Goal: Transaction & Acquisition: Obtain resource

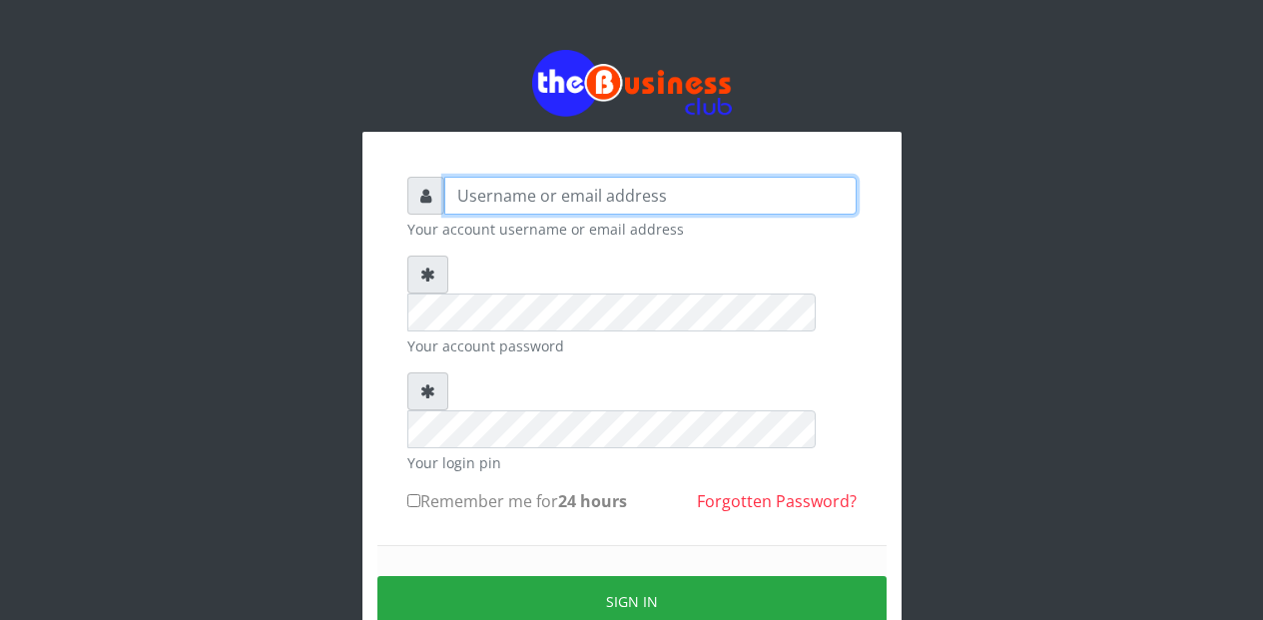
type input "Etinyin"
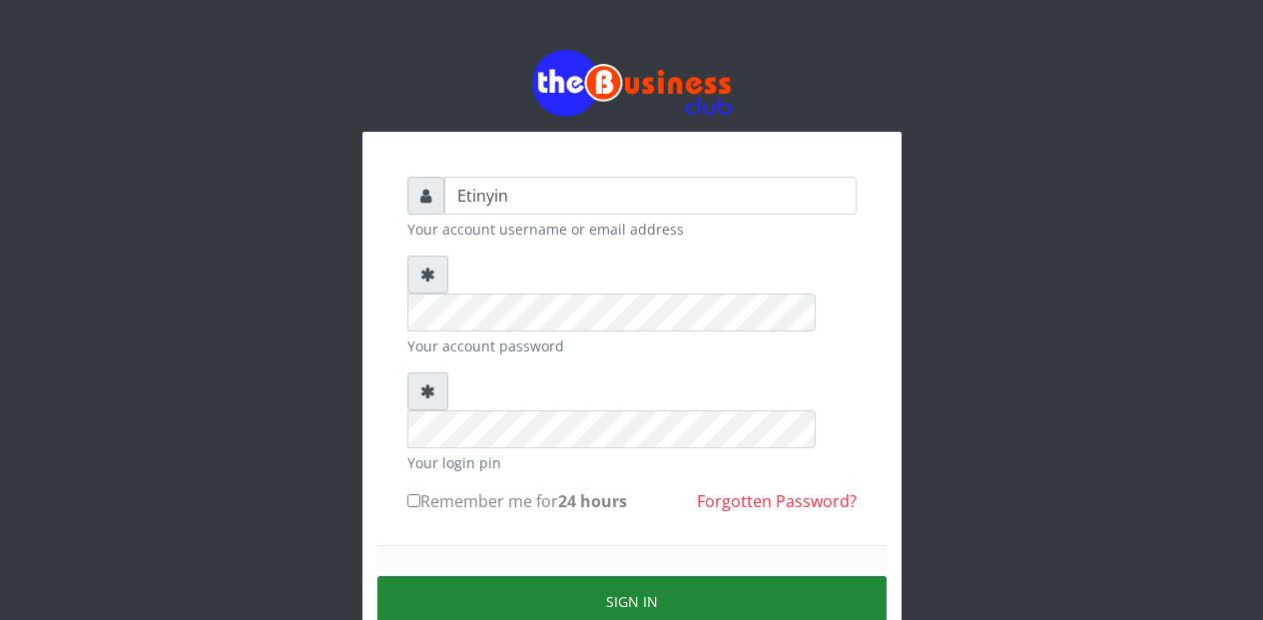
click at [616, 576] on button "Sign in" at bounding box center [632, 601] width 509 height 51
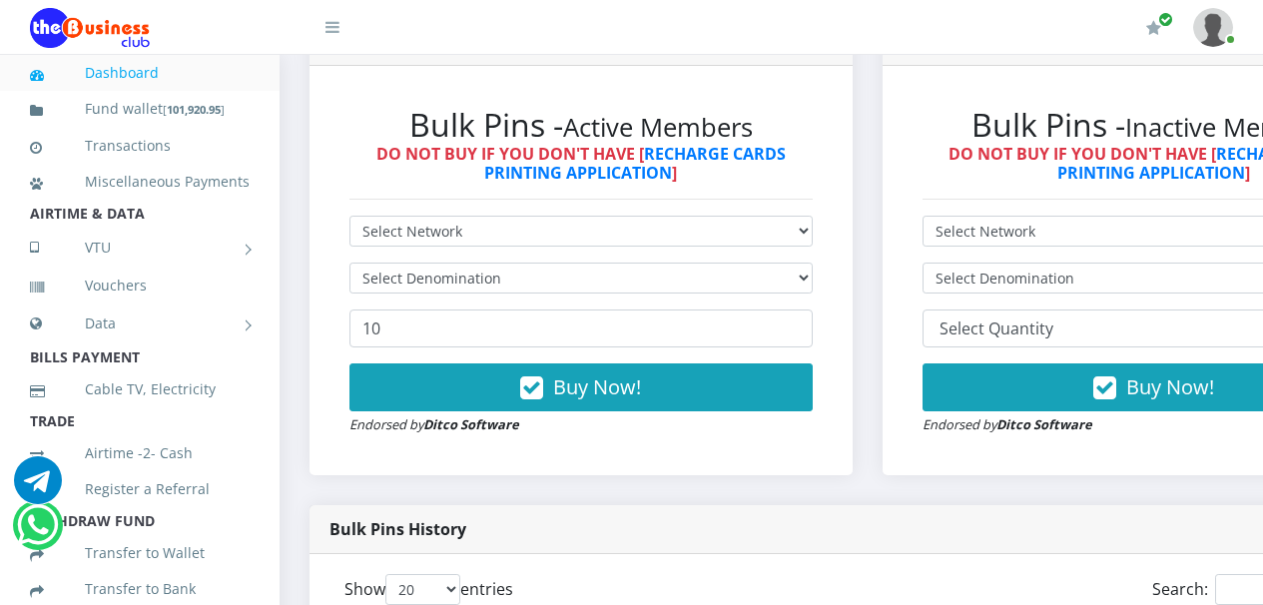
scroll to position [562, 0]
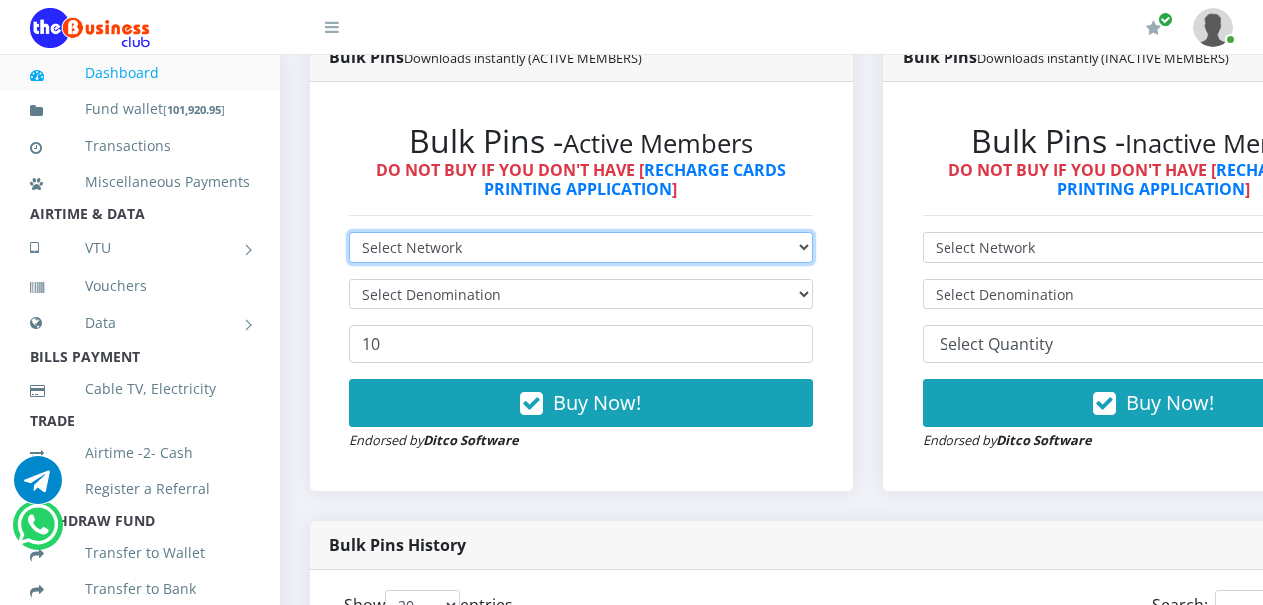
click at [813, 253] on select "Select Network MTN Globacom 9Mobile Airtel" at bounding box center [581, 247] width 463 height 31
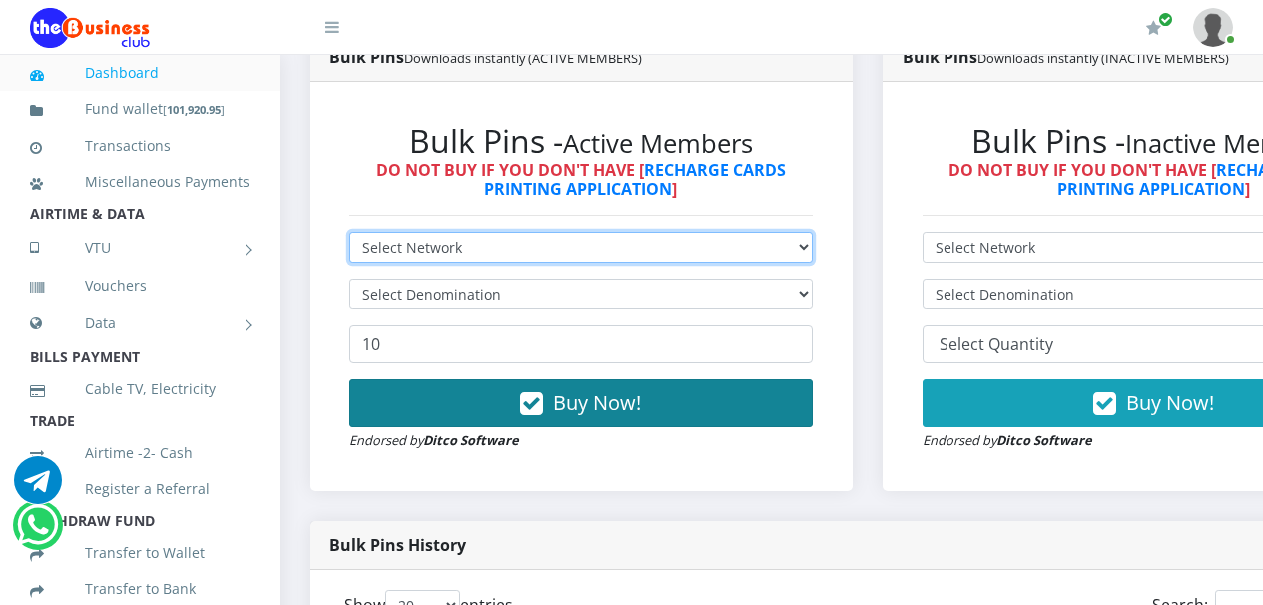
select select "Airtel"
click at [350, 236] on select "Select Network MTN Globacom 9Mobile Airtel" at bounding box center [581, 247] width 463 height 31
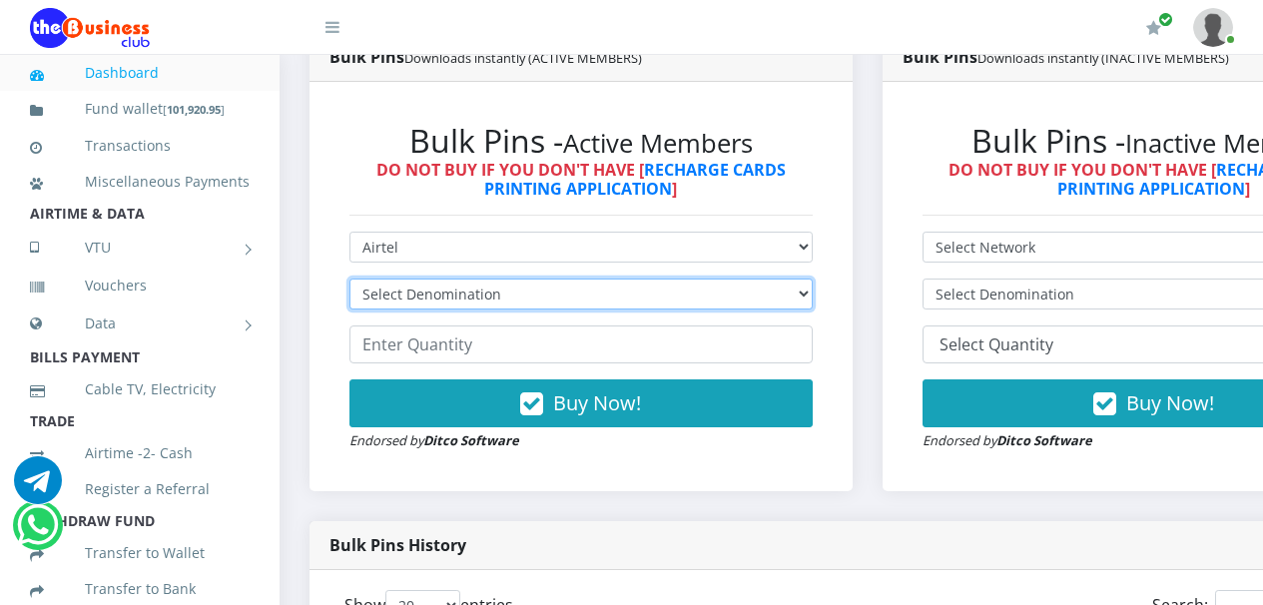
click at [813, 298] on select "Select Denomination Airtel NGN100 - ₦96.36 Airtel NGN200 - ₦192.72 Airtel NGN50…" at bounding box center [581, 294] width 463 height 31
select select "96.36-100"
click at [350, 283] on select "Select Denomination Airtel NGN100 - ₦96.36 Airtel NGN200 - ₦192.72 Airtel NGN50…" at bounding box center [581, 294] width 463 height 31
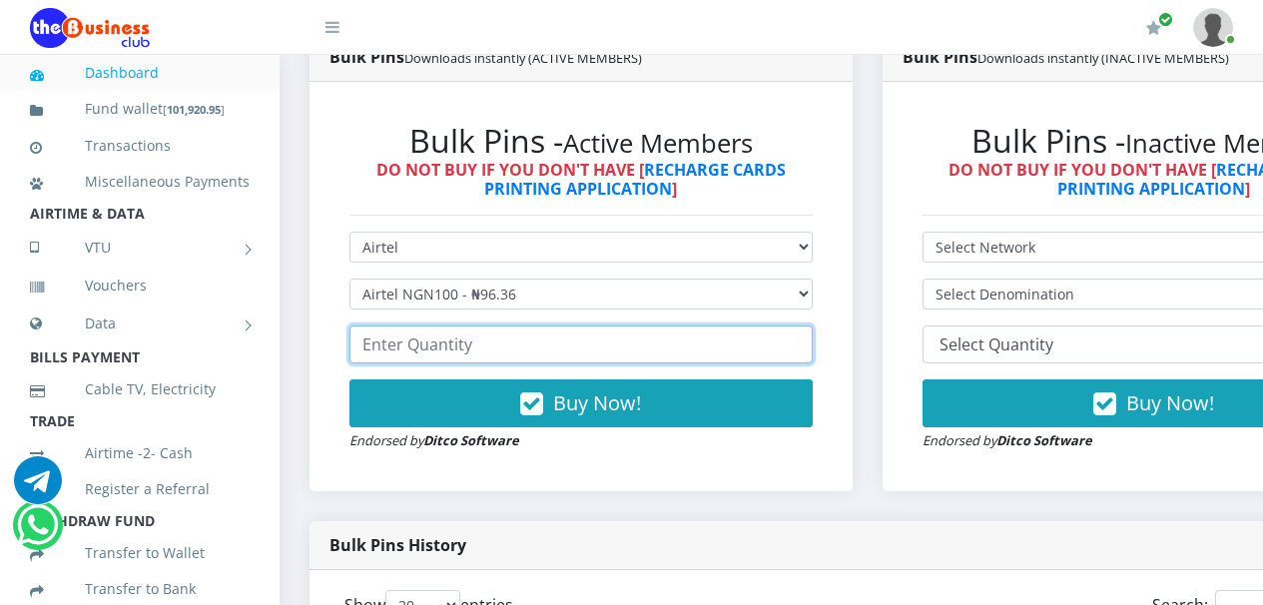
click at [730, 349] on input "number" at bounding box center [581, 345] width 463 height 38
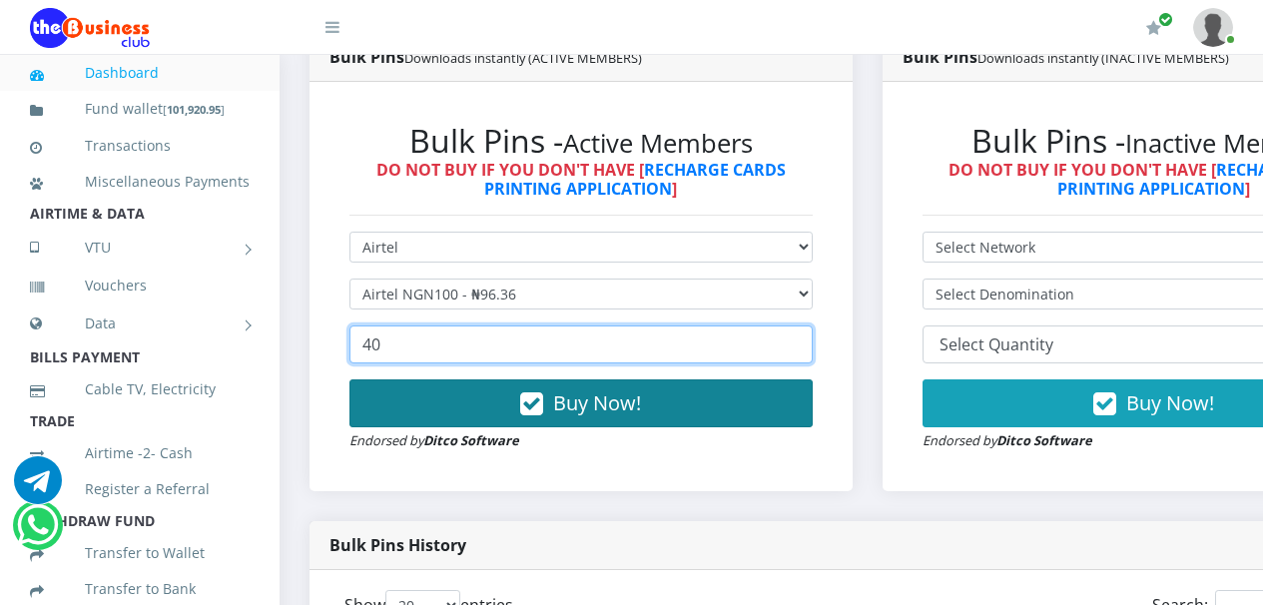
type input "40"
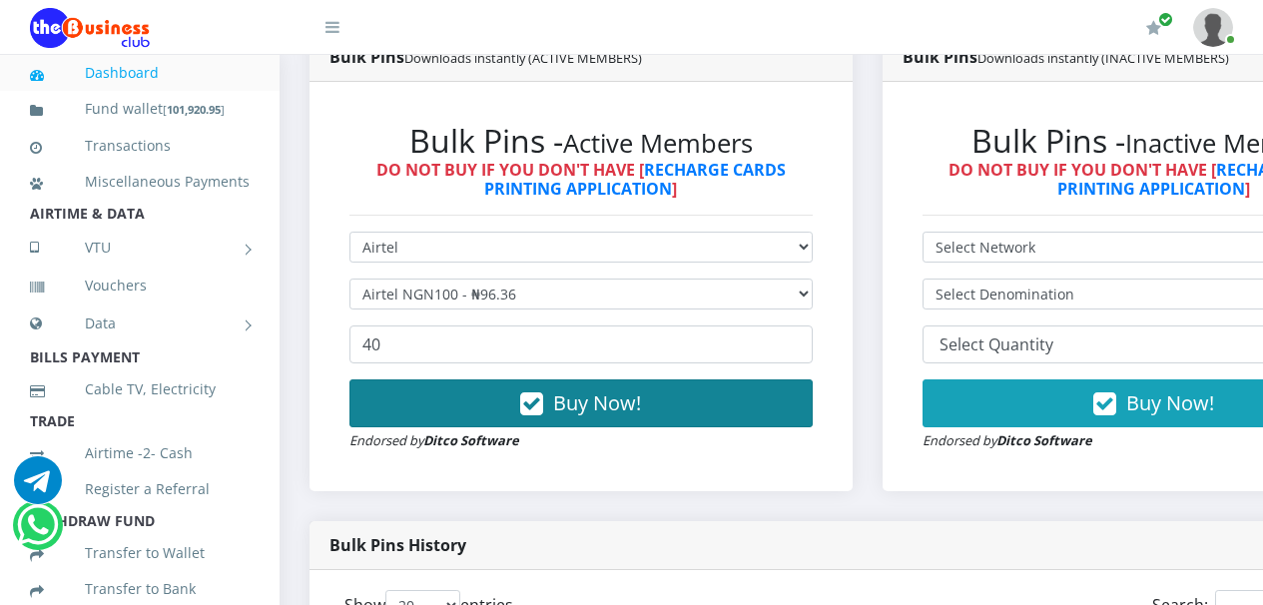
click at [537, 411] on icon "button" at bounding box center [531, 404] width 23 height 20
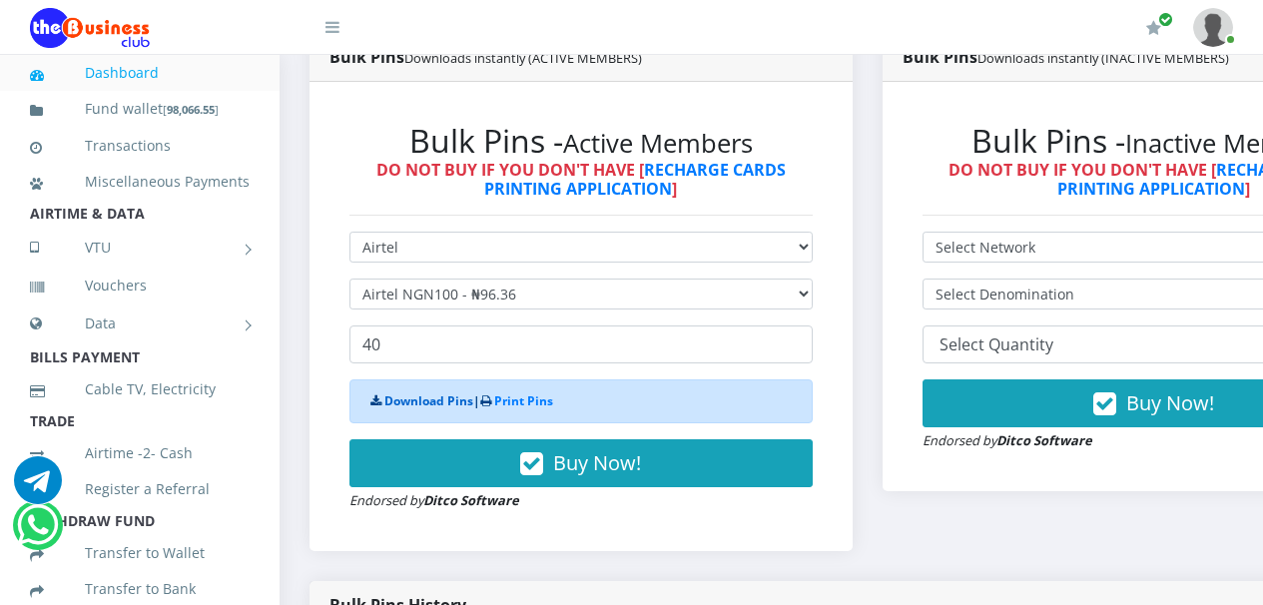
click at [430, 401] on link "Download Pins" at bounding box center [429, 401] width 89 height 17
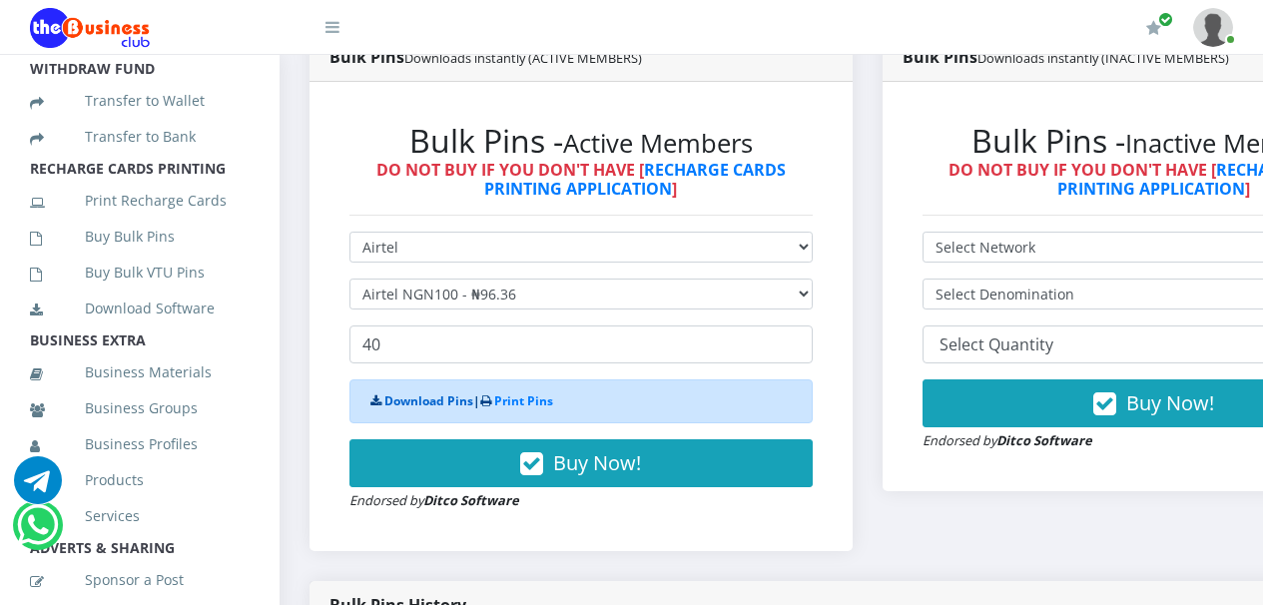
scroll to position [478, 0]
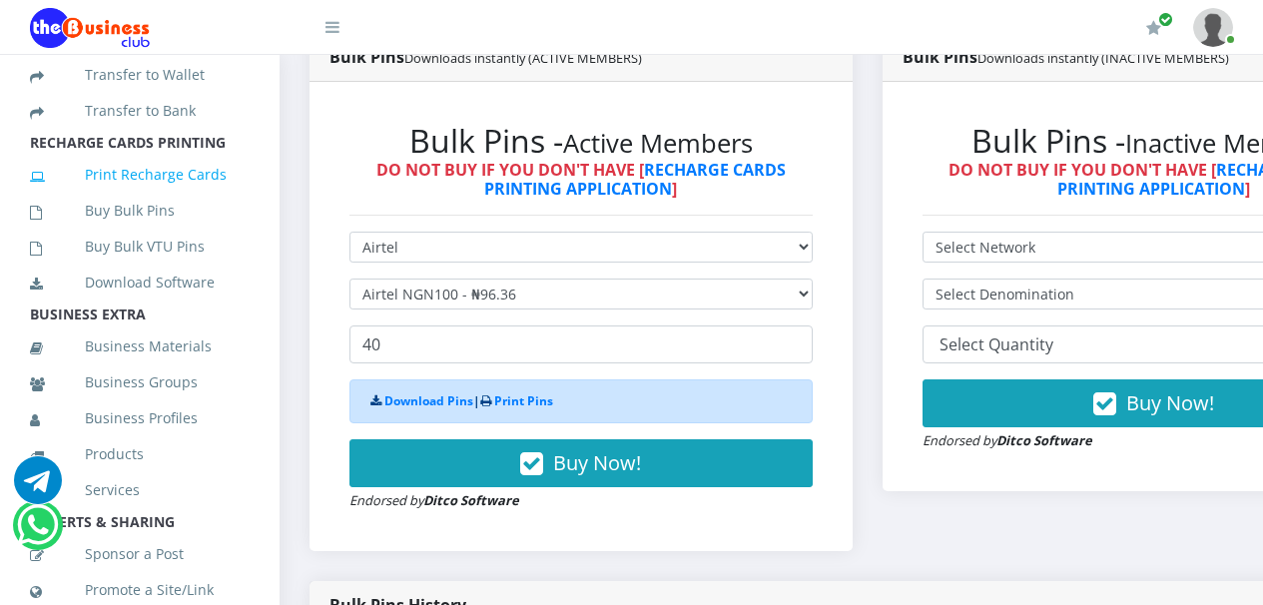
click at [155, 198] on link "Print Recharge Cards" at bounding box center [140, 175] width 220 height 46
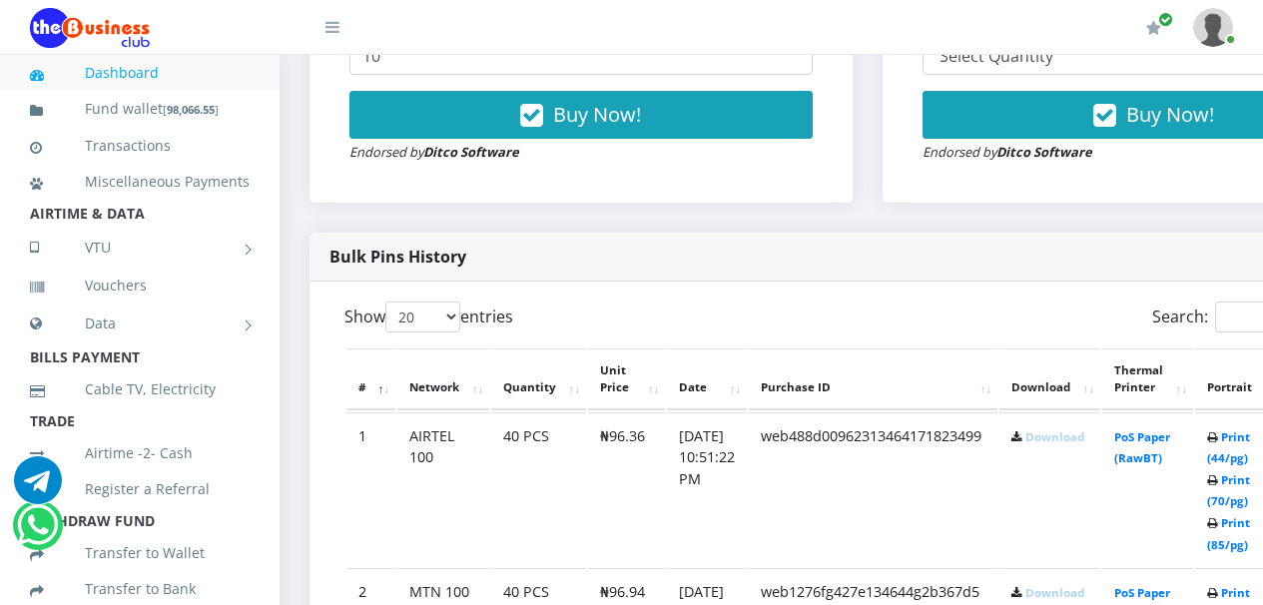
scroll to position [843, 0]
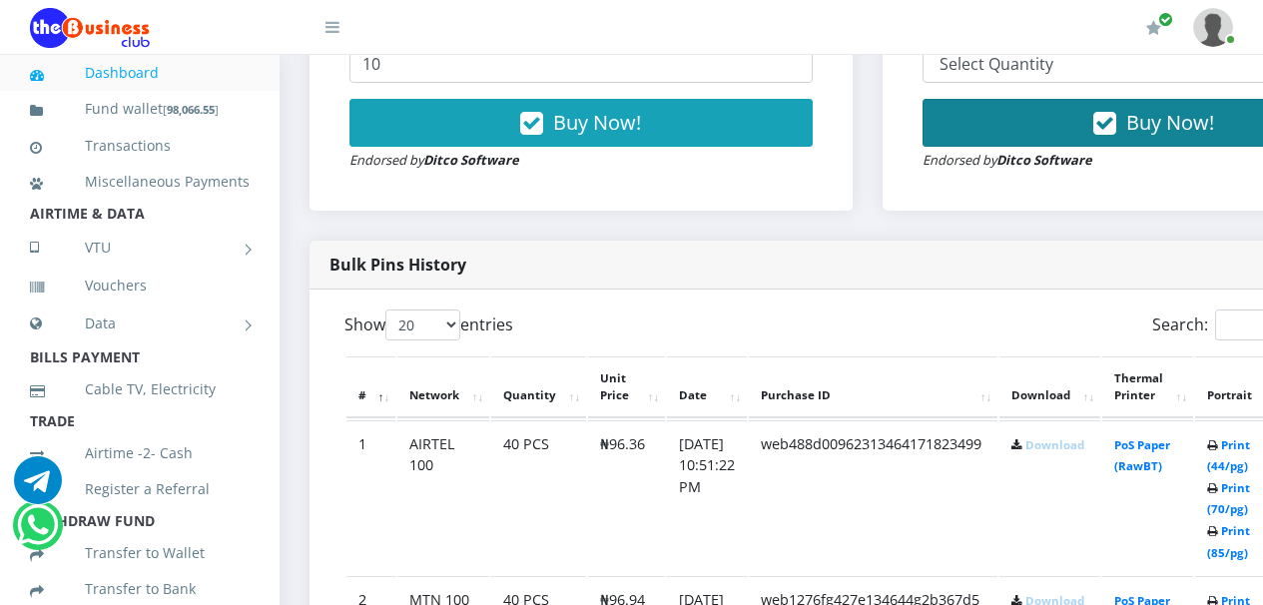
drag, startPoint x: 1224, startPoint y: 125, endPoint x: 1219, endPoint y: 104, distance: 21.6
click at [1220, 100] on form "Select Network MTN Globacom 9Mobile Airtel Select Denomination 10 20 30 40 44 (…" at bounding box center [1154, 61] width 463 height 220
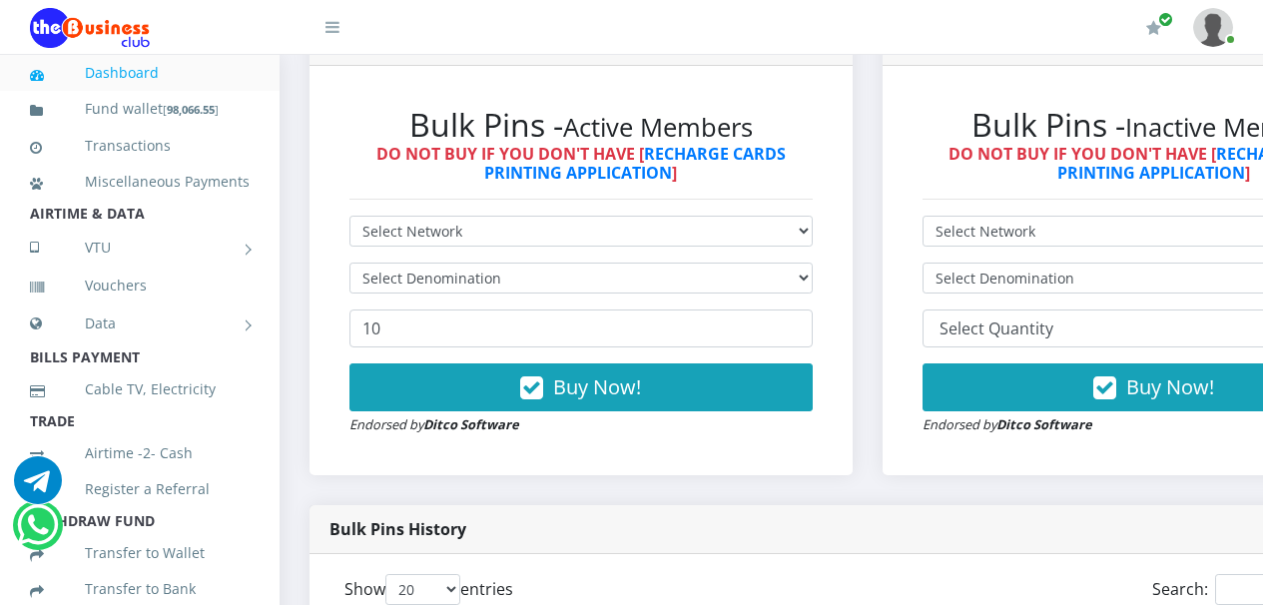
scroll to position [562, 0]
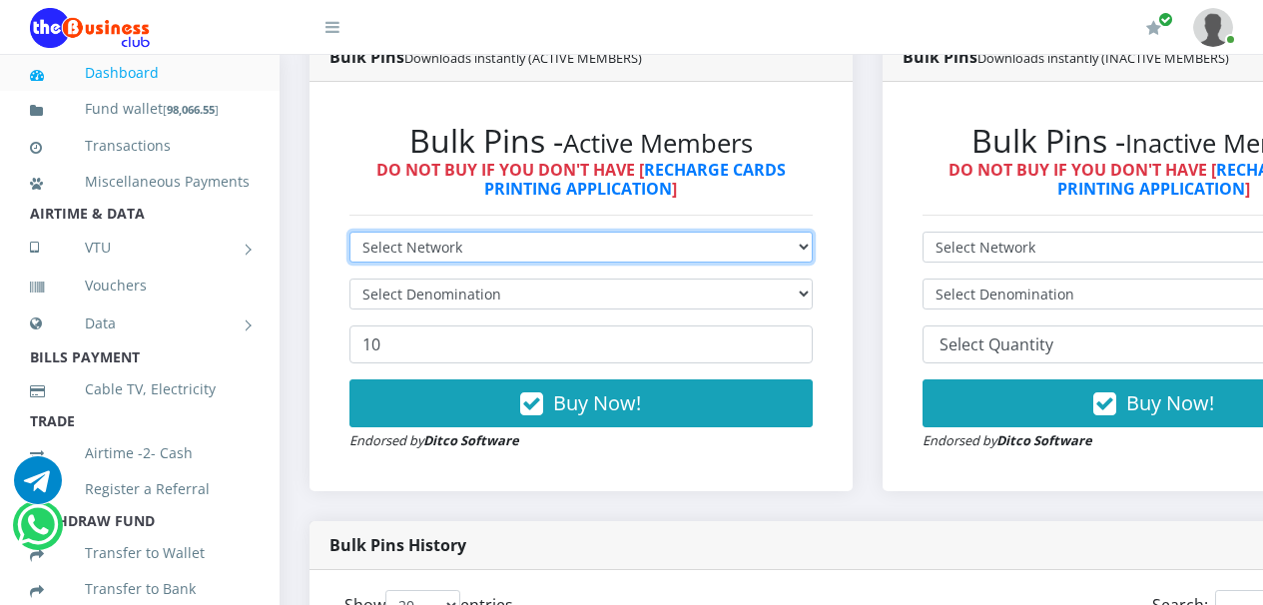
click at [813, 252] on select "Select Network MTN Globacom 9Mobile Airtel" at bounding box center [581, 247] width 463 height 31
select select "Airtel"
click at [350, 236] on select "Select Network MTN Globacom 9Mobile Airtel" at bounding box center [581, 247] width 463 height 31
click at [813, 250] on select "Select Network MTN Globacom 9Mobile Airtel" at bounding box center [581, 247] width 463 height 31
click at [813, 253] on select "Select Network MTN Globacom 9Mobile Airtel" at bounding box center [581, 247] width 463 height 31
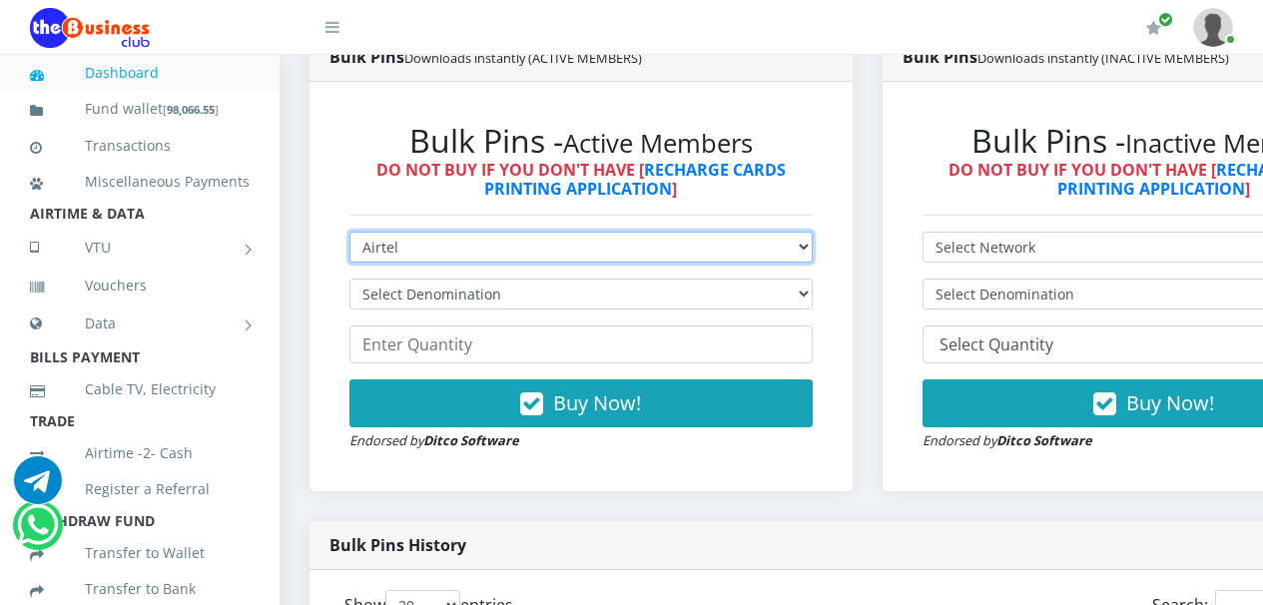
click at [813, 256] on select "Select Network MTN Globacom 9Mobile Airtel" at bounding box center [581, 247] width 463 height 31
select select "MTN"
click at [350, 236] on select "Select Network MTN Globacom 9Mobile Airtel" at bounding box center [581, 247] width 463 height 31
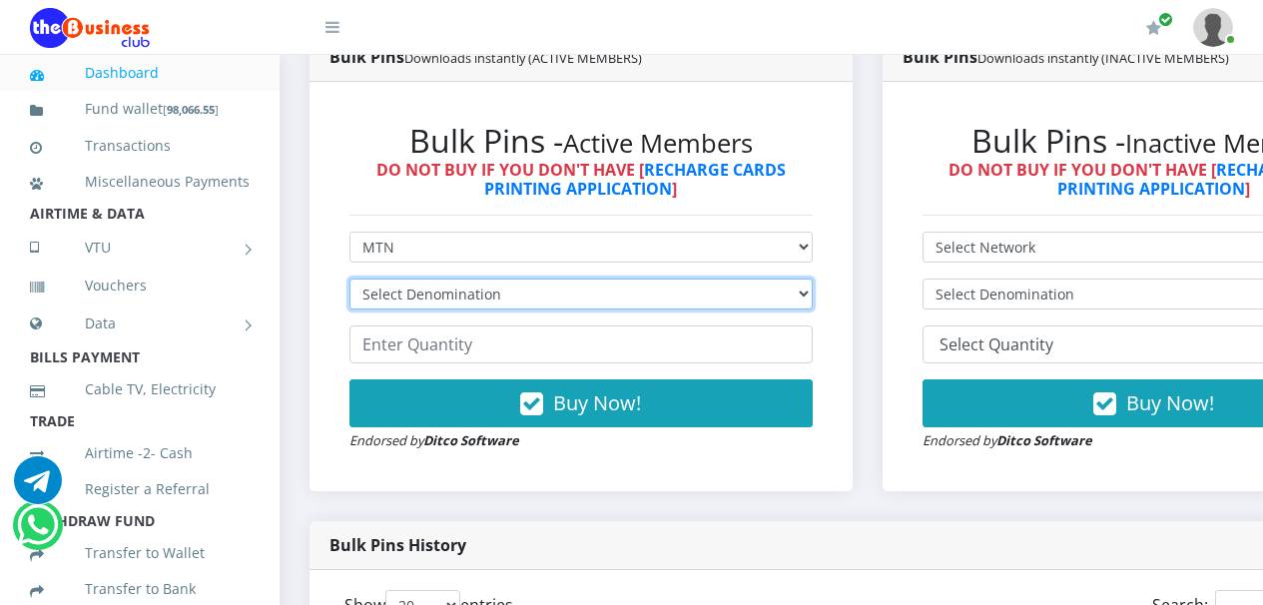
click at [813, 296] on select "Select Denomination MTN NGN100 - ₦96.94 MTN NGN200 - ₦193.88 MTN NGN400 - ₦387.…" at bounding box center [581, 294] width 463 height 31
select select "96.94-100"
click at [350, 283] on select "Select Denomination MTN NGN100 - ₦96.94 MTN NGN200 - ₦193.88 MTN NGN400 - ₦387.…" at bounding box center [581, 294] width 463 height 31
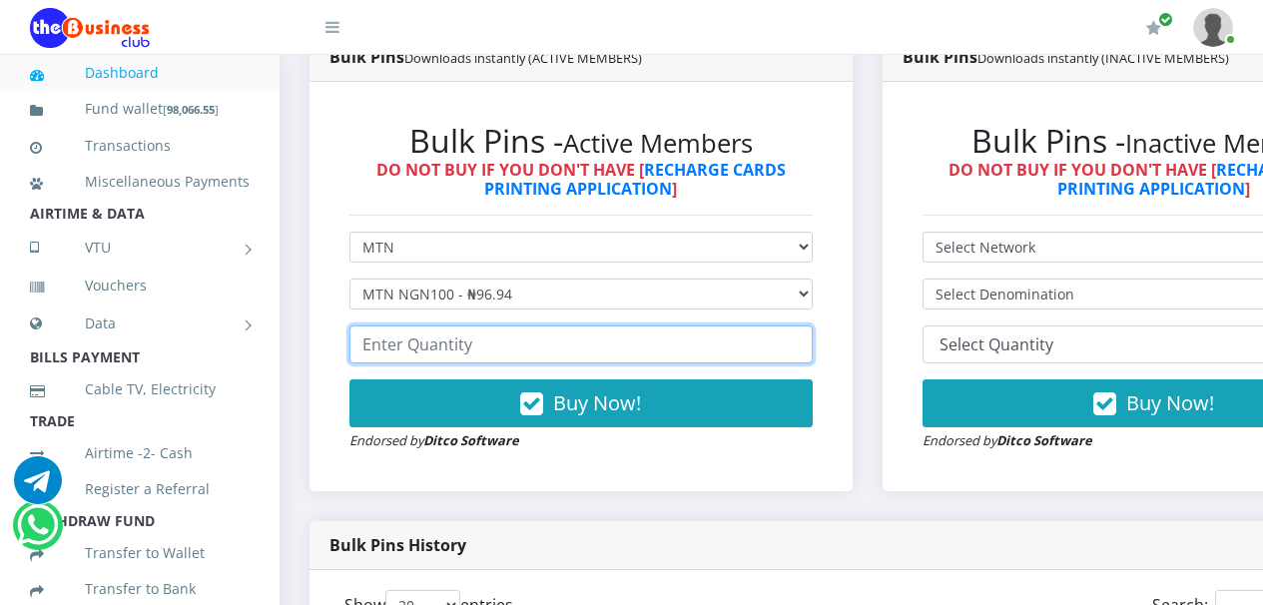
click at [765, 355] on input "number" at bounding box center [581, 345] width 463 height 38
type input "2"
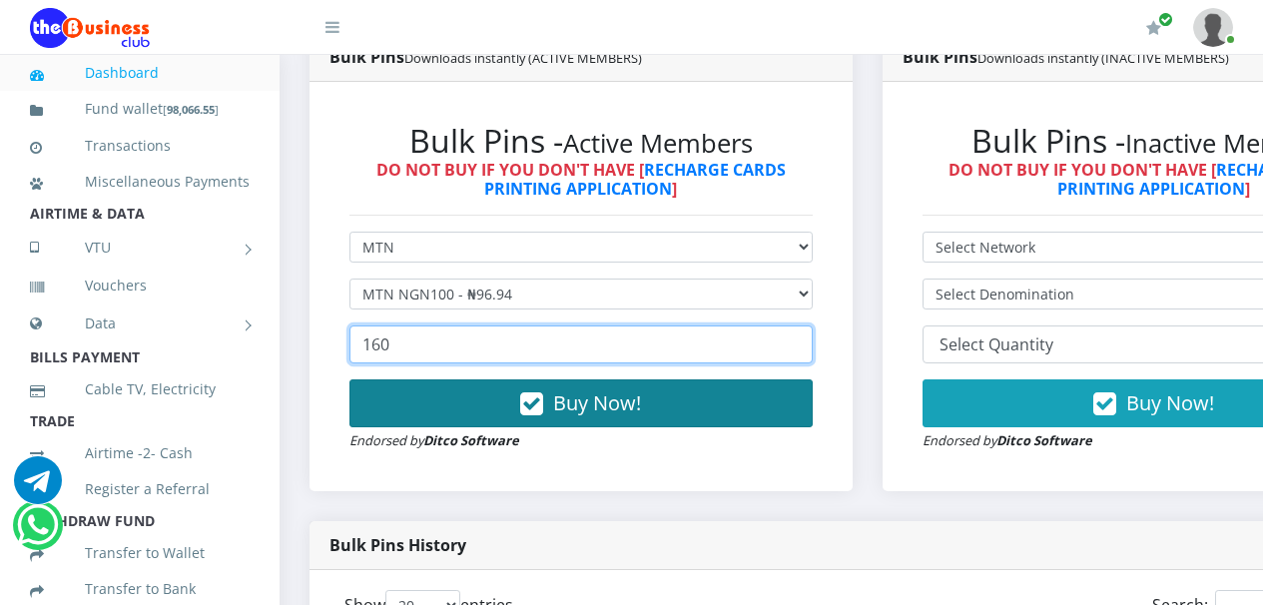
type input "160"
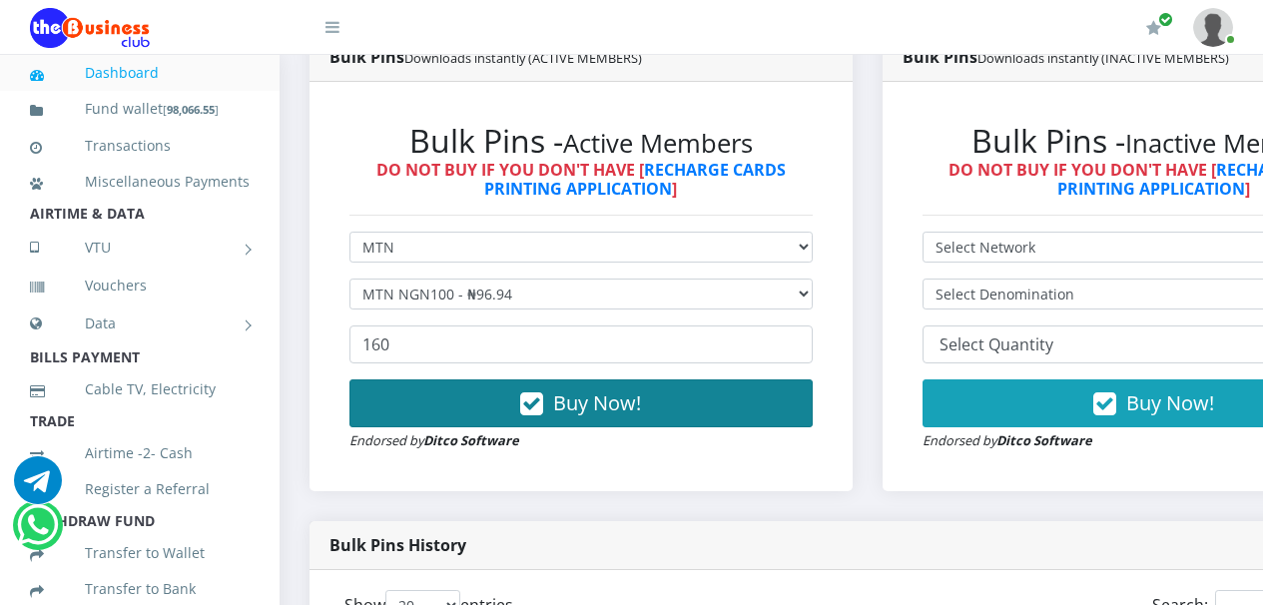
click at [540, 406] on icon "button" at bounding box center [531, 404] width 23 height 20
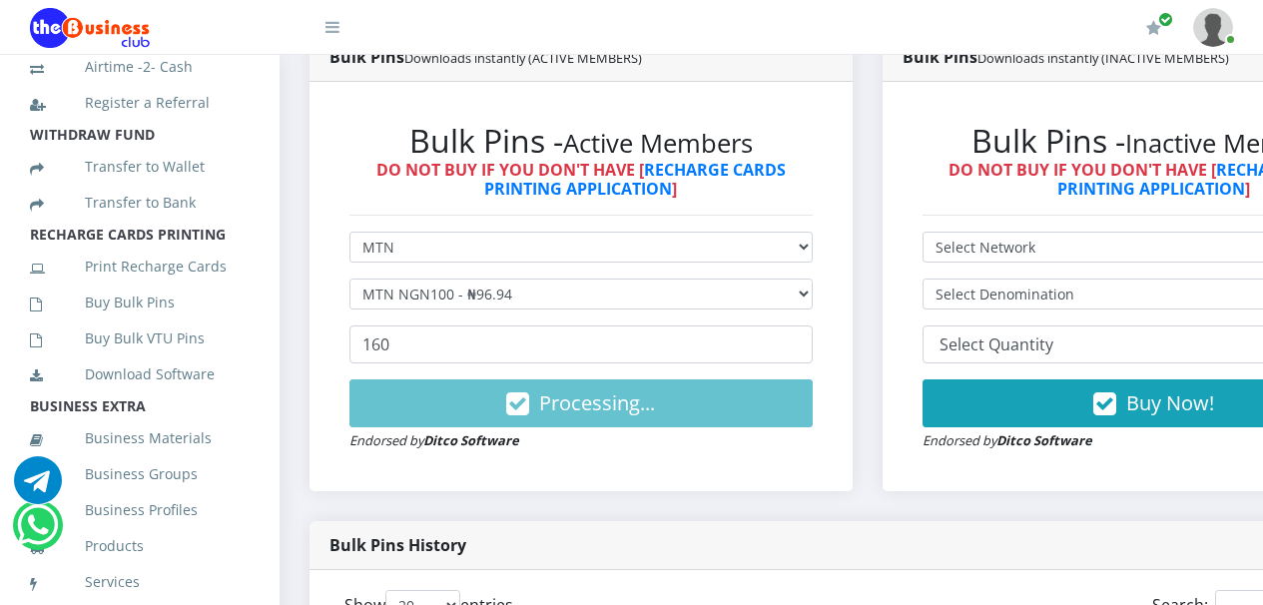
scroll to position [394, 0]
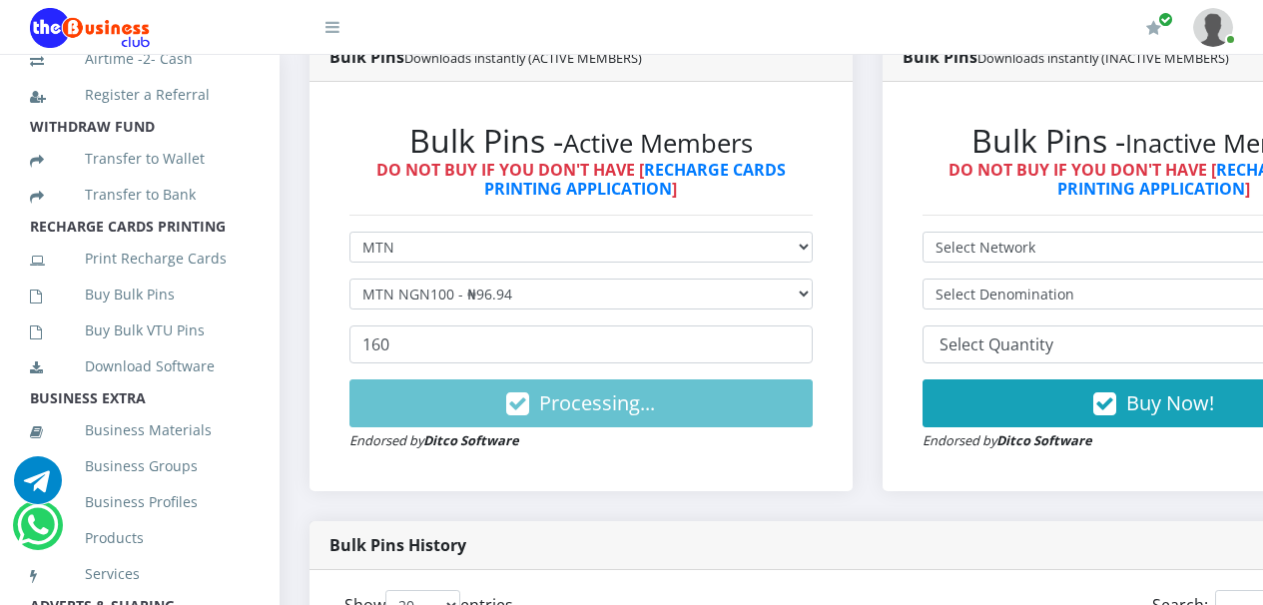
click at [260, 313] on li "Buy Bulk Pins" at bounding box center [140, 295] width 280 height 36
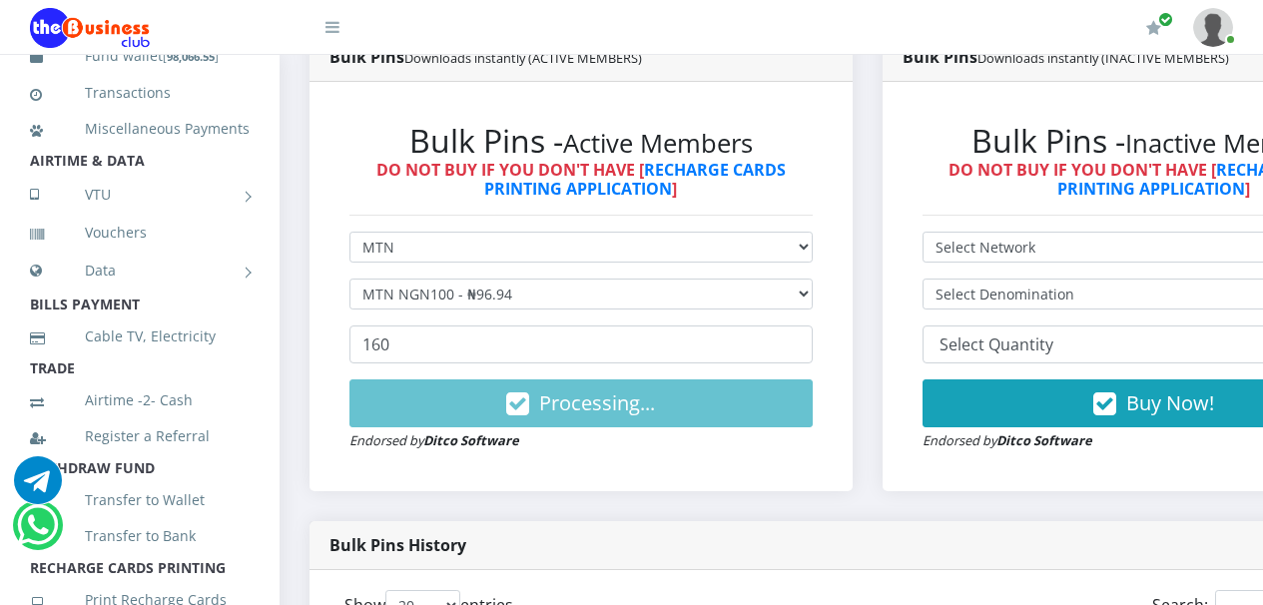
scroll to position [0, 0]
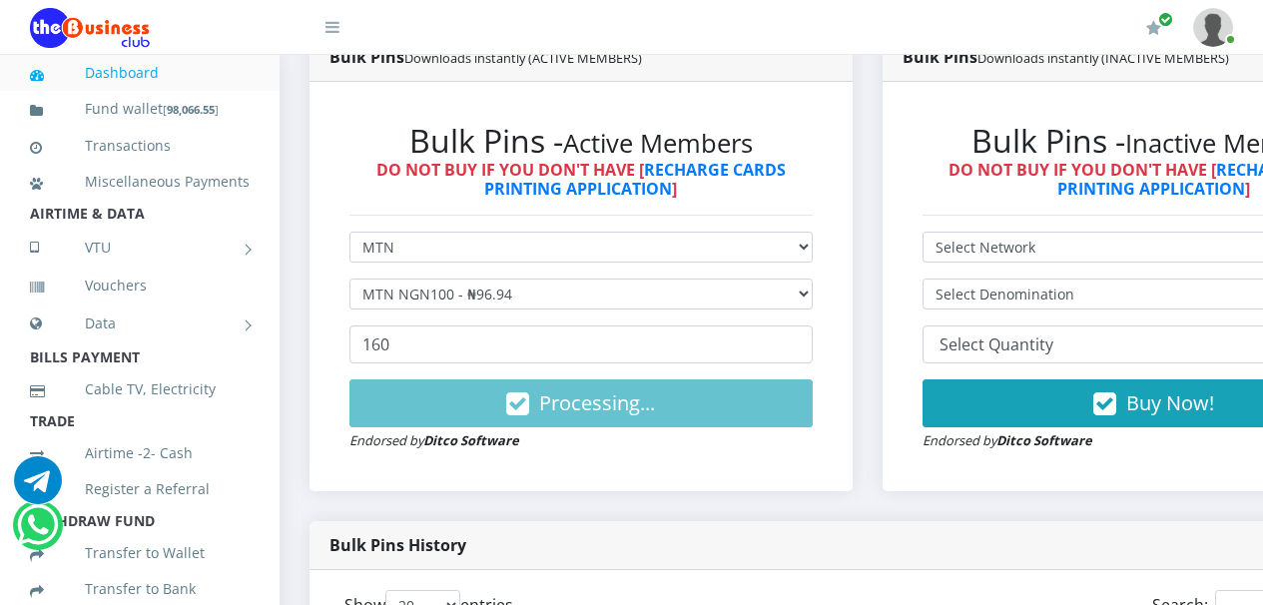
click at [760, 46] on div "My Profile Settings Logout" at bounding box center [807, 28] width 854 height 56
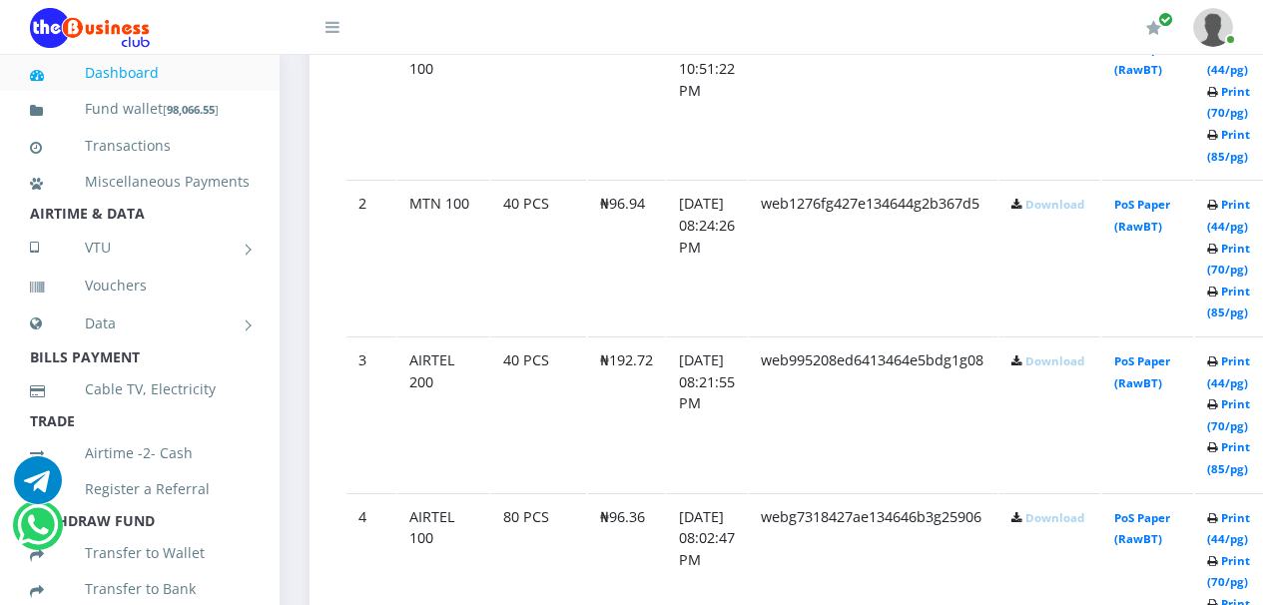
scroll to position [1133, 0]
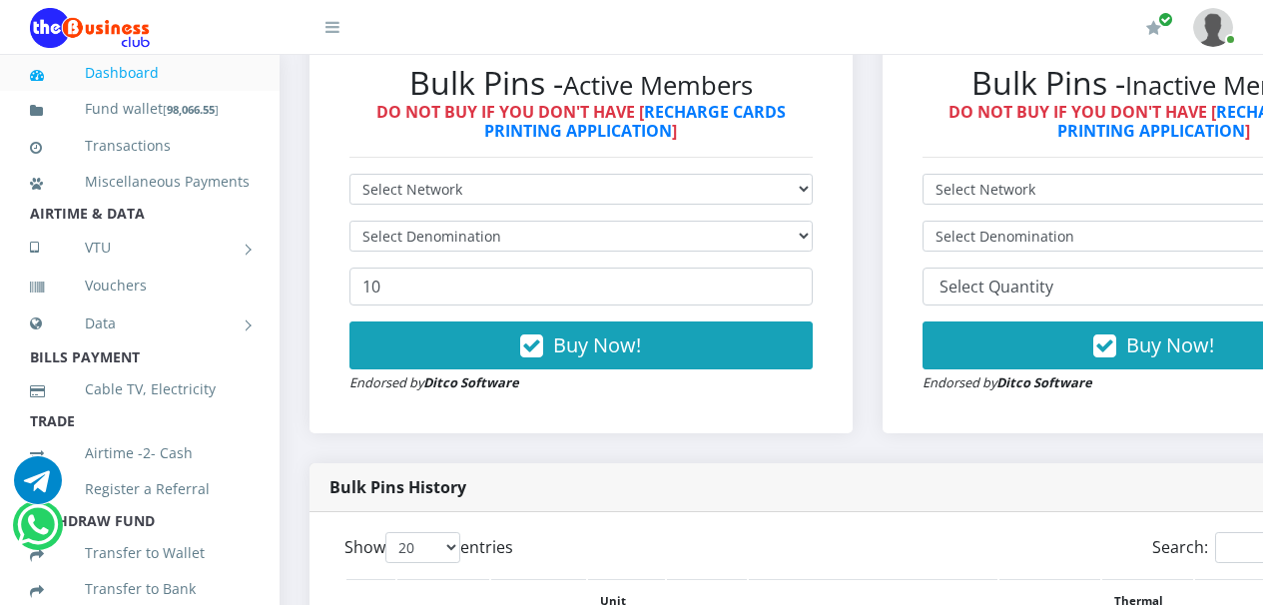
scroll to position [653, 0]
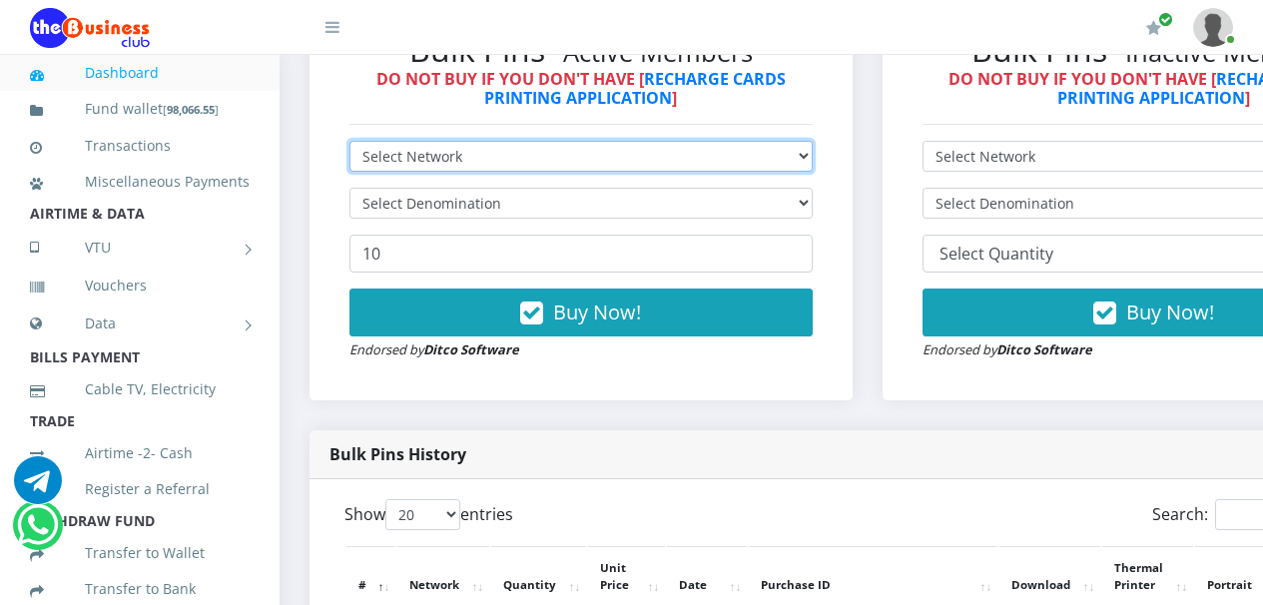
click at [813, 158] on select "Select Network MTN Globacom 9Mobile Airtel" at bounding box center [581, 156] width 463 height 31
select select "MTN"
click at [350, 145] on select "Select Network MTN Globacom 9Mobile Airtel" at bounding box center [581, 156] width 463 height 31
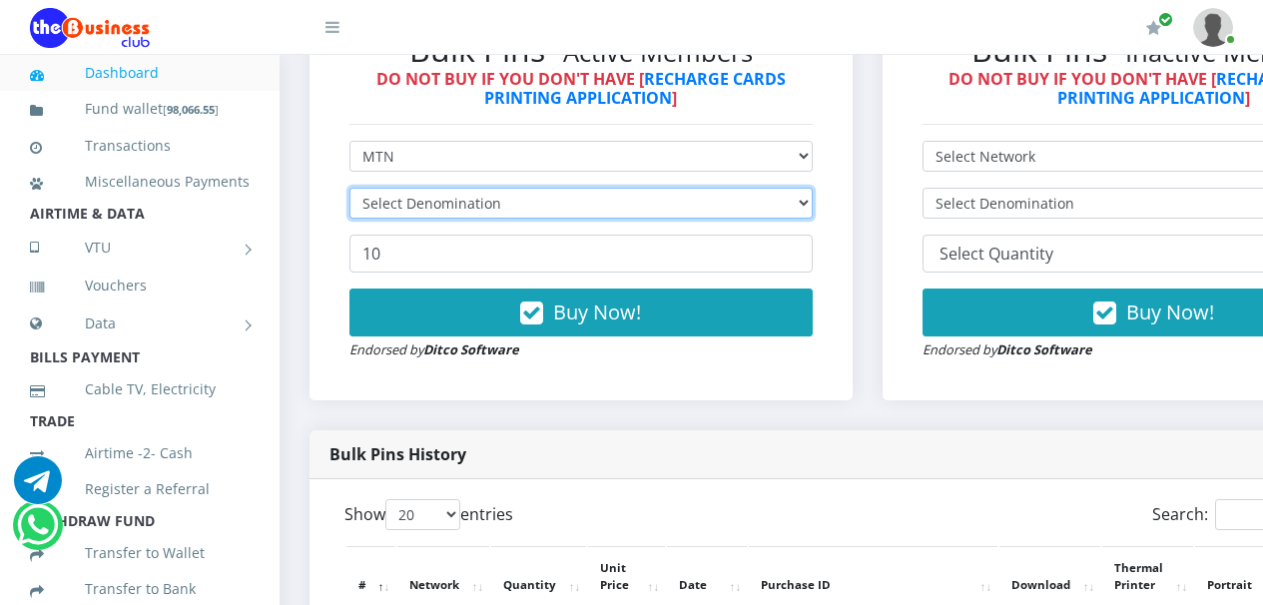
click at [813, 204] on select "Select Denomination" at bounding box center [581, 203] width 463 height 31
select select "96.94-100"
click at [350, 192] on select "Select Denomination MTN NGN100 - ₦96.94 MTN NGN200 - ₦193.88 MTN NGN400 - ₦387.…" at bounding box center [581, 203] width 463 height 31
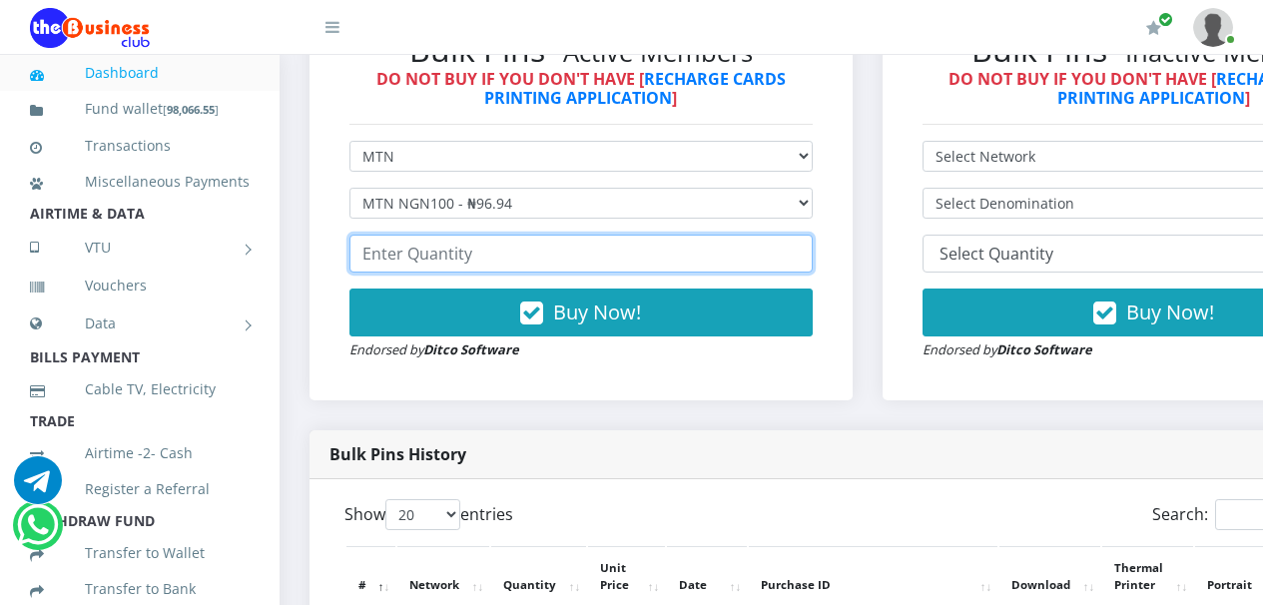
click at [682, 257] on input "number" at bounding box center [581, 254] width 463 height 38
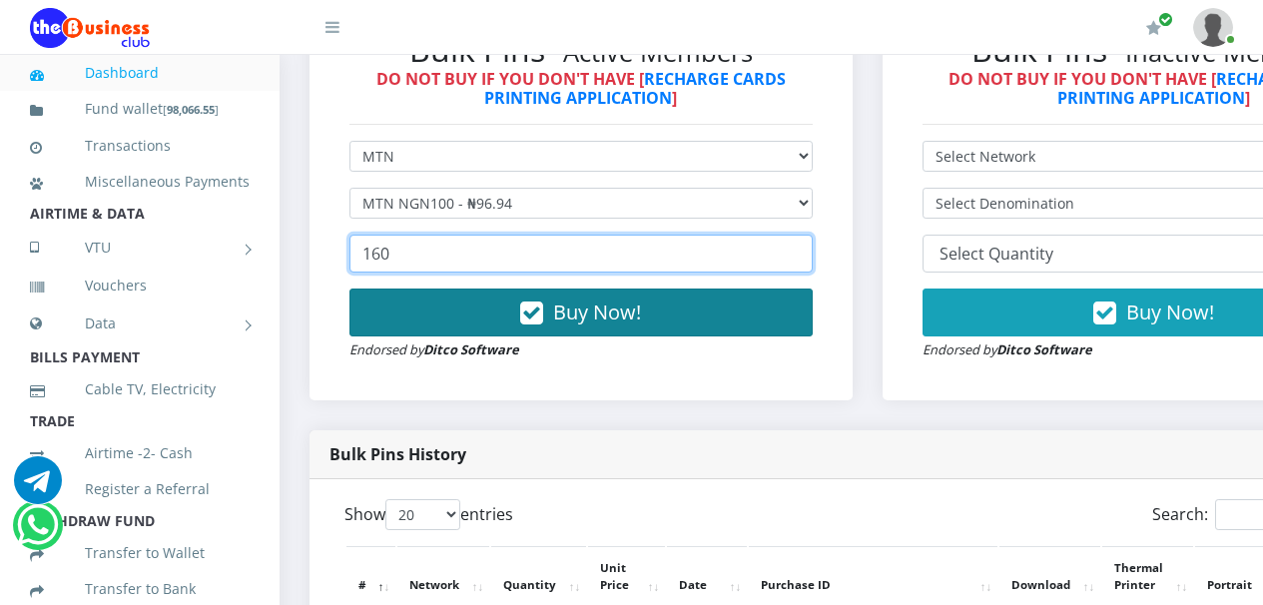
type input "160"
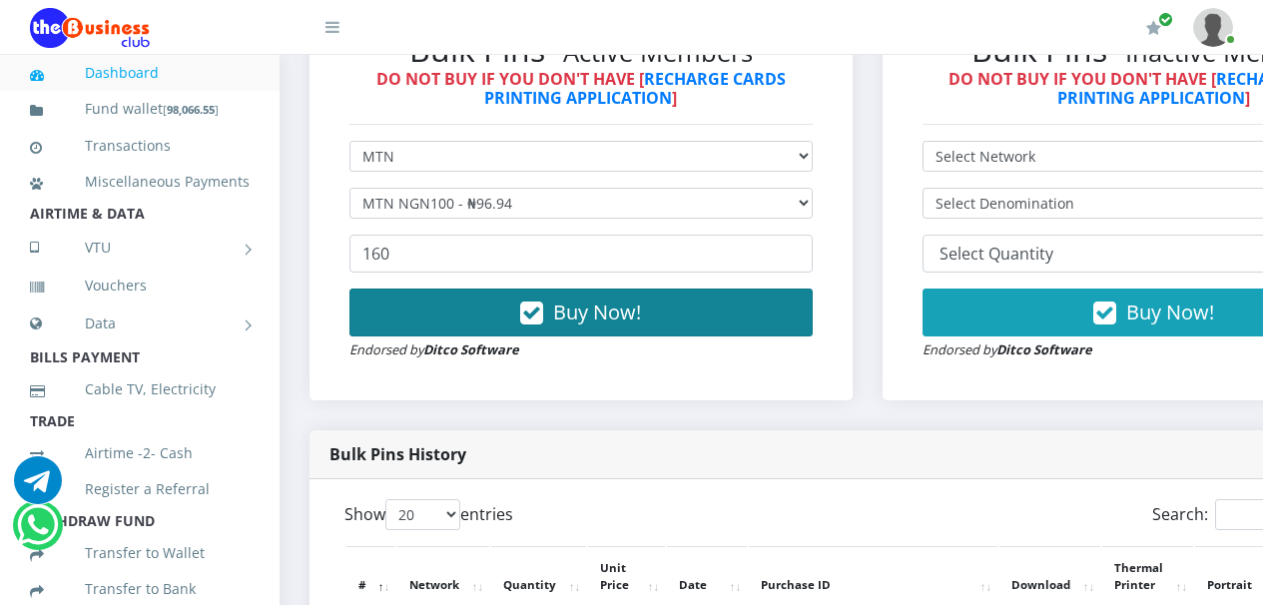
click at [536, 320] on icon "button" at bounding box center [531, 314] width 23 height 20
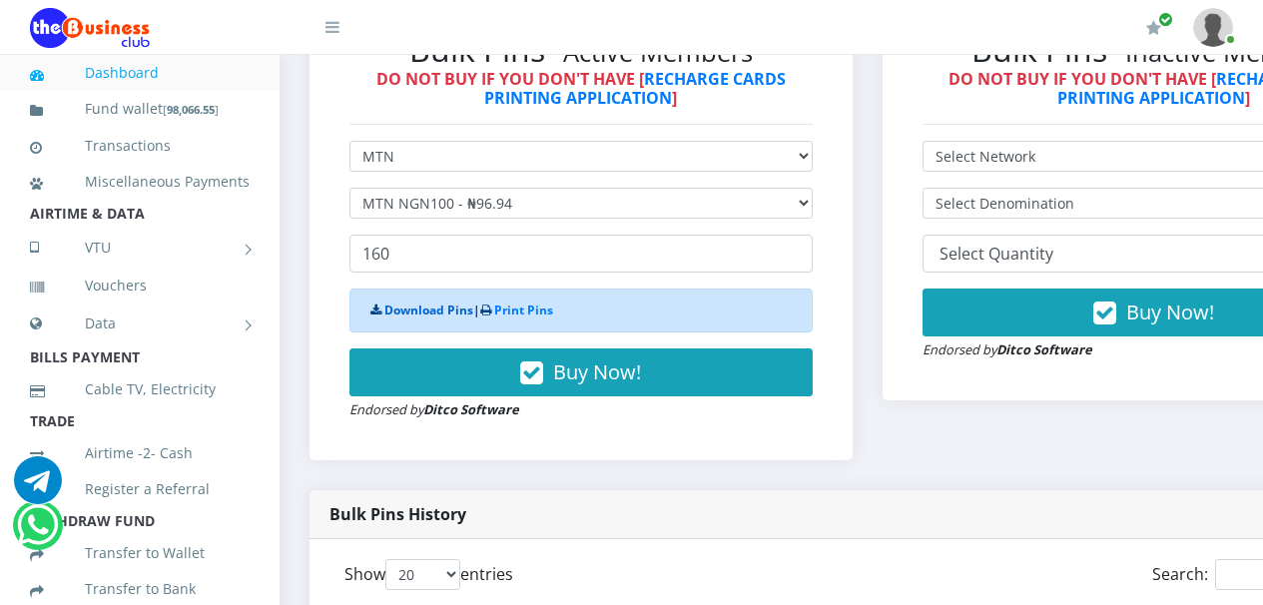
click at [433, 315] on link "Download Pins" at bounding box center [429, 310] width 89 height 17
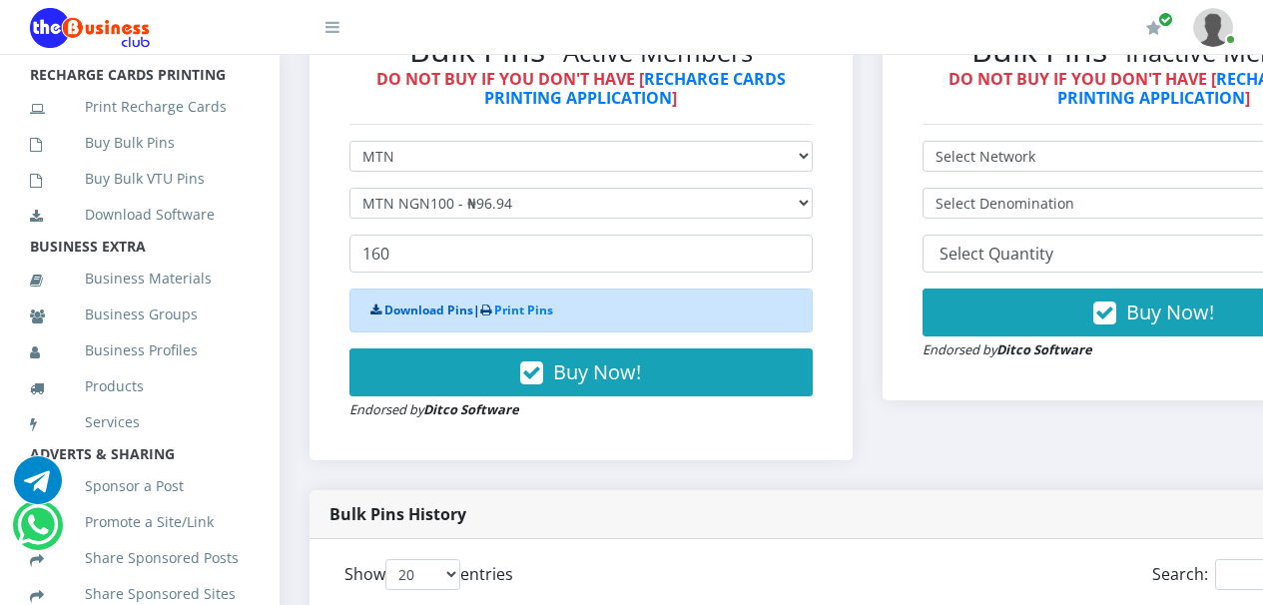
scroll to position [493, 0]
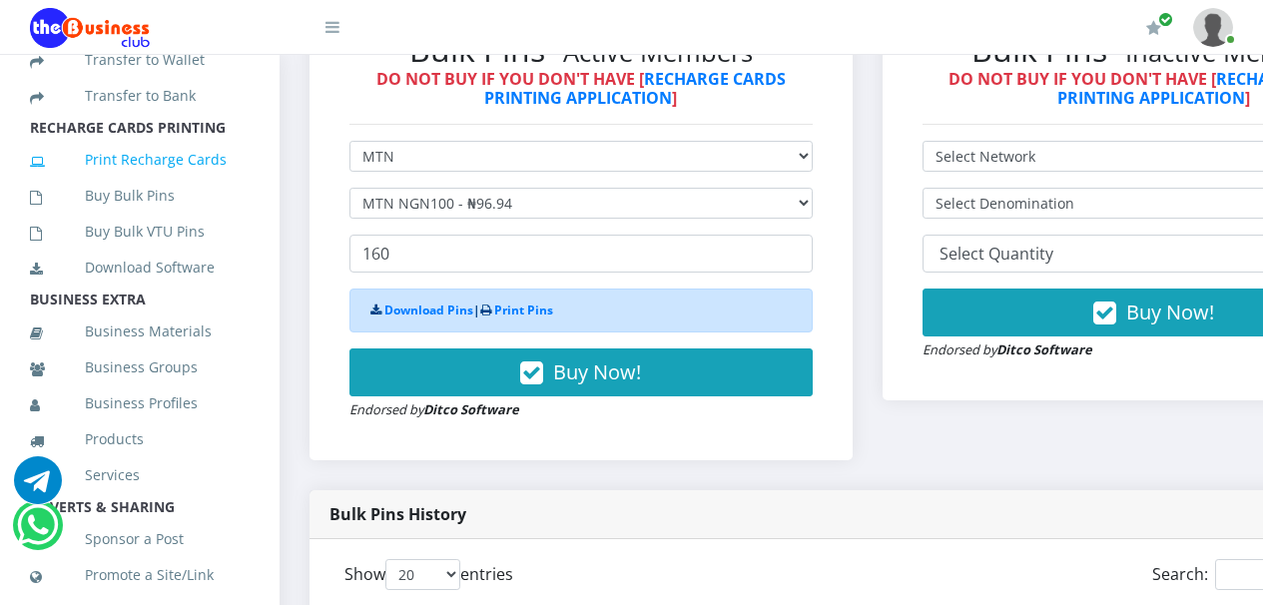
click at [156, 183] on link "Print Recharge Cards" at bounding box center [140, 160] width 220 height 46
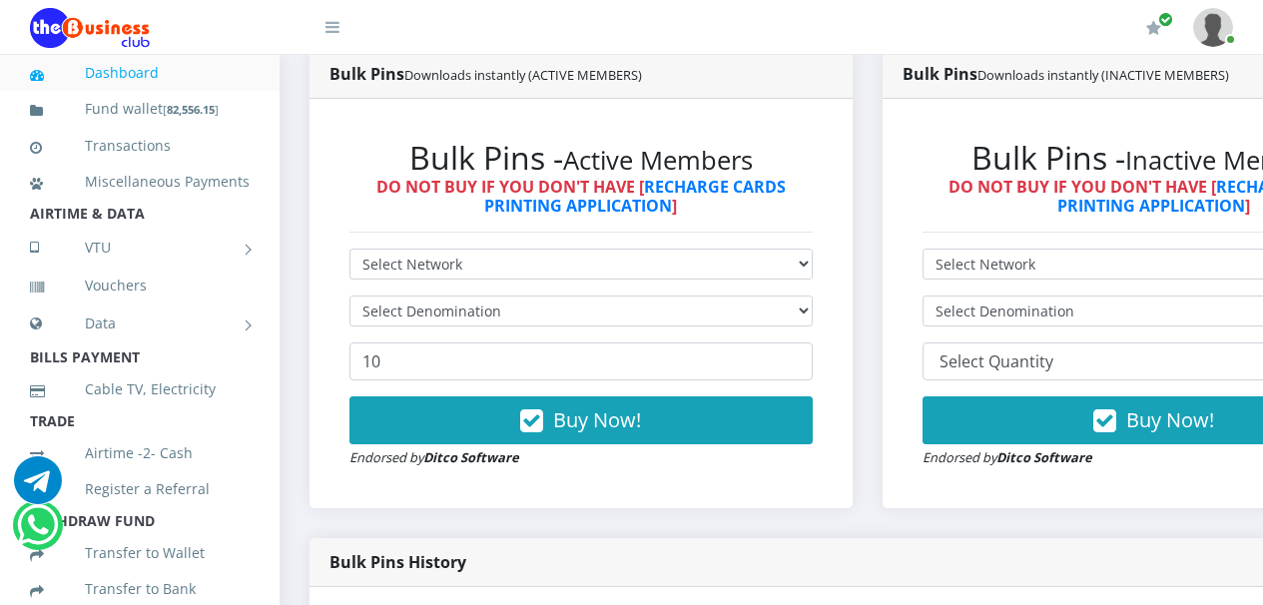
scroll to position [479, 0]
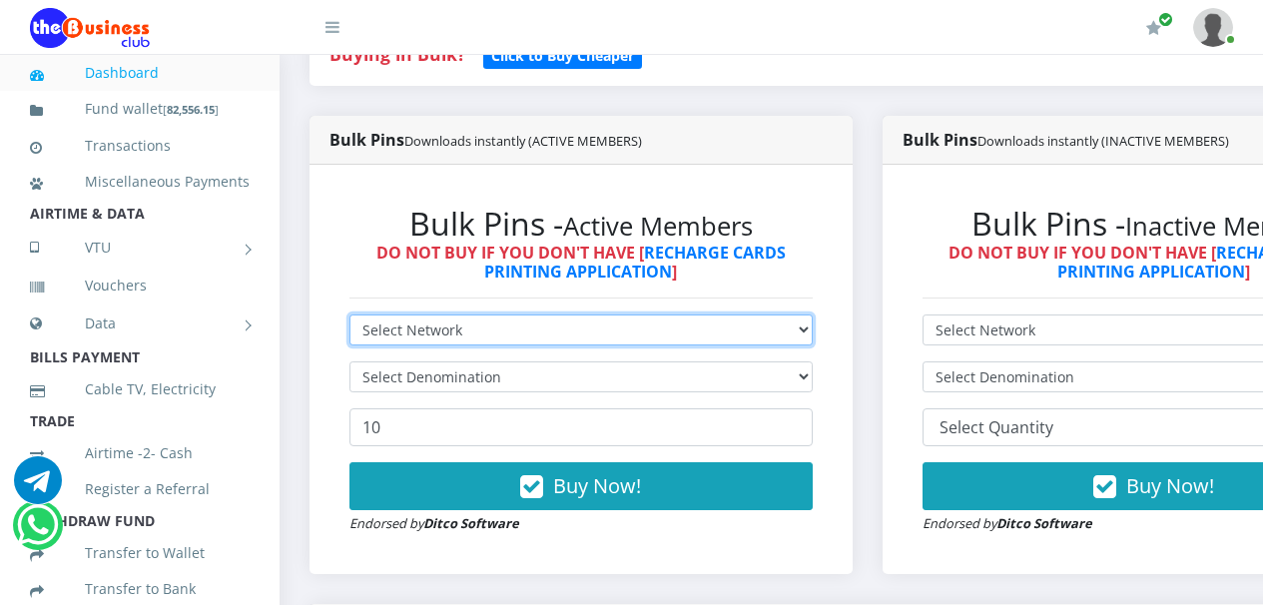
click at [813, 336] on select "Select Network MTN Globacom 9Mobile Airtel" at bounding box center [581, 330] width 463 height 31
select select "Airtel"
click at [350, 319] on select "Select Network MTN Globacom 9Mobile Airtel" at bounding box center [581, 330] width 463 height 31
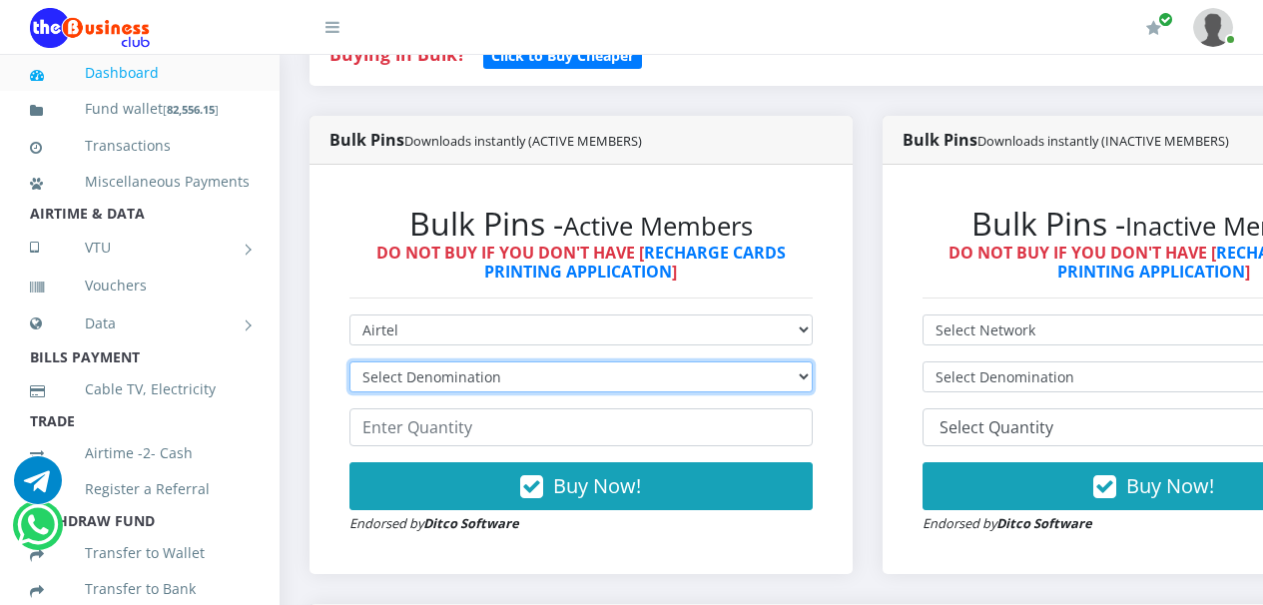
click at [813, 382] on select "Select Denomination Airtel NGN100 - ₦96.36 Airtel NGN200 - ₦192.72 Airtel NGN50…" at bounding box center [581, 377] width 463 height 31
select select "192.72-200"
click at [350, 366] on select "Select Denomination Airtel NGN100 - ₦96.36 Airtel NGN200 - ₦192.72 Airtel NGN50…" at bounding box center [581, 377] width 463 height 31
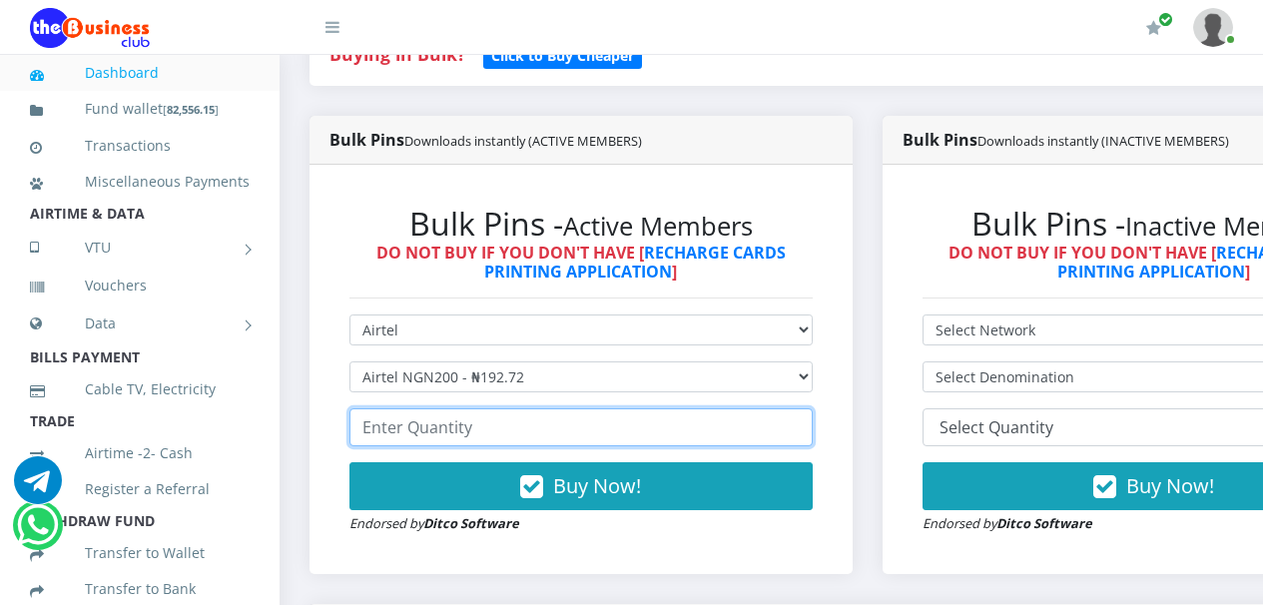
click at [676, 428] on input "number" at bounding box center [581, 427] width 463 height 38
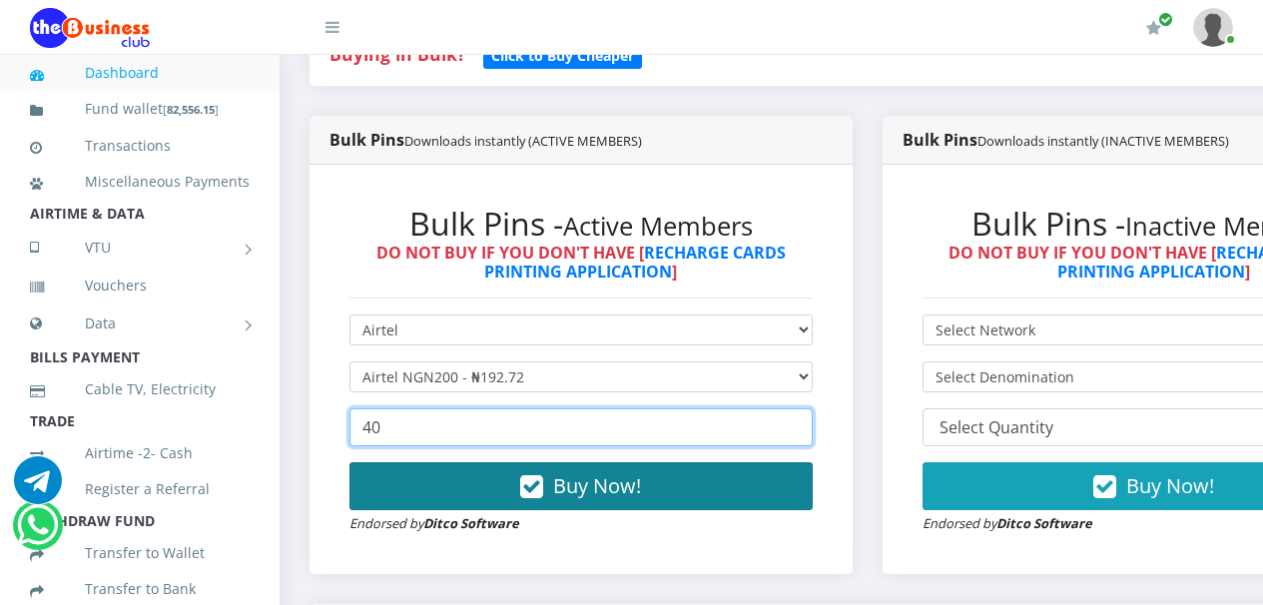
type input "40"
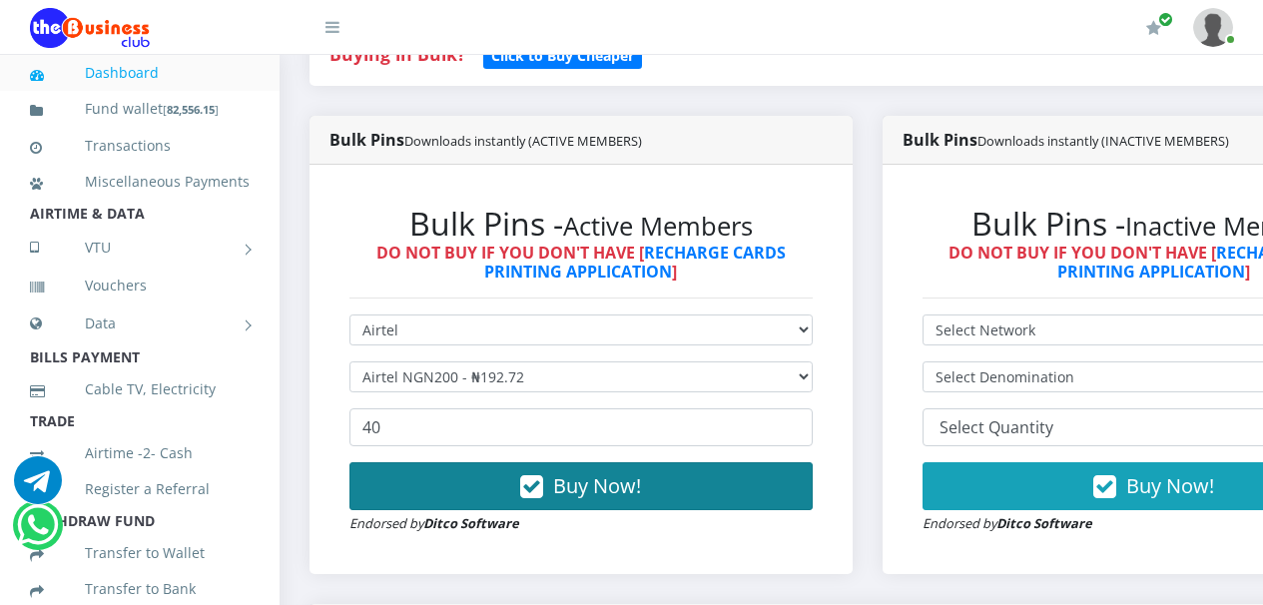
click at [538, 492] on icon "button" at bounding box center [531, 487] width 23 height 20
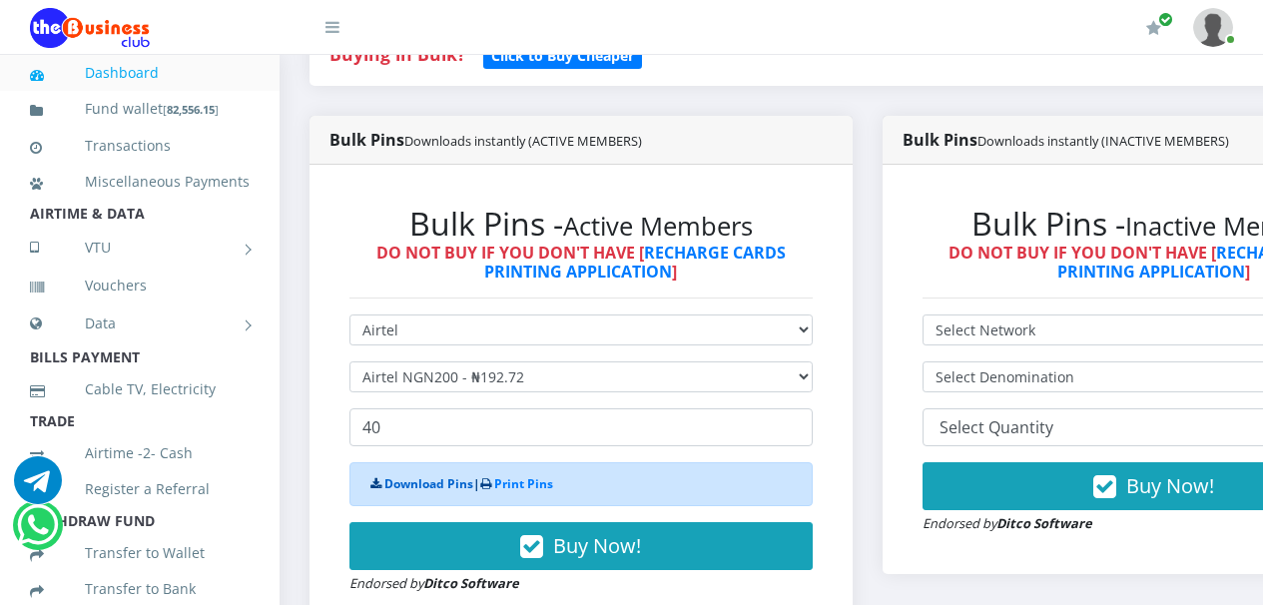
click at [425, 486] on link "Download Pins" at bounding box center [429, 483] width 89 height 17
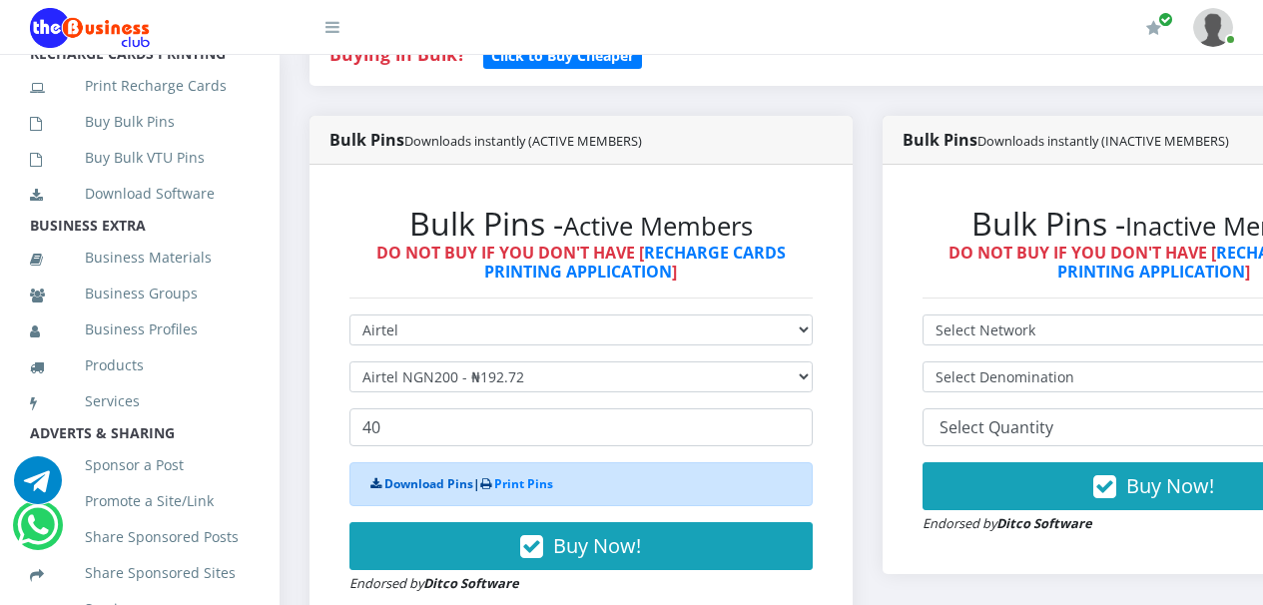
scroll to position [582, 0]
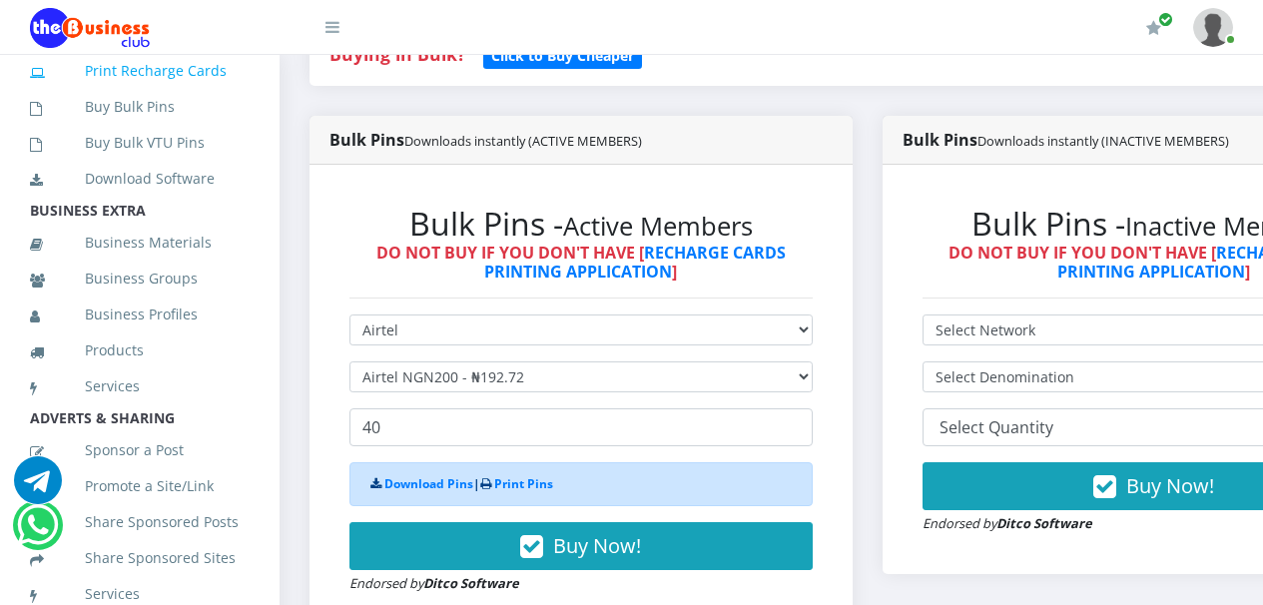
click at [144, 94] on link "Print Recharge Cards" at bounding box center [140, 71] width 220 height 46
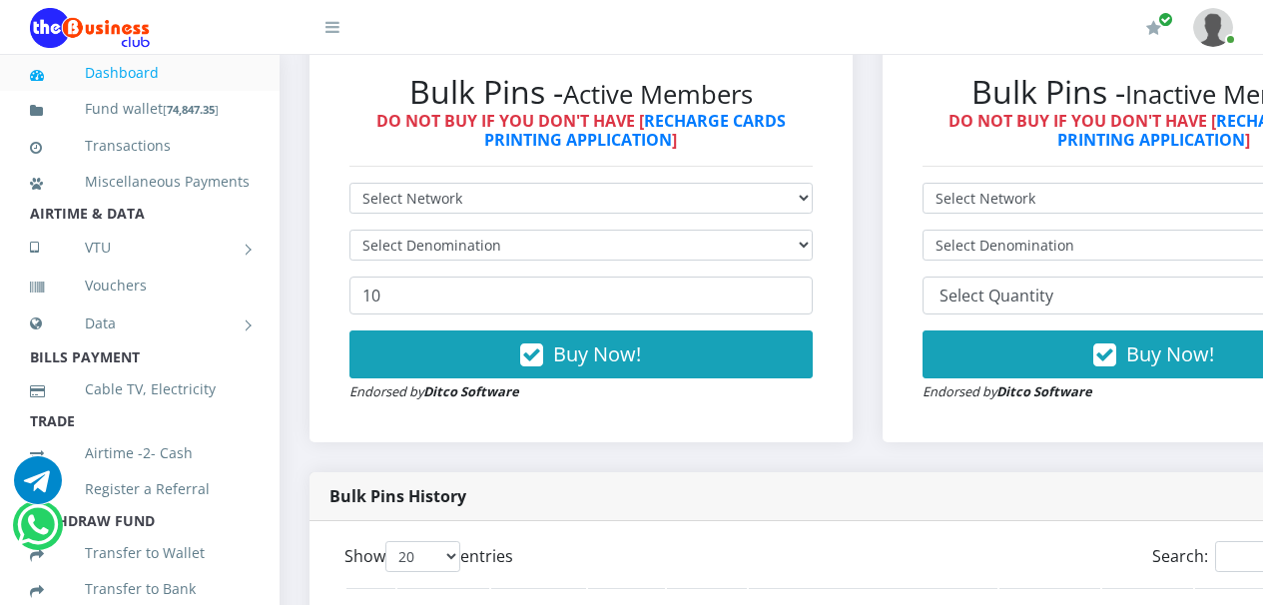
scroll to position [587, 0]
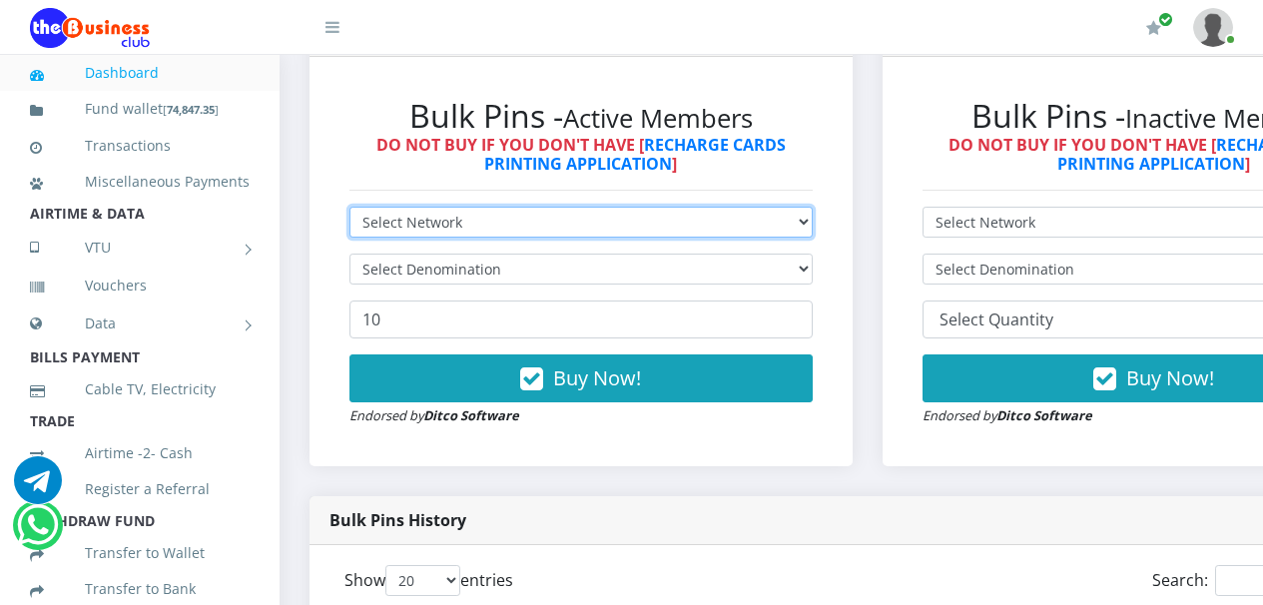
click at [813, 224] on select "Select Network MTN Globacom 9Mobile Airtel" at bounding box center [581, 222] width 463 height 31
select select "MTN"
click at [350, 211] on select "Select Network MTN Globacom 9Mobile Airtel" at bounding box center [581, 222] width 463 height 31
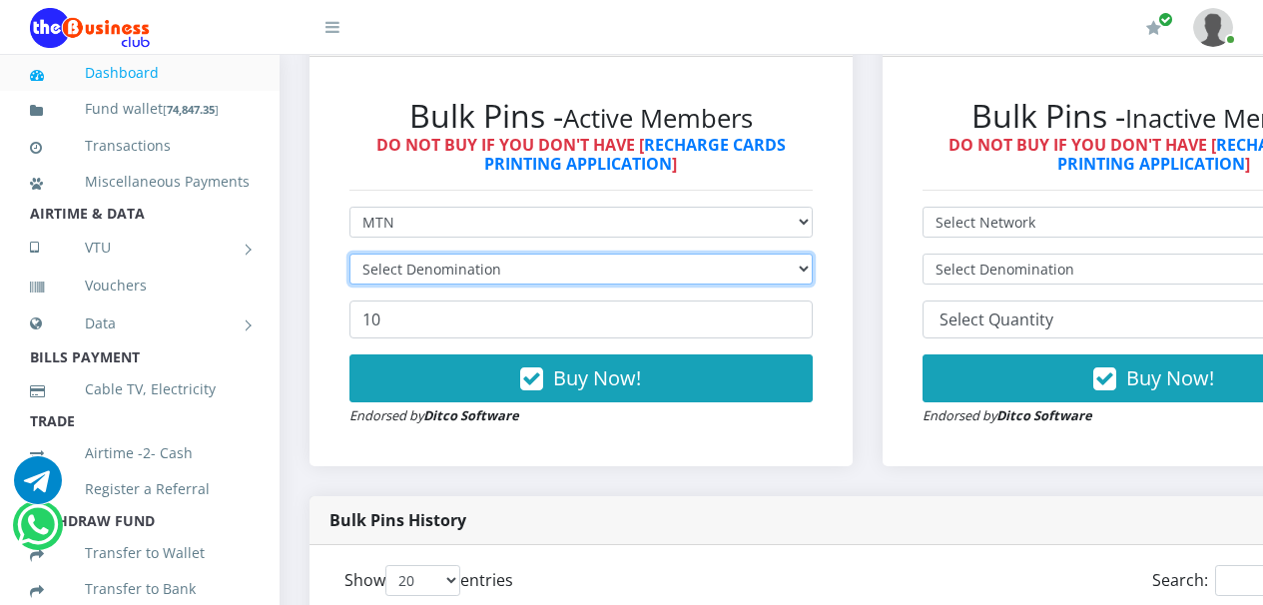
click at [813, 266] on select "Select Denomination" at bounding box center [581, 269] width 463 height 31
select select "193.88-200"
click at [350, 258] on select "Select Denomination MTN NGN100 - ₦96.94 MTN NGN200 - ₦193.88 MTN NGN400 - ₦387.…" at bounding box center [581, 269] width 463 height 31
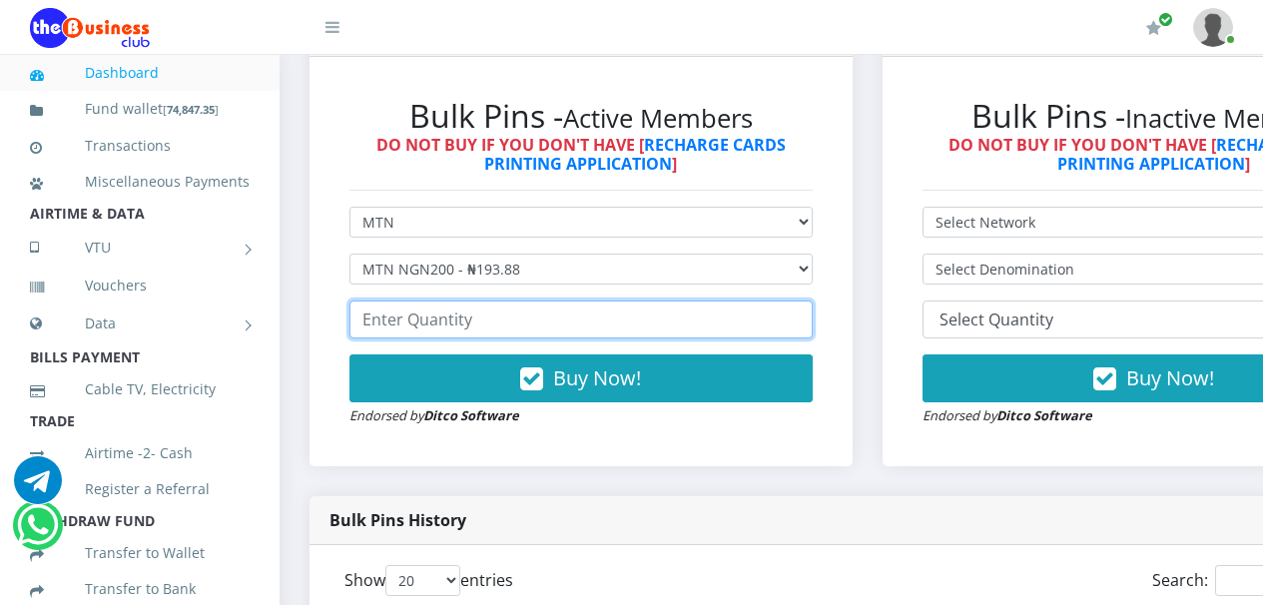
click at [714, 323] on input "number" at bounding box center [581, 320] width 463 height 38
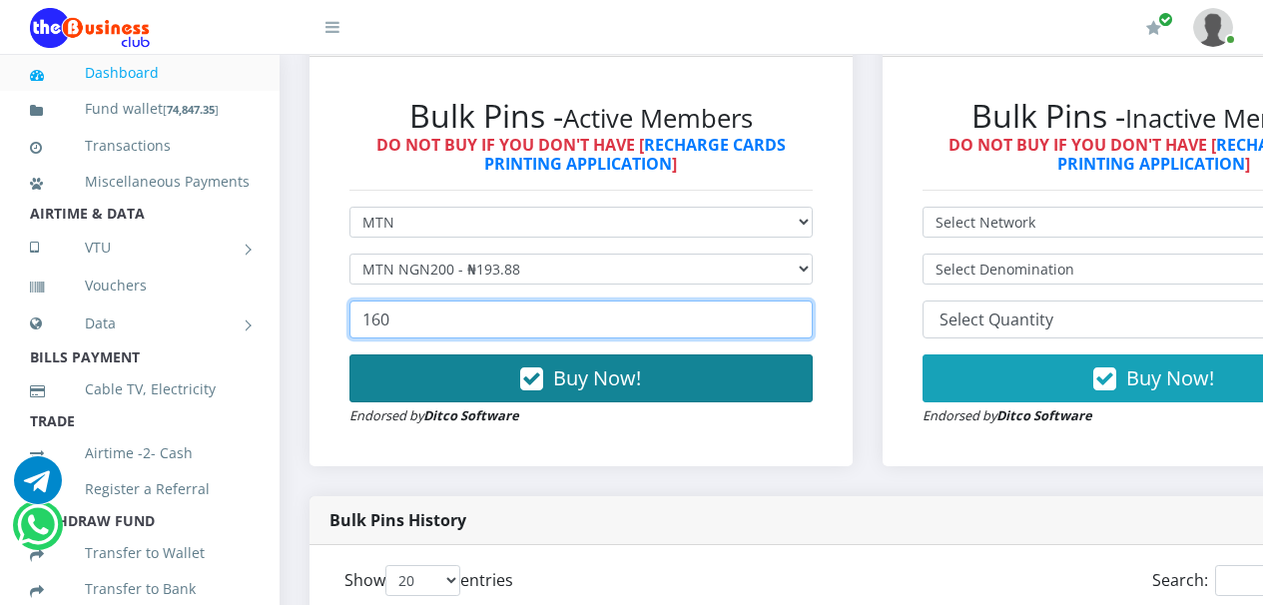
type input "160"
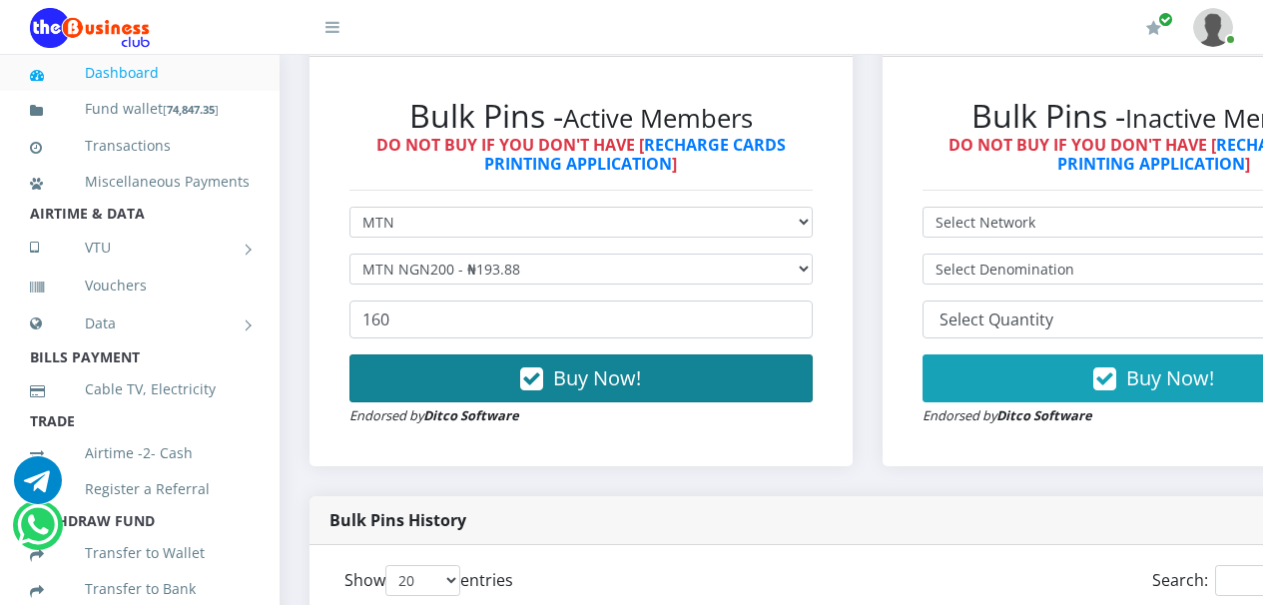
click at [540, 380] on icon "button" at bounding box center [531, 380] width 23 height 20
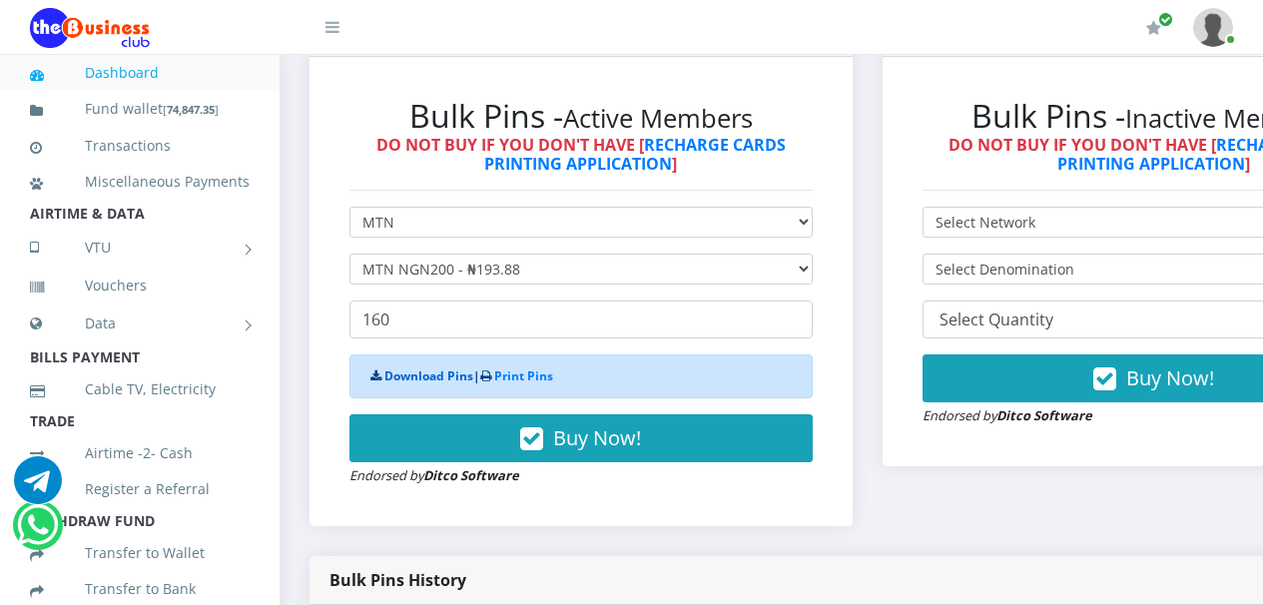
click at [419, 379] on link "Download Pins" at bounding box center [429, 376] width 89 height 17
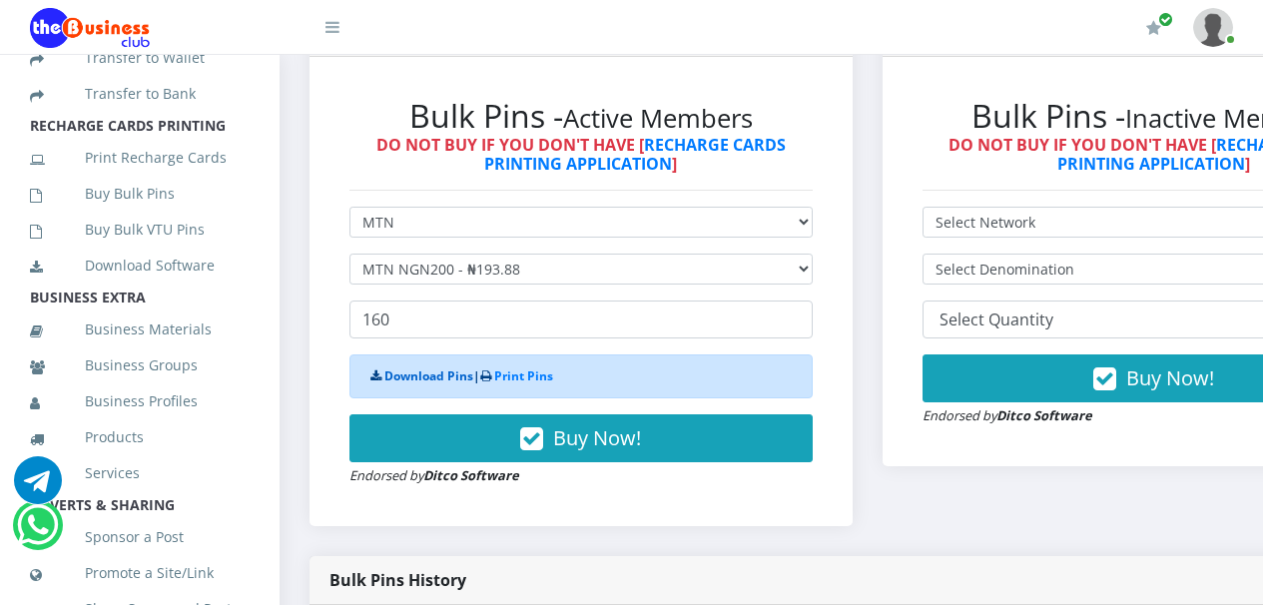
scroll to position [498, 0]
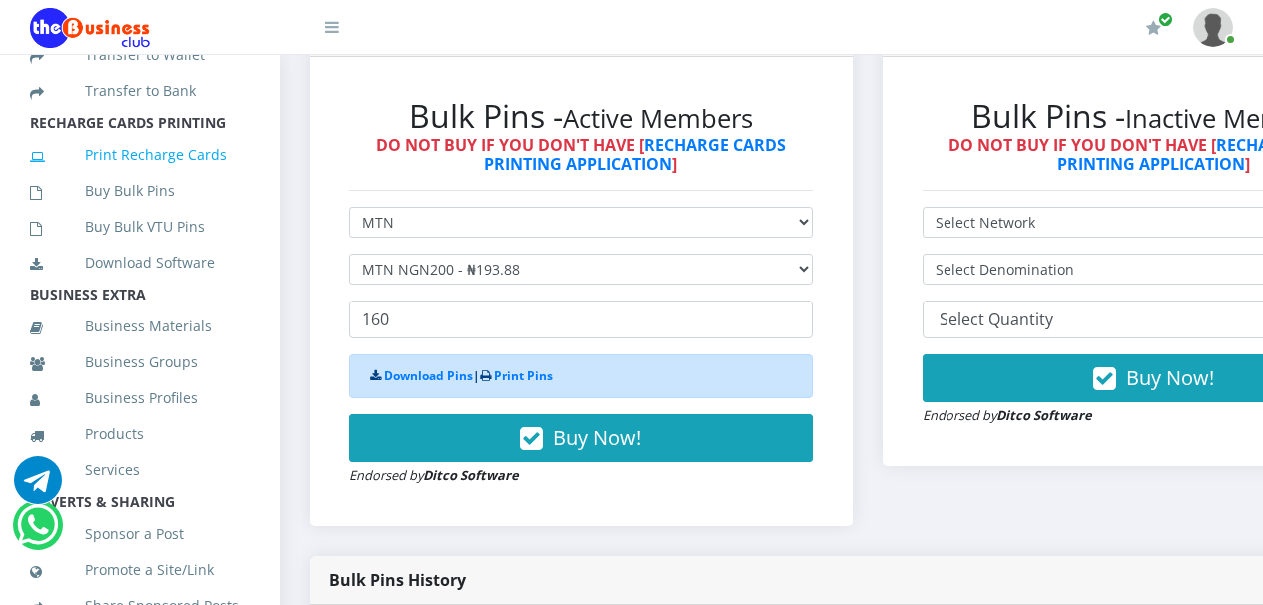
click at [174, 178] on link "Print Recharge Cards" at bounding box center [140, 155] width 220 height 46
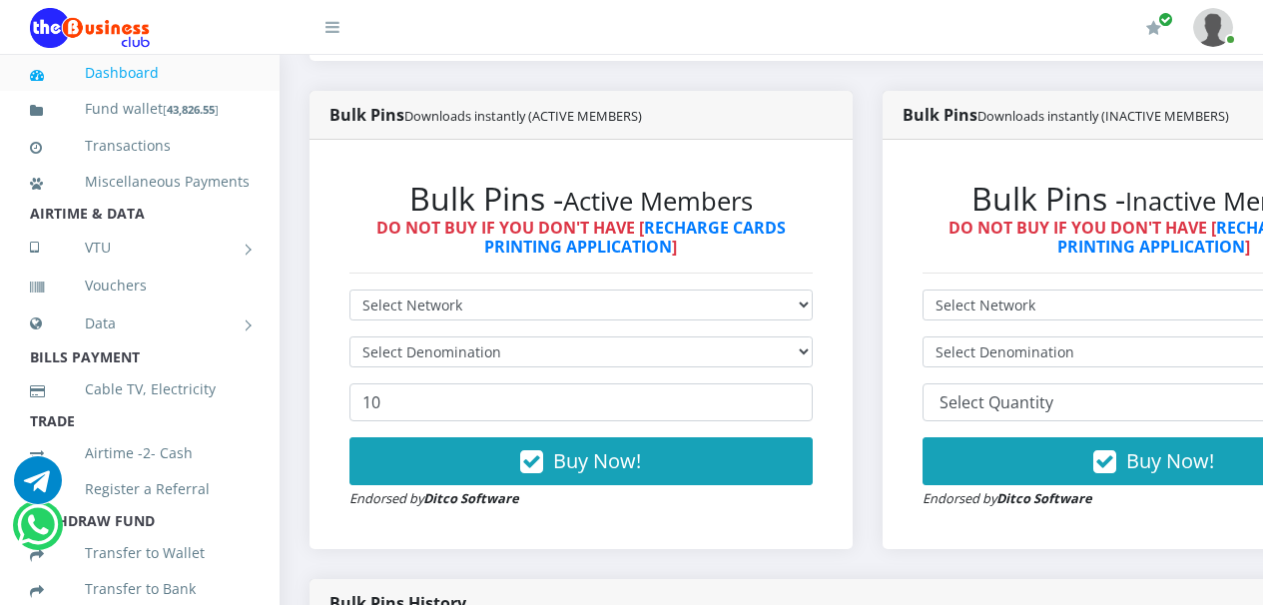
scroll to position [405, 0]
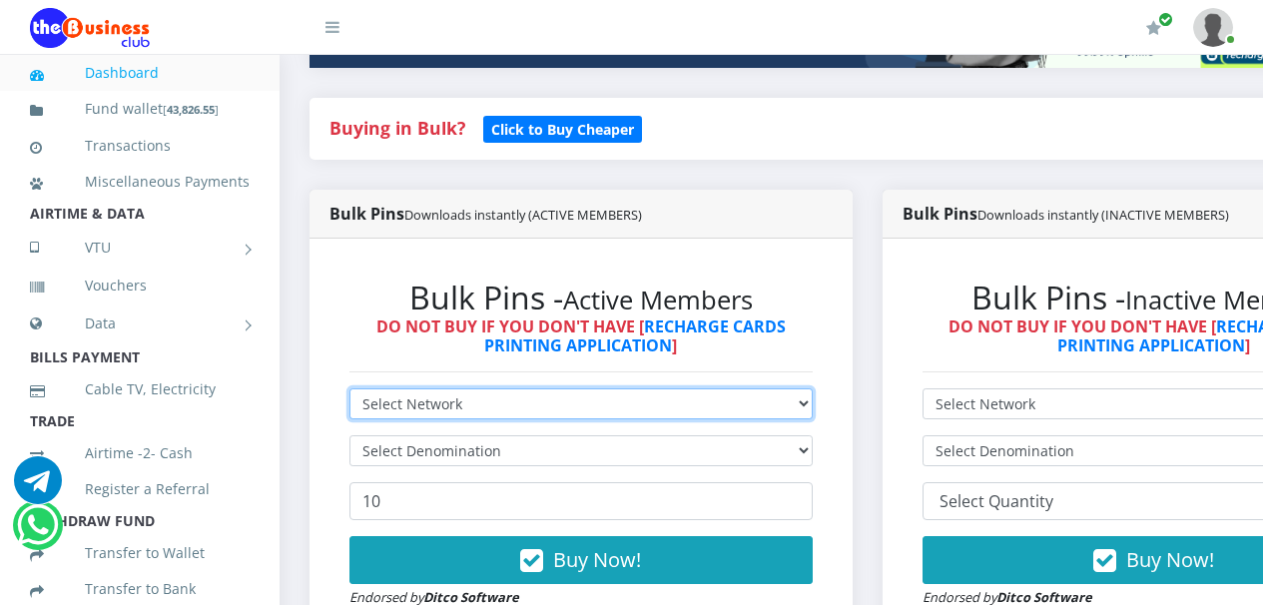
click at [813, 411] on select "Select Network MTN Globacom 9Mobile Airtel" at bounding box center [581, 404] width 463 height 31
select select "Airtel"
click at [350, 393] on select "Select Network MTN Globacom 9Mobile Airtel" at bounding box center [581, 404] width 463 height 31
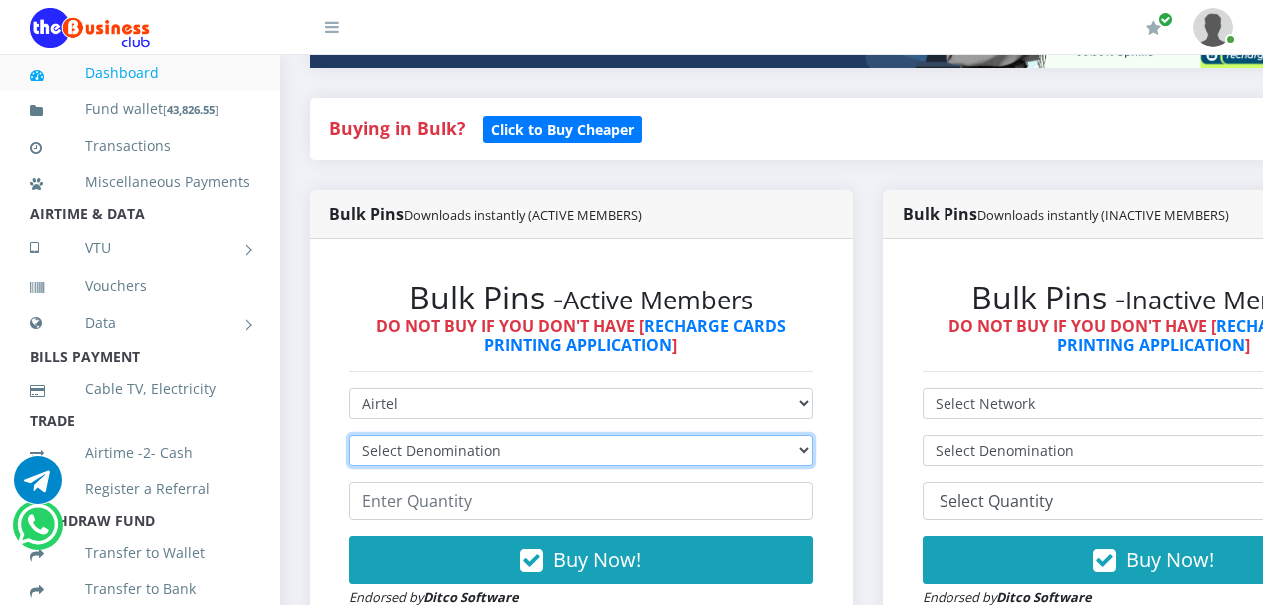
click at [813, 454] on select "Select Denomination Airtel NGN100 - ₦96.36 Airtel NGN200 - ₦192.72 Airtel NGN50…" at bounding box center [581, 450] width 463 height 31
select select "481.8-500"
click at [350, 439] on select "Select Denomination Airtel NGN100 - ₦96.36 Airtel NGN200 - ₦192.72 Airtel NGN50…" at bounding box center [581, 450] width 463 height 31
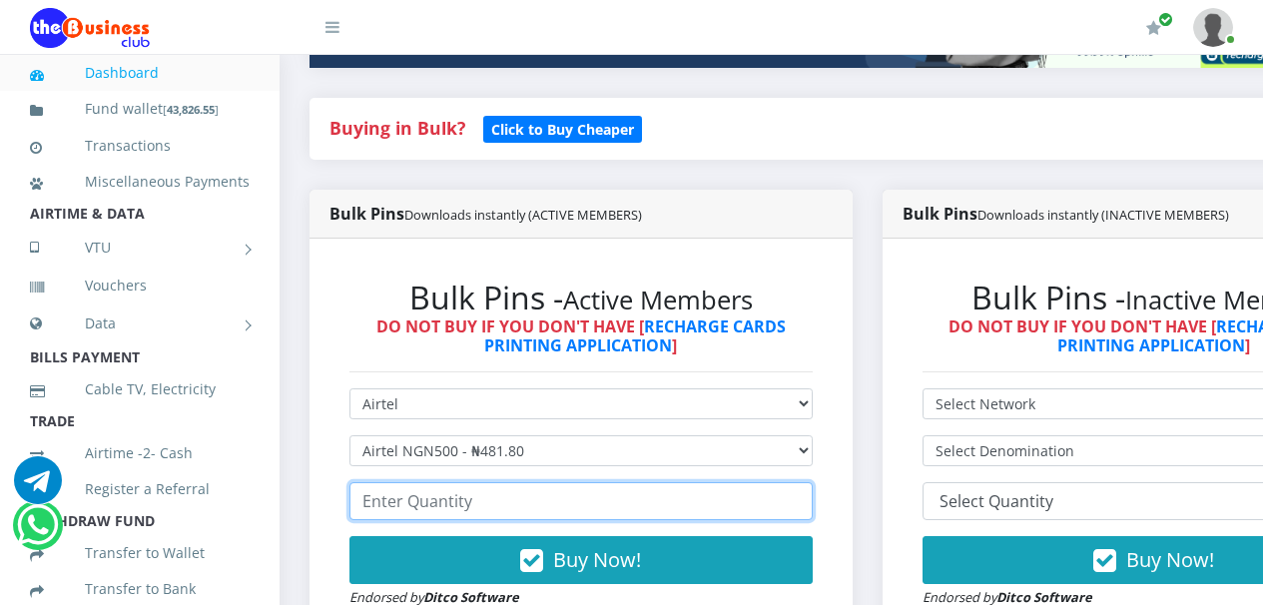
click at [734, 506] on input "number" at bounding box center [581, 501] width 463 height 38
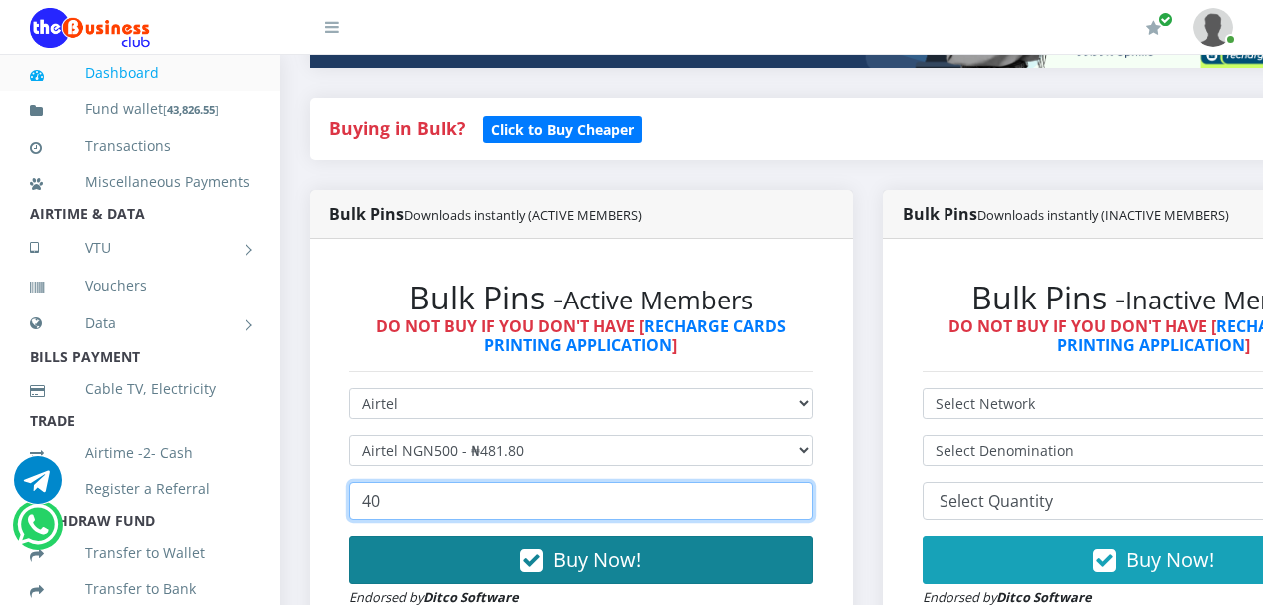
type input "40"
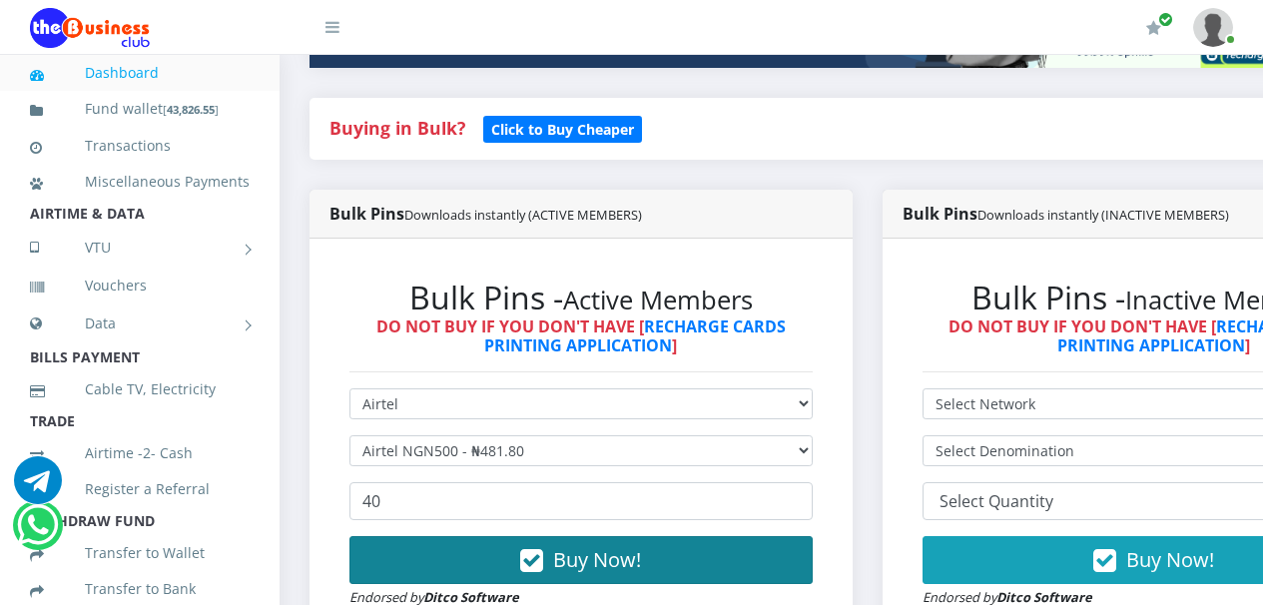
click at [535, 566] on icon "button" at bounding box center [531, 561] width 23 height 20
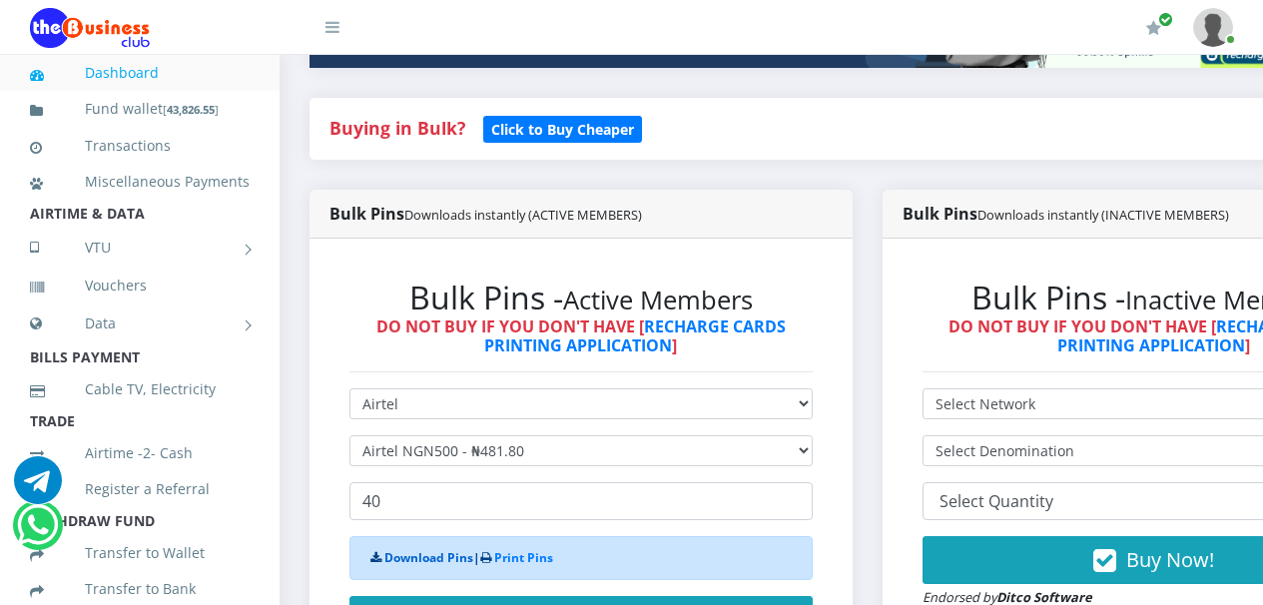
click at [422, 562] on link "Download Pins" at bounding box center [429, 557] width 89 height 17
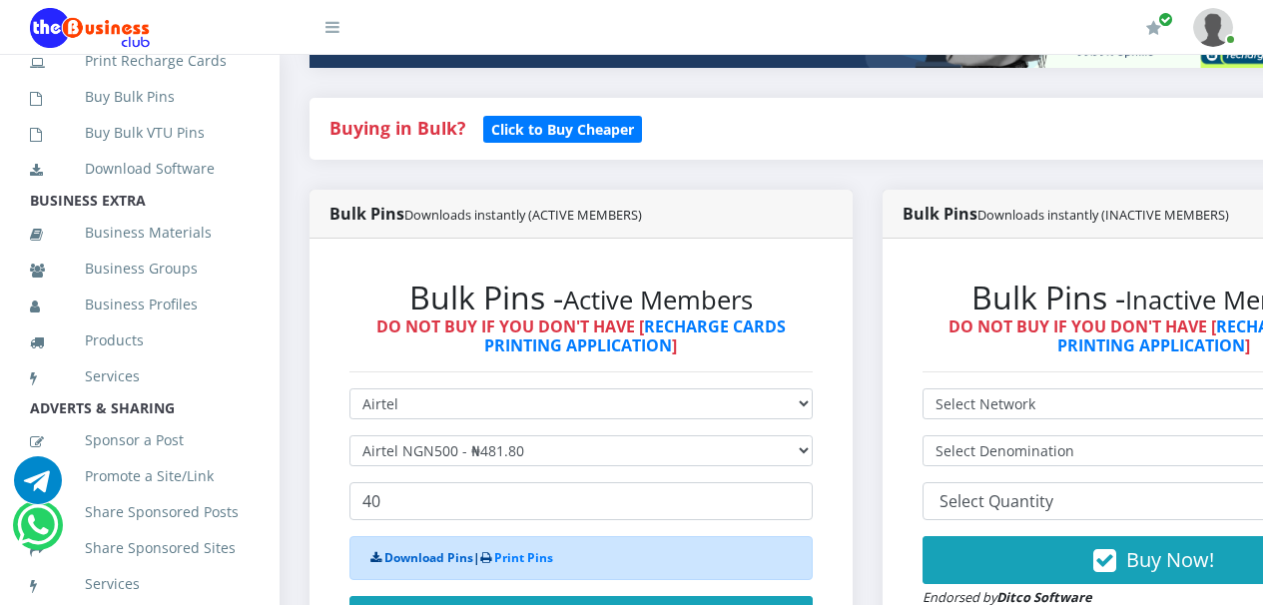
scroll to position [595, 0]
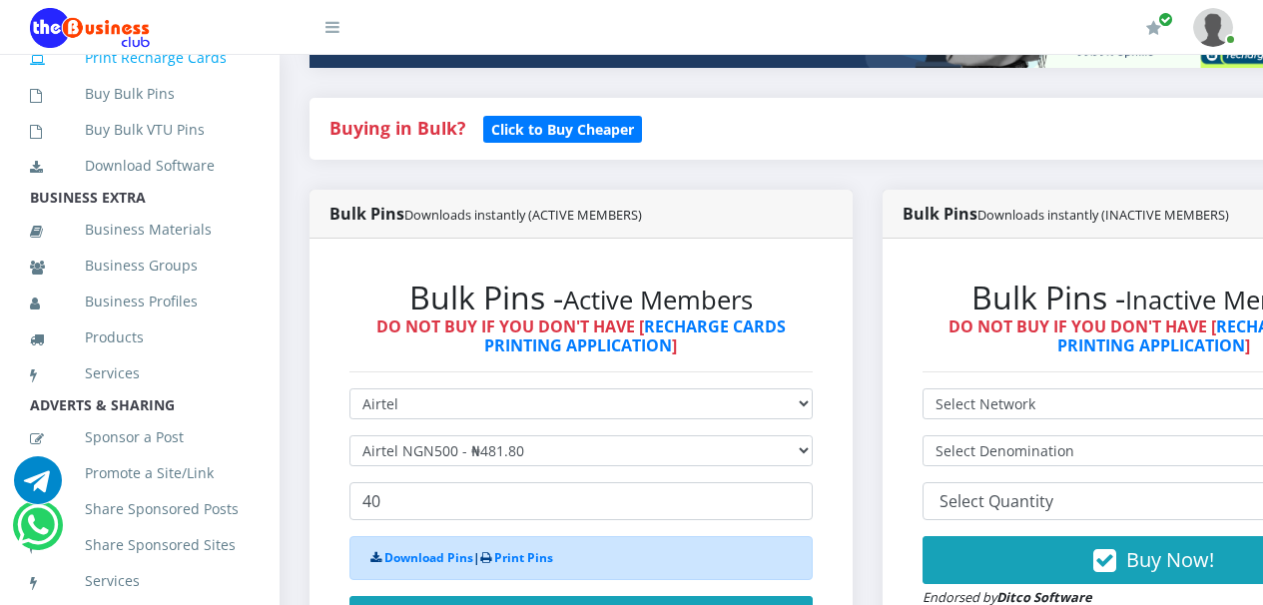
click at [177, 81] on link "Print Recharge Cards" at bounding box center [140, 58] width 220 height 46
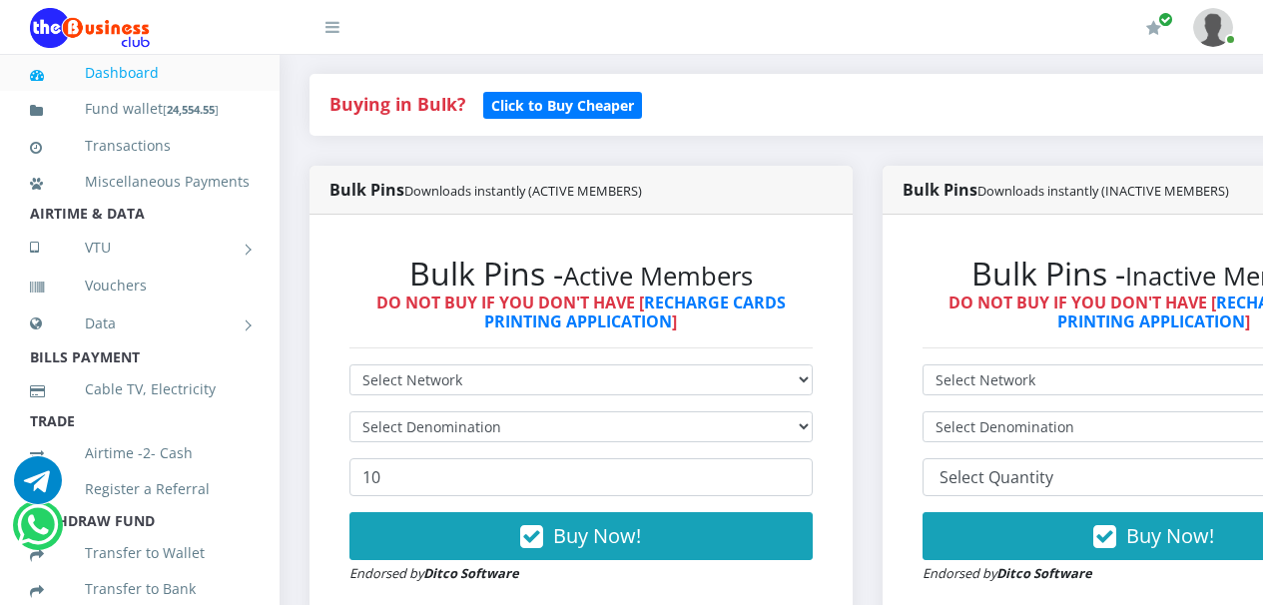
scroll to position [421, 0]
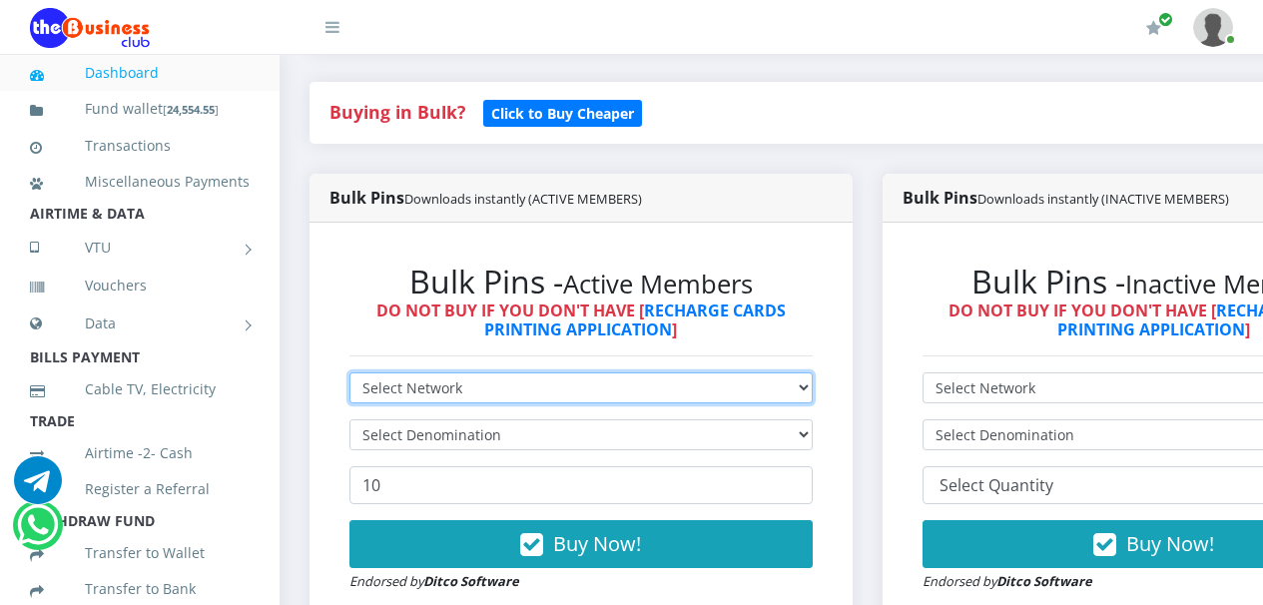
click at [813, 392] on select "Select Network MTN Globacom 9Mobile Airtel" at bounding box center [581, 388] width 463 height 31
select select "MTN"
click at [350, 377] on select "Select Network MTN Globacom 9Mobile Airtel" at bounding box center [581, 388] width 463 height 31
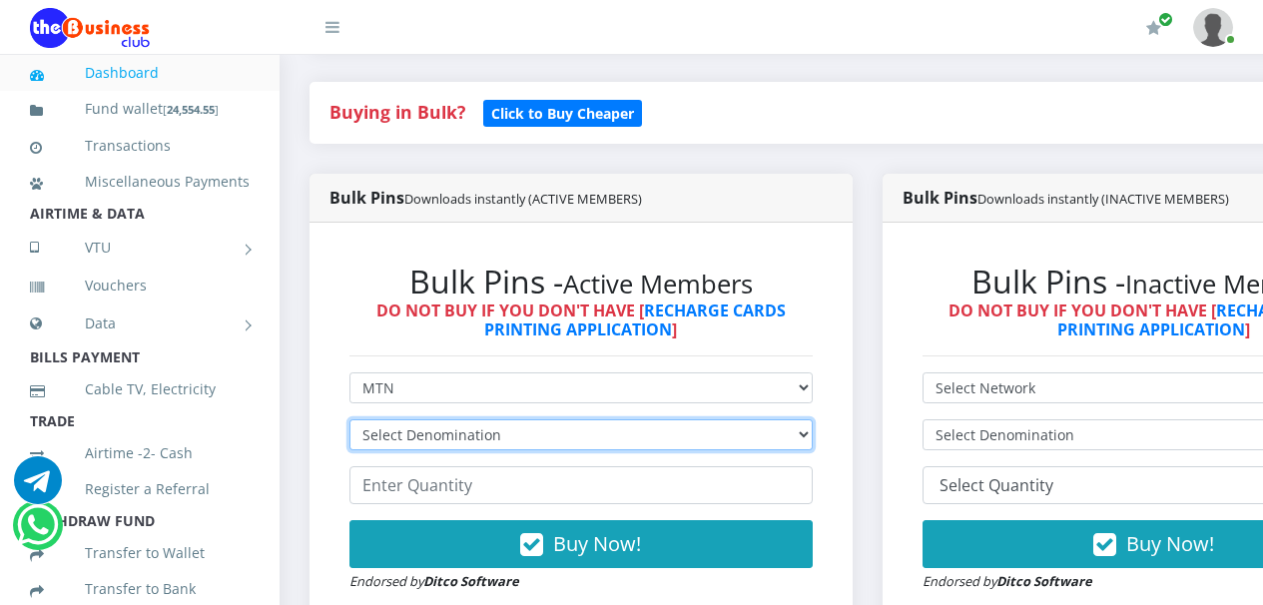
click at [813, 439] on select "Select Denomination MTN NGN100 - ₦96.94 MTN NGN200 - ₦193.88 MTN NGN400 - ₦387.…" at bounding box center [581, 434] width 463 height 31
select select "484.7-500"
click at [350, 423] on select "Select Denomination MTN NGN100 - ₦96.94 MTN NGN200 - ₦193.88 MTN NGN400 - ₦387.…" at bounding box center [581, 434] width 463 height 31
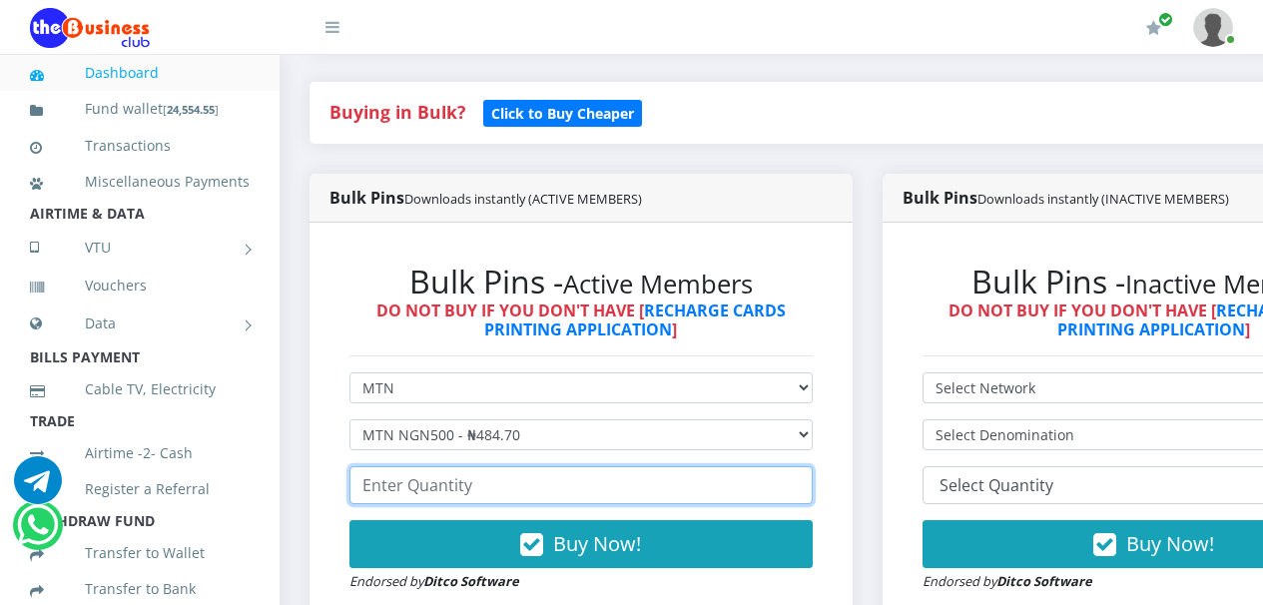
drag, startPoint x: 765, startPoint y: 496, endPoint x: 765, endPoint y: 485, distance: 11.0
click at [765, 494] on input "number" at bounding box center [581, 485] width 463 height 38
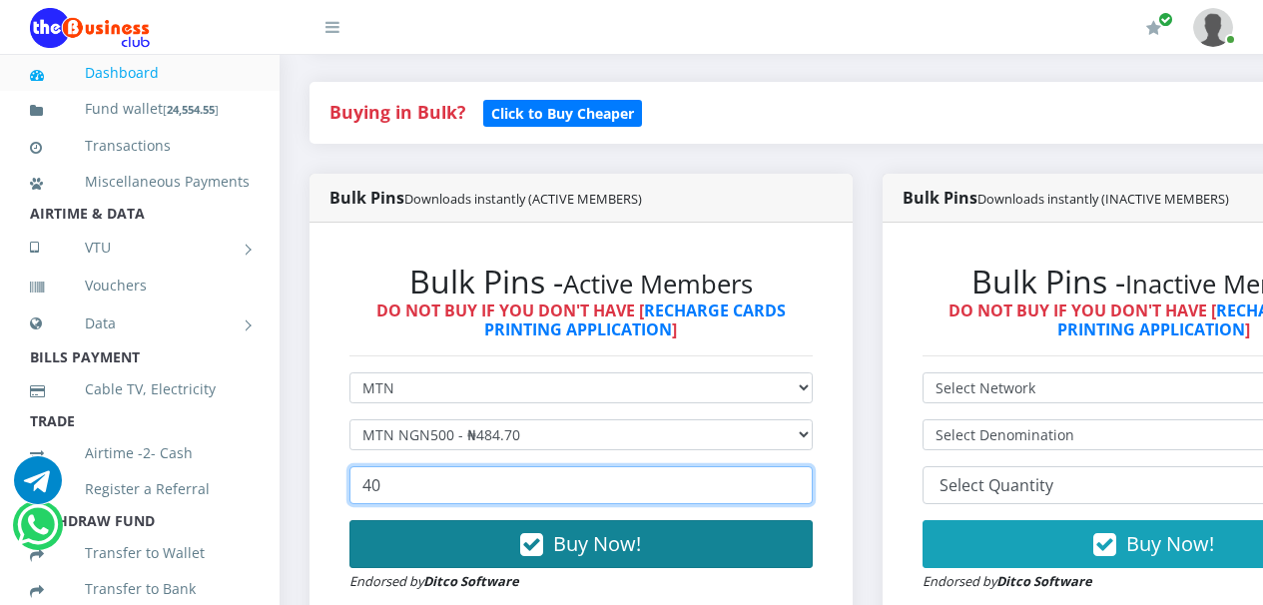
type input "40"
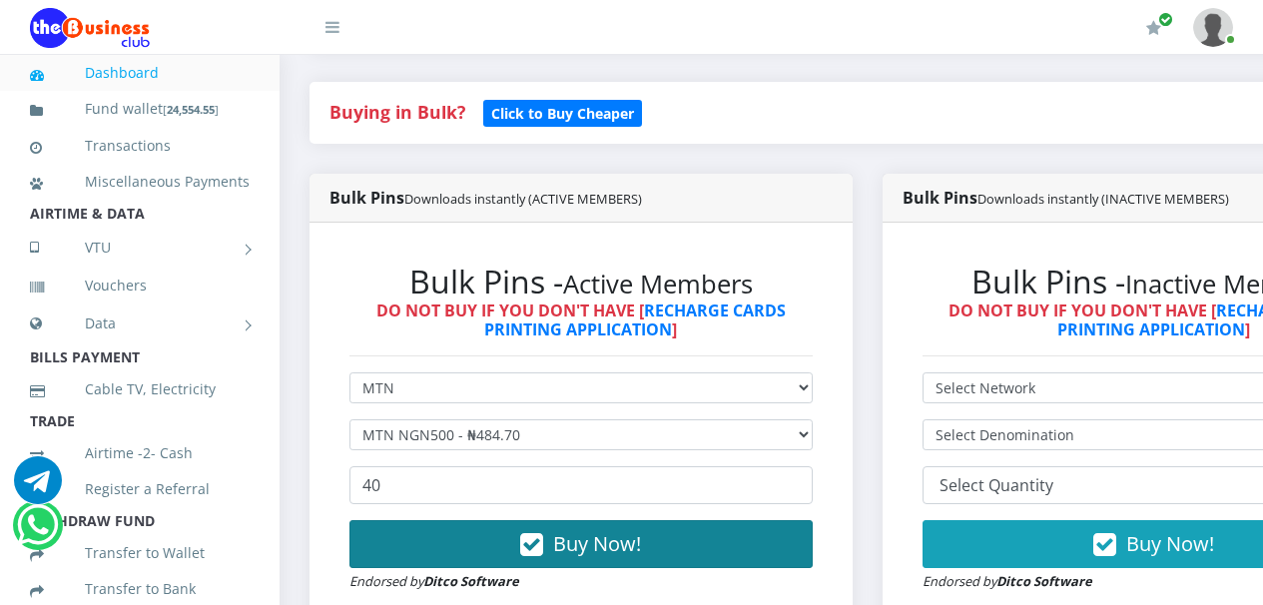
click at [538, 546] on icon "button" at bounding box center [531, 545] width 23 height 20
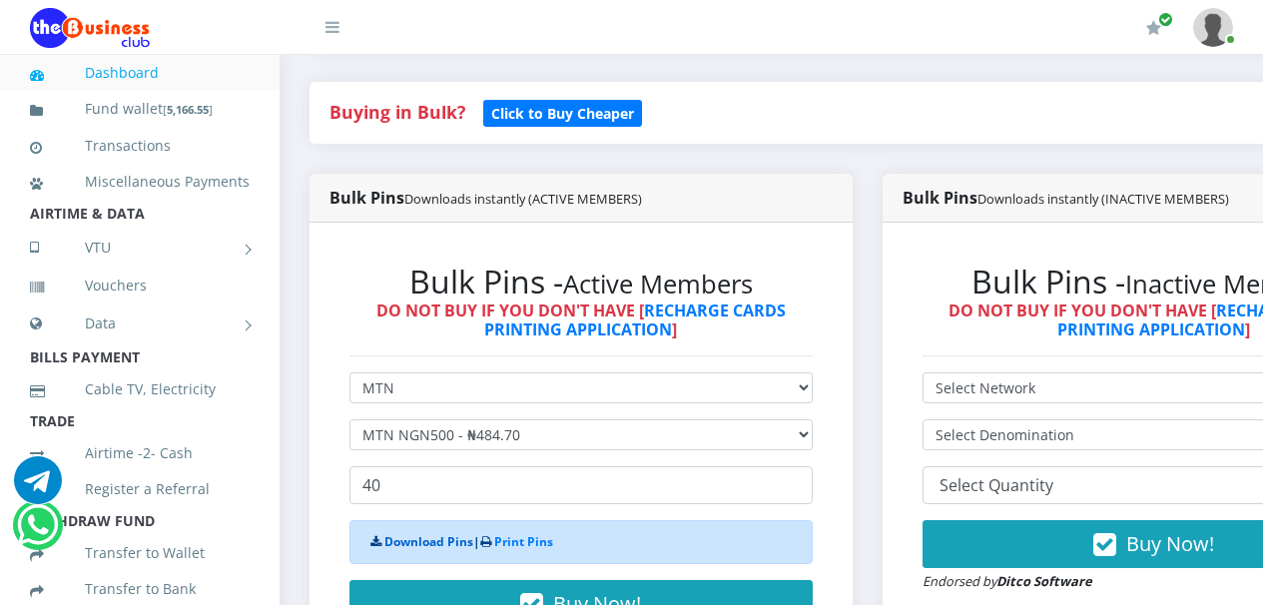
click at [420, 543] on link "Download Pins" at bounding box center [429, 541] width 89 height 17
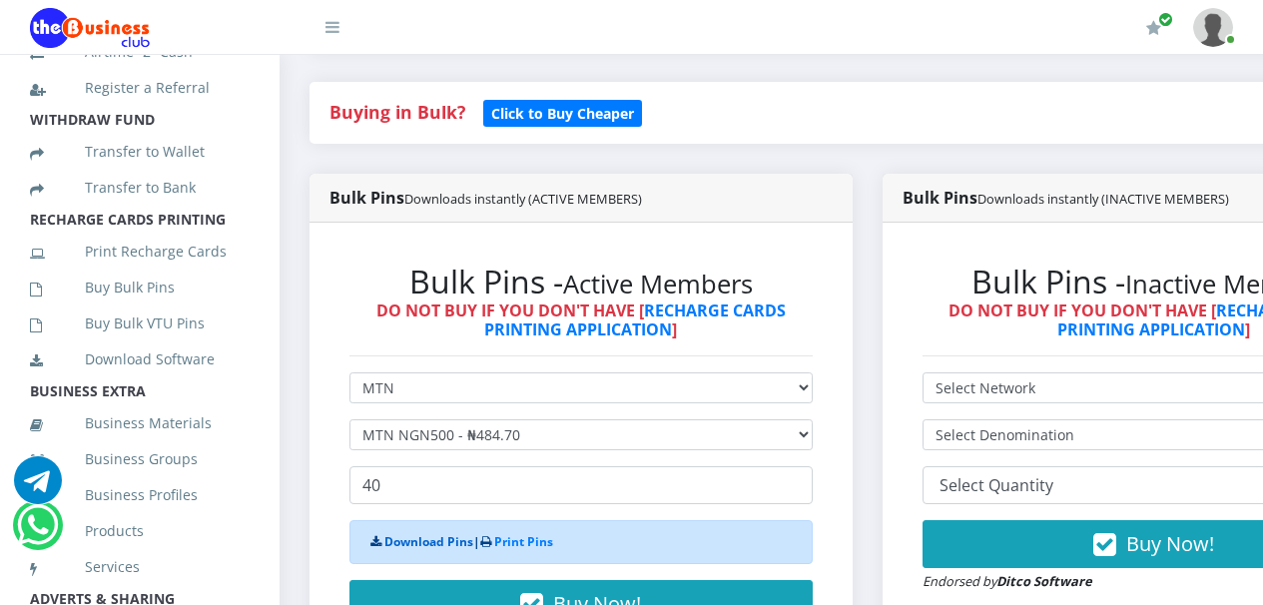
scroll to position [422, 0]
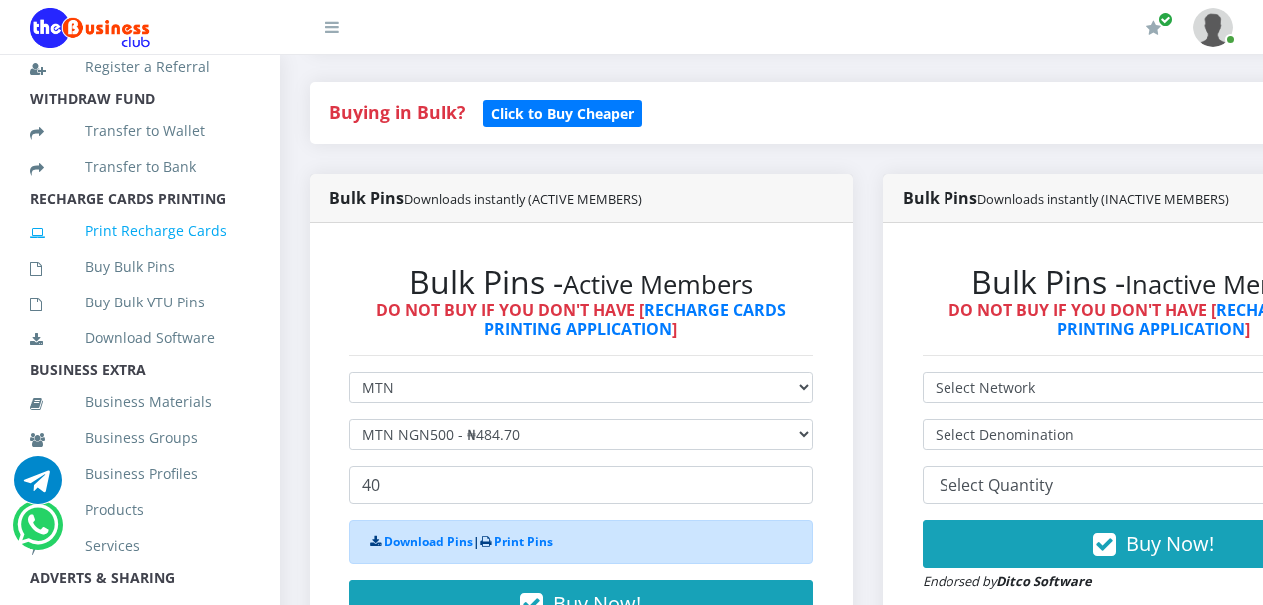
click at [140, 254] on link "Print Recharge Cards" at bounding box center [140, 231] width 220 height 46
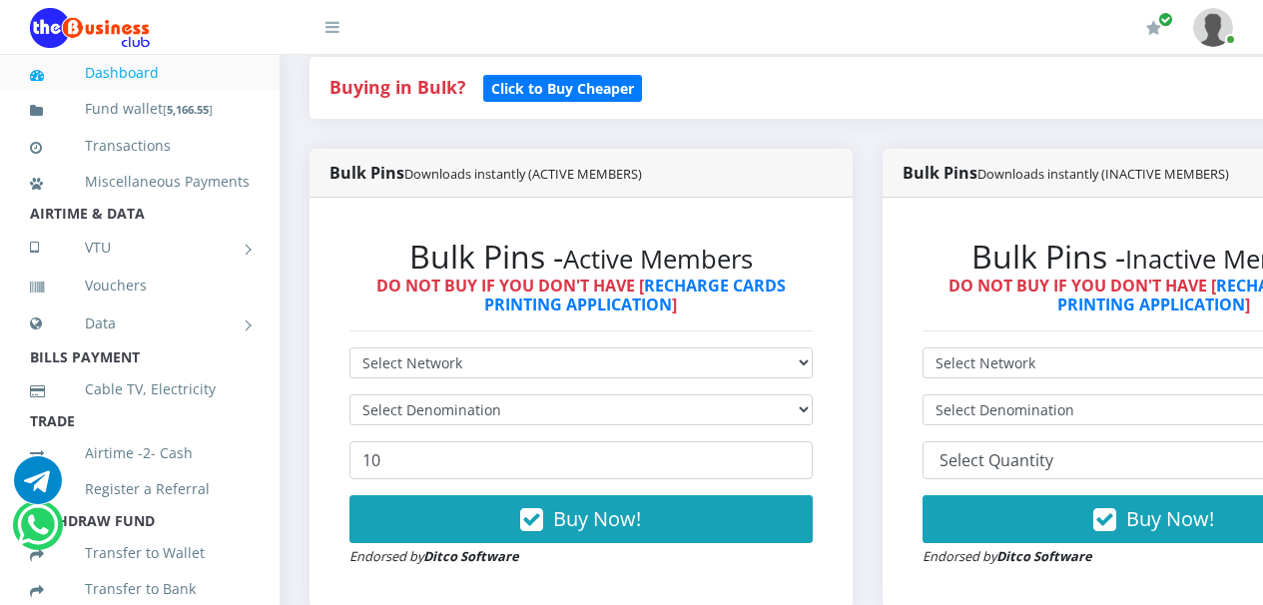
scroll to position [421, 0]
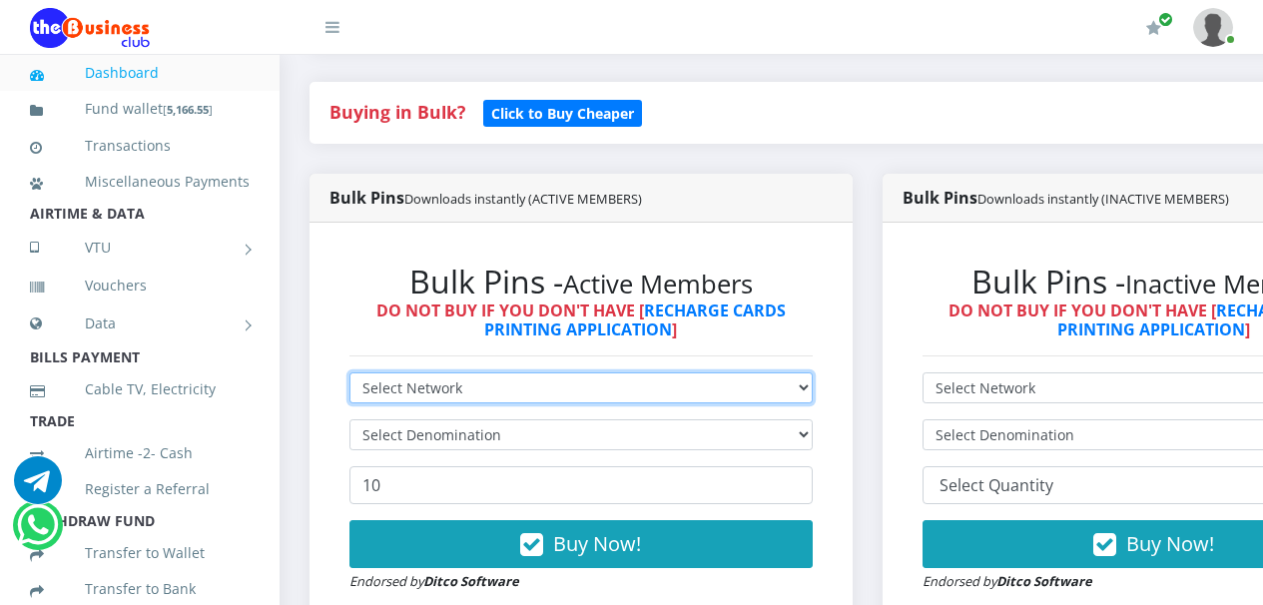
click at [813, 394] on select "Select Network MTN Globacom 9Mobile Airtel" at bounding box center [581, 388] width 463 height 31
select select "MTN"
click at [350, 377] on select "Select Network MTN Globacom 9Mobile Airtel" at bounding box center [581, 388] width 463 height 31
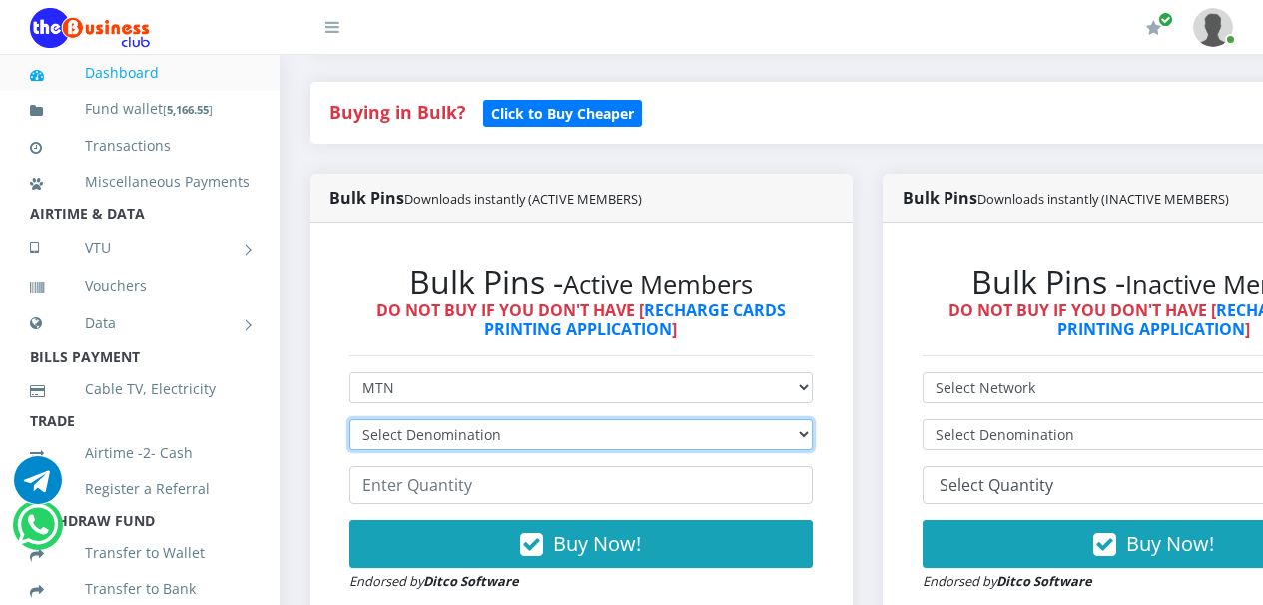
click at [813, 438] on select "Select Denomination MTN NGN100 - ₦96.94 MTN NGN200 - ₦193.88 MTN NGN400 - ₦387.…" at bounding box center [581, 434] width 463 height 31
select select "96.94-100"
click at [350, 423] on select "Select Denomination MTN NGN100 - ₦96.94 MTN NGN200 - ₦193.88 MTN NGN400 - ₦387.…" at bounding box center [581, 434] width 463 height 31
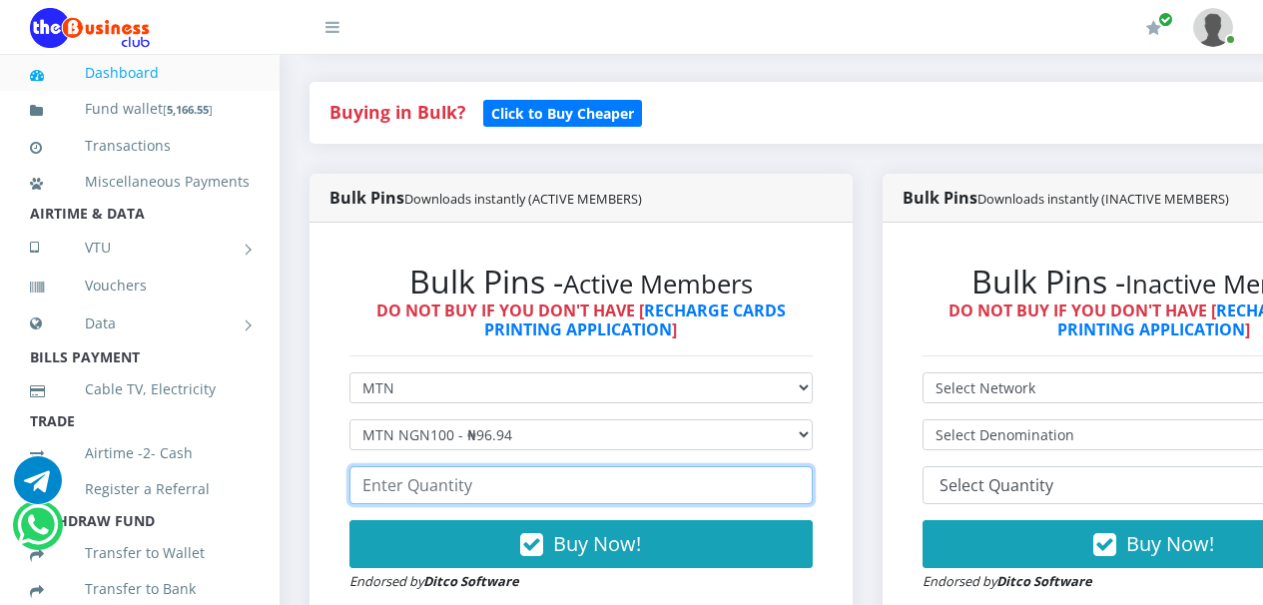
click at [709, 489] on input "number" at bounding box center [581, 485] width 463 height 38
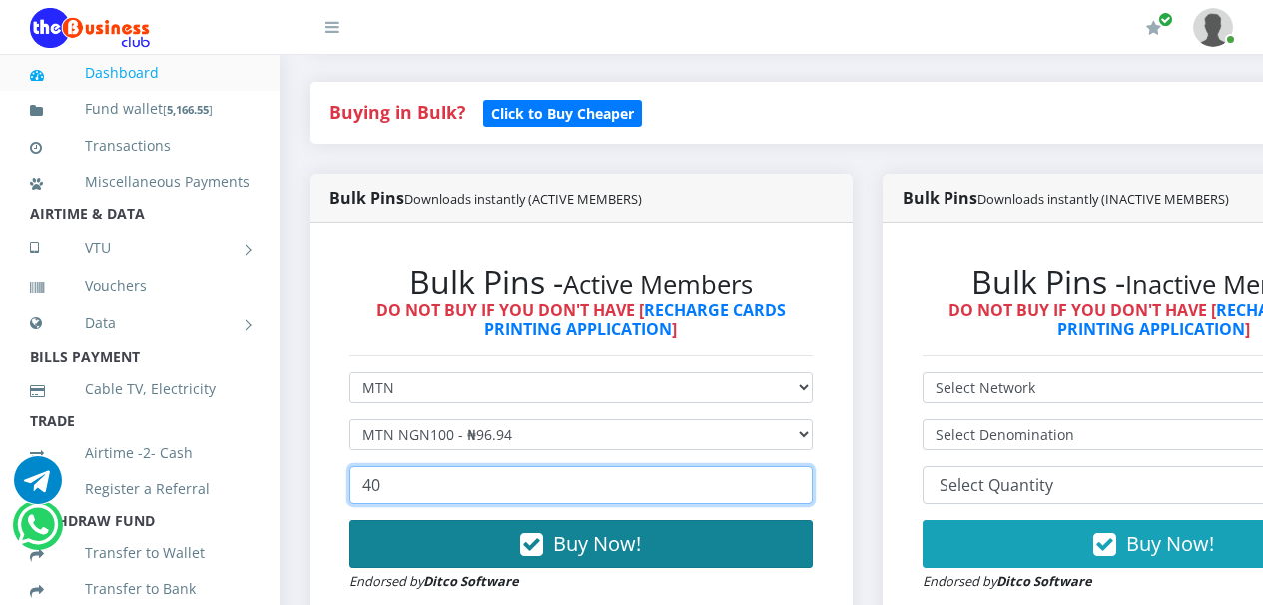
type input "40"
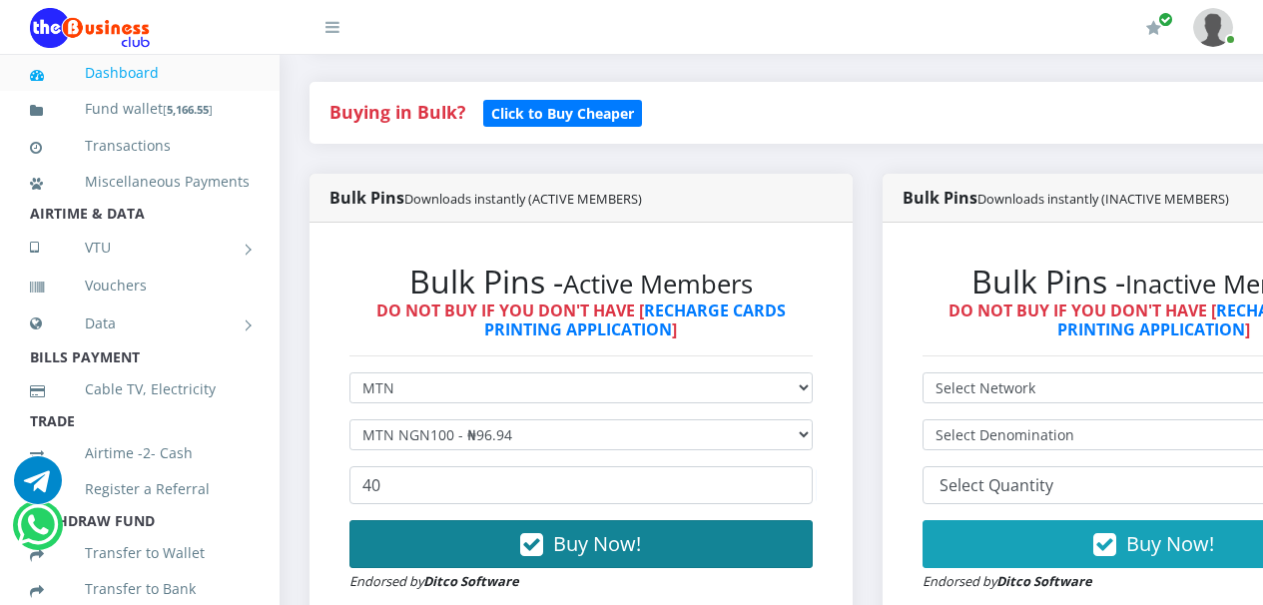
click at [537, 547] on icon "button" at bounding box center [531, 545] width 23 height 20
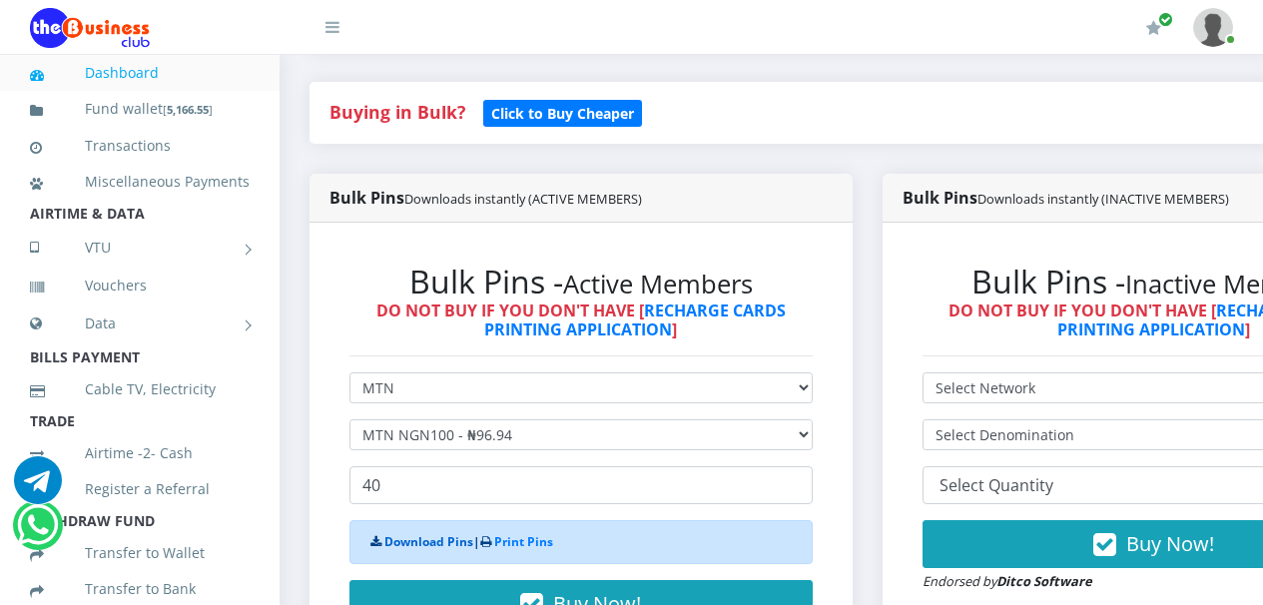
click at [416, 545] on link "Download Pins" at bounding box center [429, 541] width 89 height 17
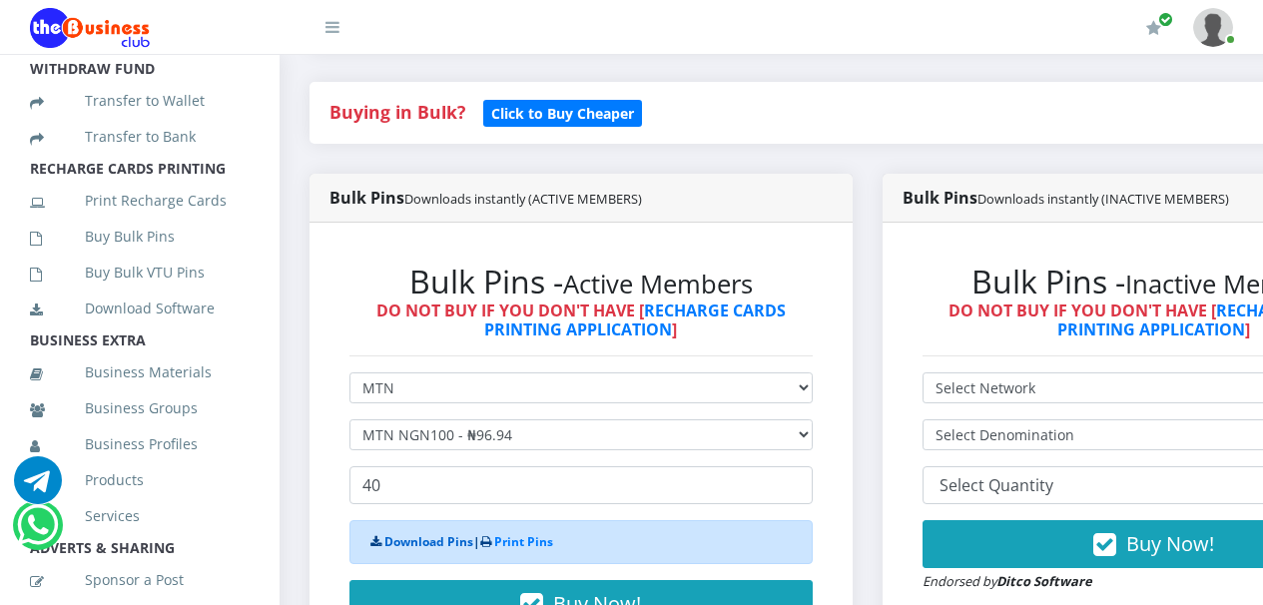
scroll to position [503, 0]
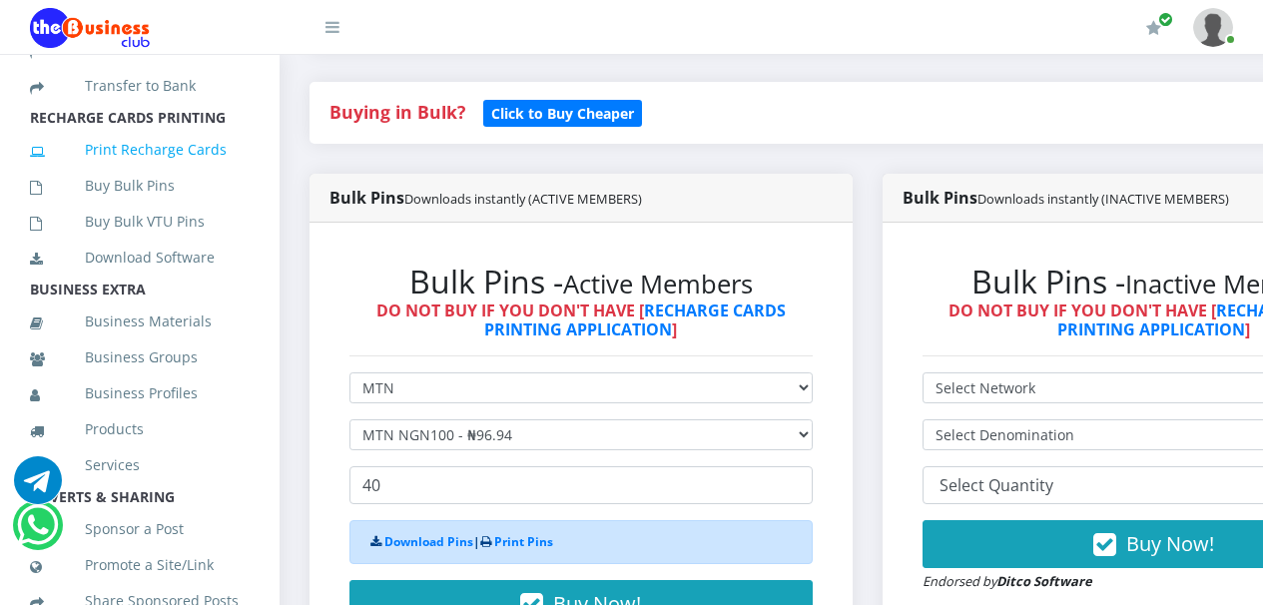
click at [156, 173] on link "Print Recharge Cards" at bounding box center [140, 150] width 220 height 46
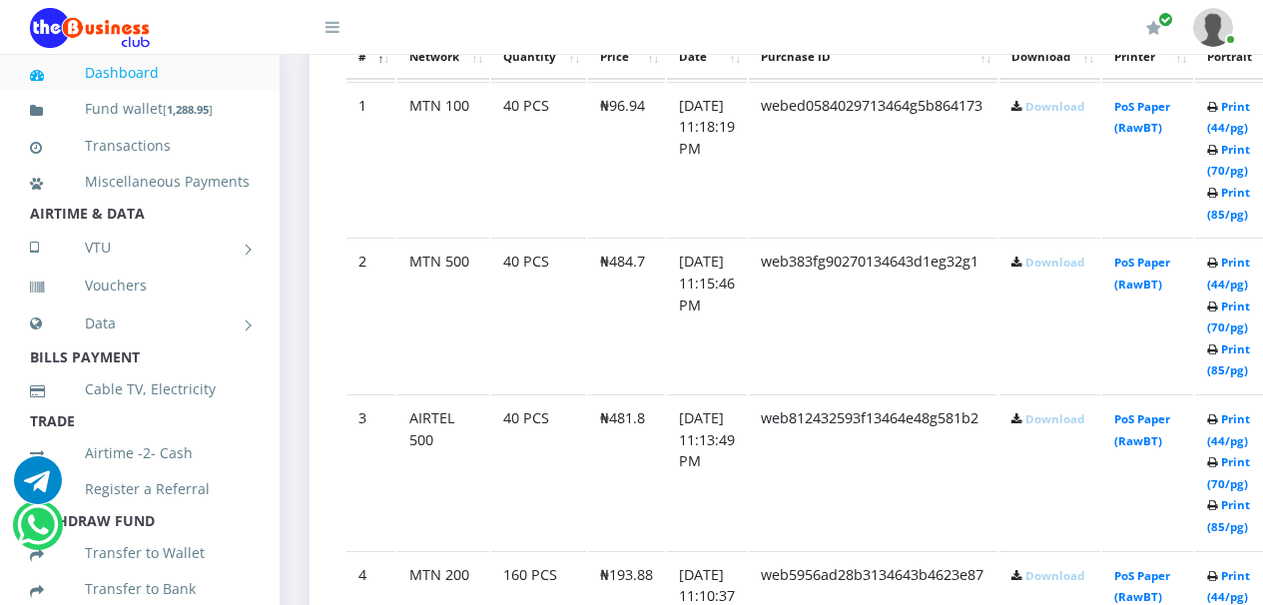
scroll to position [1198, 0]
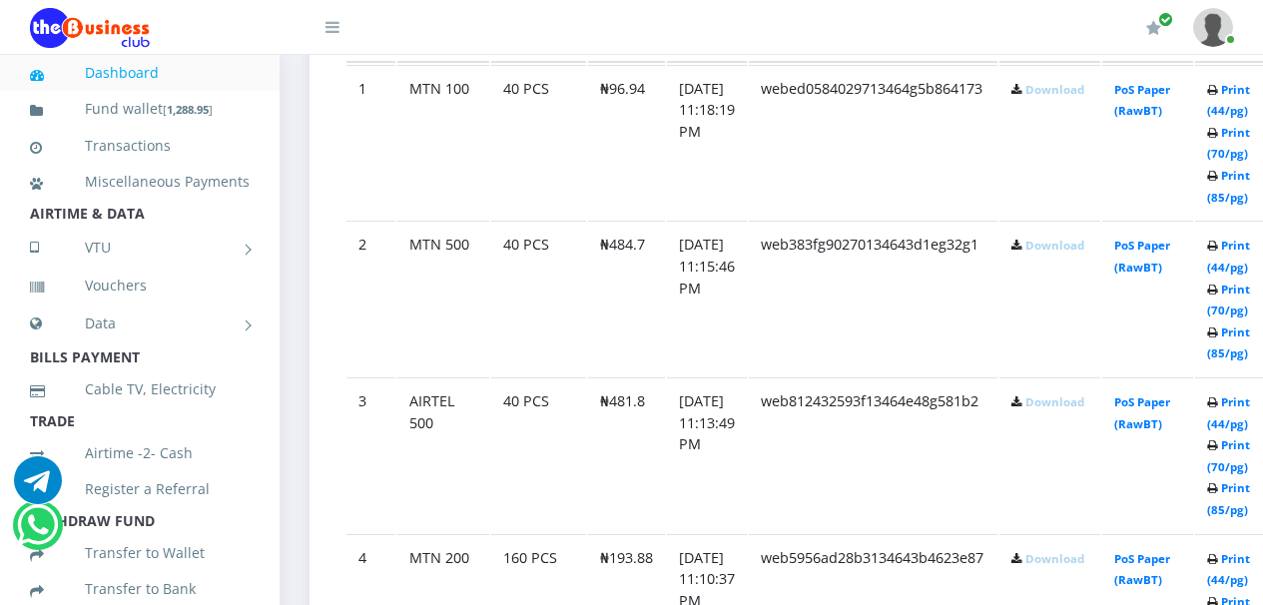
click at [1082, 97] on link "Download" at bounding box center [1055, 89] width 59 height 15
click at [747, 142] on td "[DATE] 11:18:19 PM" at bounding box center [707, 142] width 80 height 155
click at [1074, 248] on link "Download" at bounding box center [1055, 245] width 59 height 15
click at [782, 330] on td "web383fg90270134643d1eg32g1" at bounding box center [873, 298] width 249 height 155
click at [1081, 404] on link "Download" at bounding box center [1055, 401] width 59 height 15
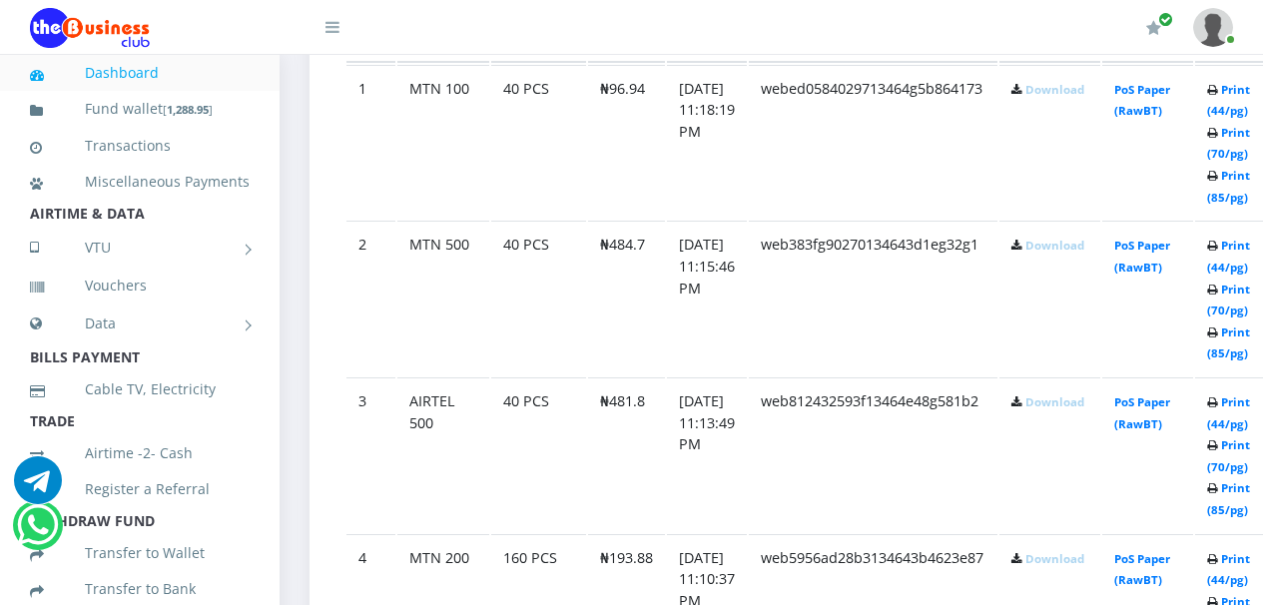
click at [1081, 561] on link "Download" at bounding box center [1055, 558] width 59 height 15
click at [739, 352] on td "[DATE] 11:15:46 PM" at bounding box center [707, 298] width 80 height 155
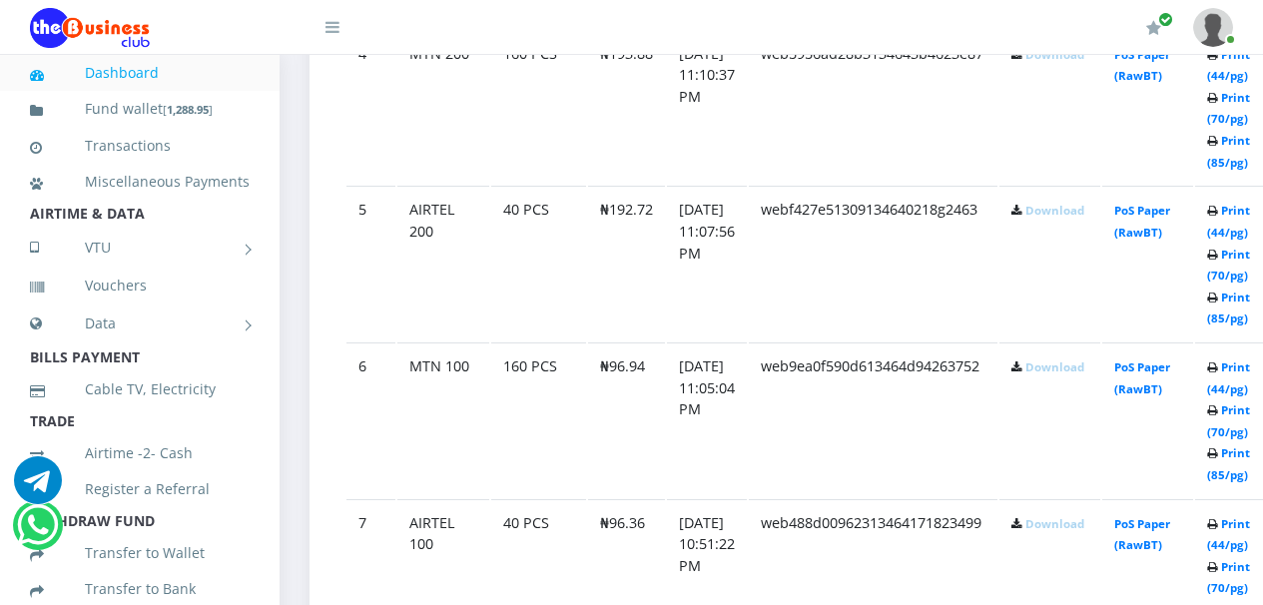
scroll to position [1728, 0]
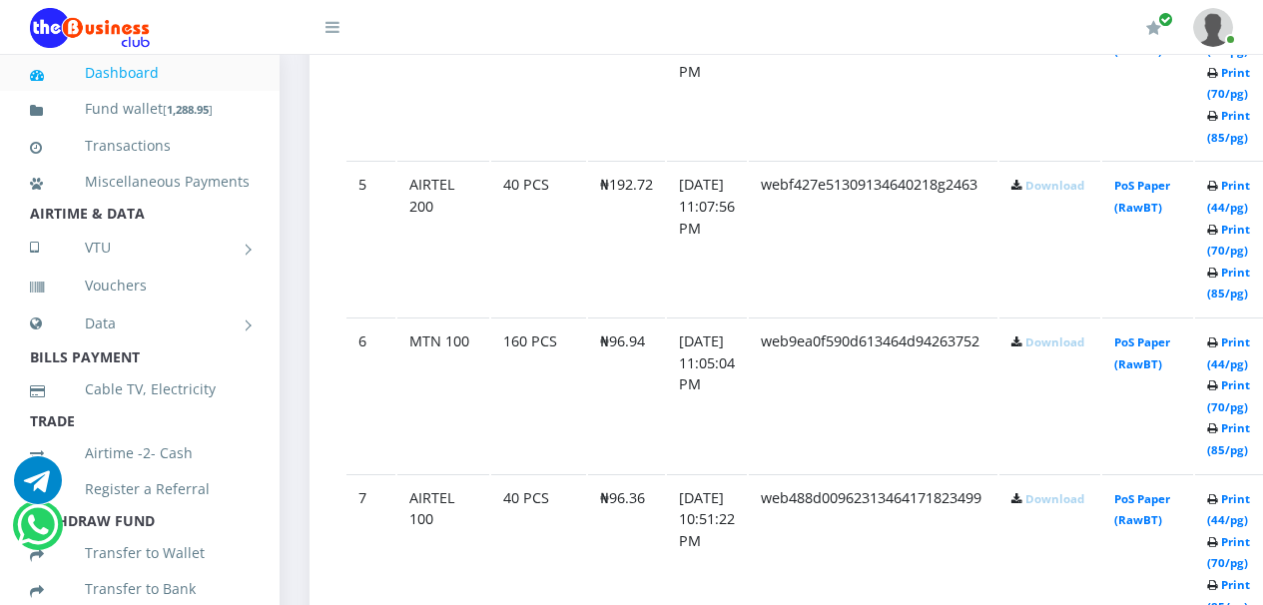
click at [1075, 189] on link "Download" at bounding box center [1055, 185] width 59 height 15
click at [747, 251] on td "[DATE] 11:07:56 PM" at bounding box center [707, 238] width 80 height 155
click at [1084, 346] on link "Download" at bounding box center [1055, 342] width 59 height 15
click at [1081, 503] on link "Download" at bounding box center [1055, 498] width 59 height 15
click at [789, 451] on td "web9ea0f590d613464d94263752" at bounding box center [873, 395] width 249 height 155
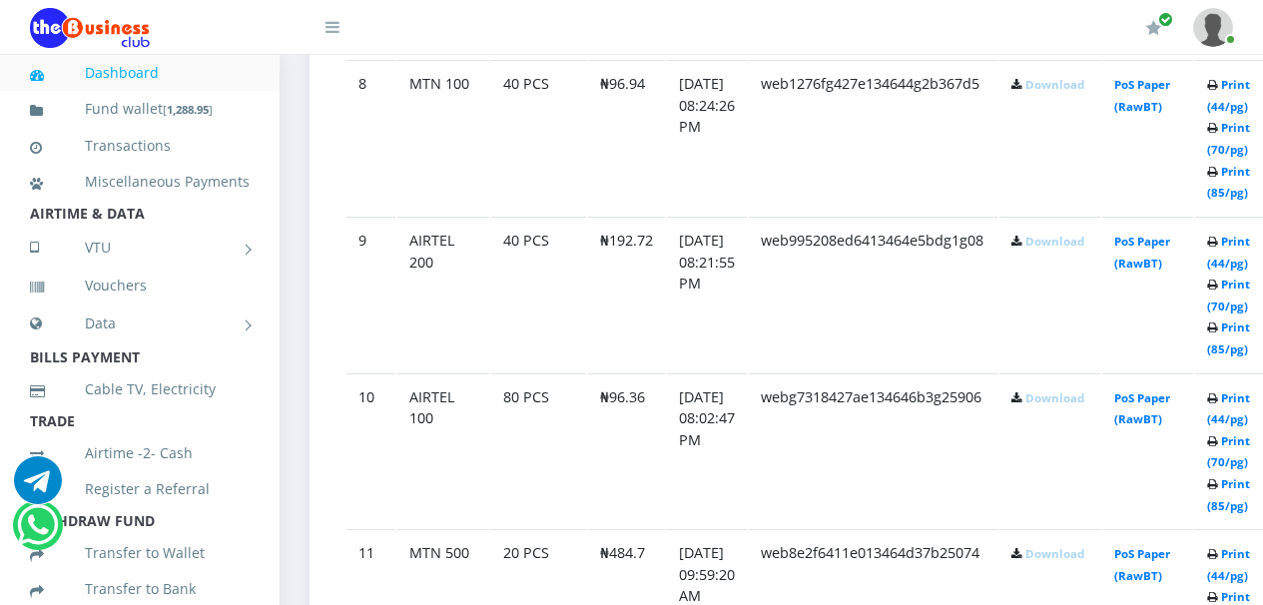
scroll to position [2240, 0]
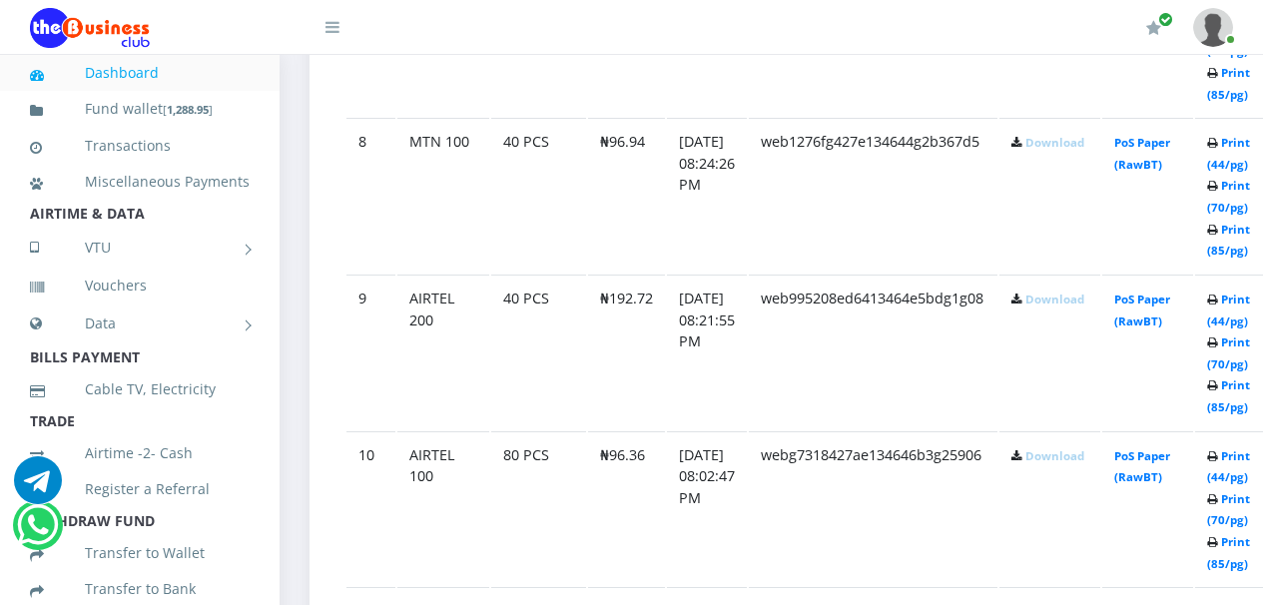
click at [1079, 458] on link "Download" at bounding box center [1055, 455] width 59 height 15
click at [595, 236] on td "₦96.94" at bounding box center [626, 195] width 77 height 155
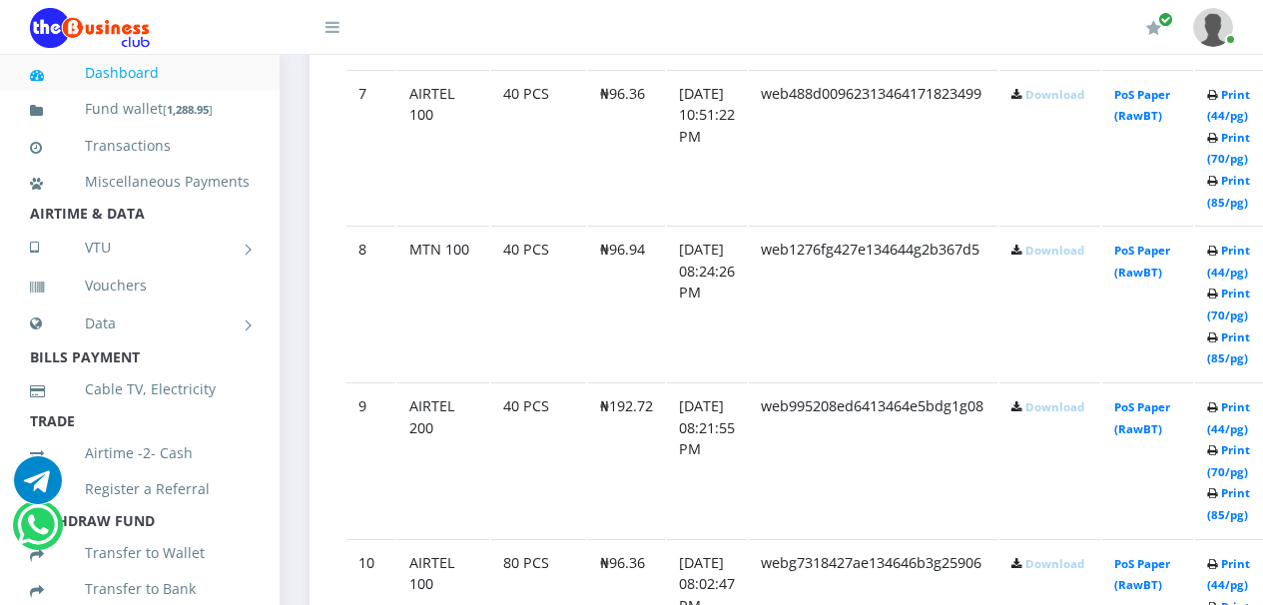
scroll to position [2215, 0]
